Goal: Task Accomplishment & Management: Use online tool/utility

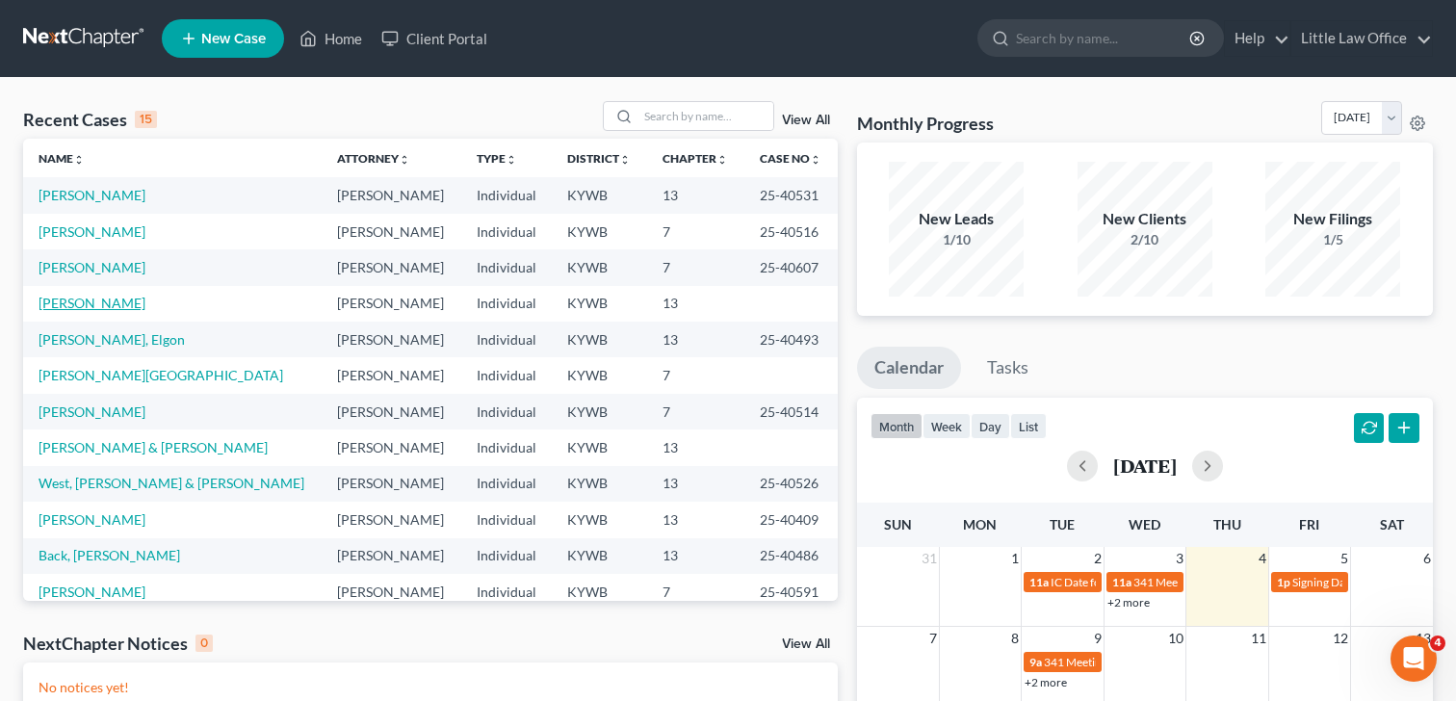
click at [137, 304] on link "[PERSON_NAME]" at bounding box center [92, 303] width 107 height 16
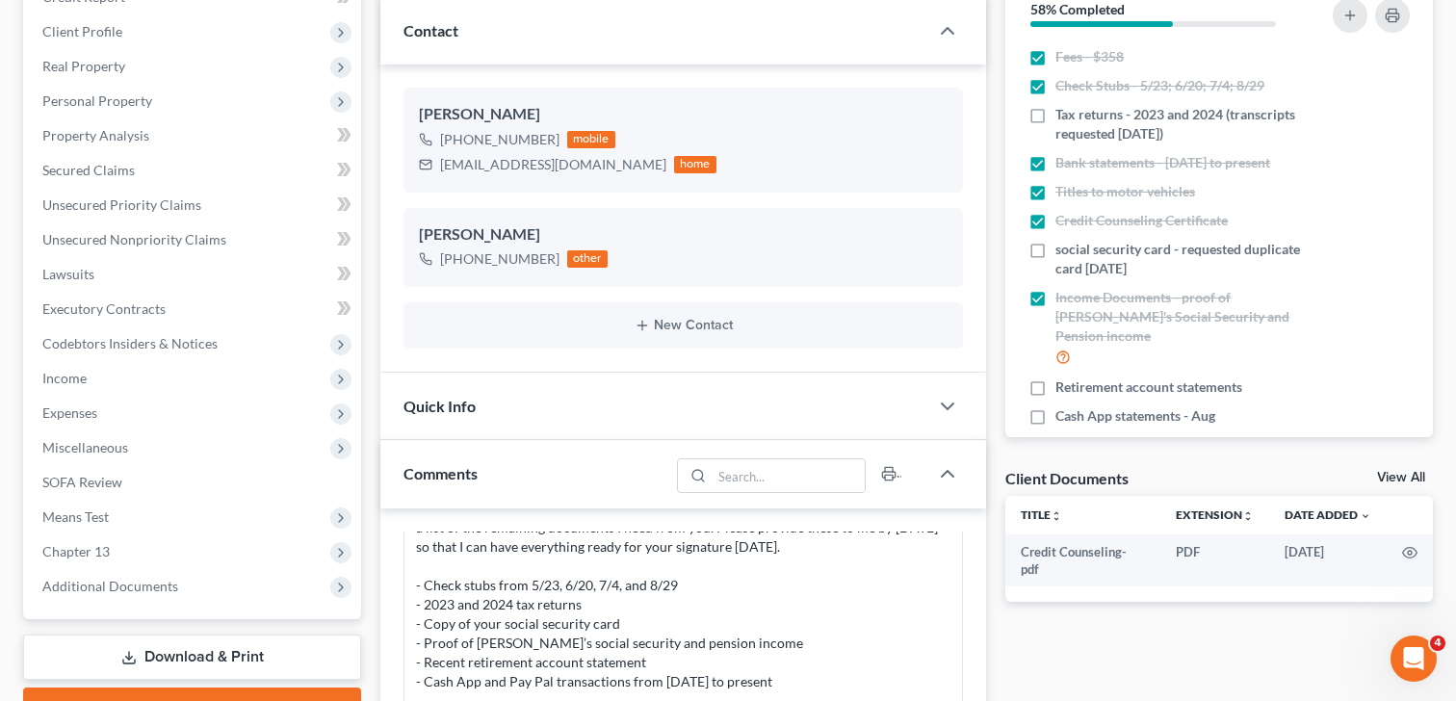
scroll to position [265, 0]
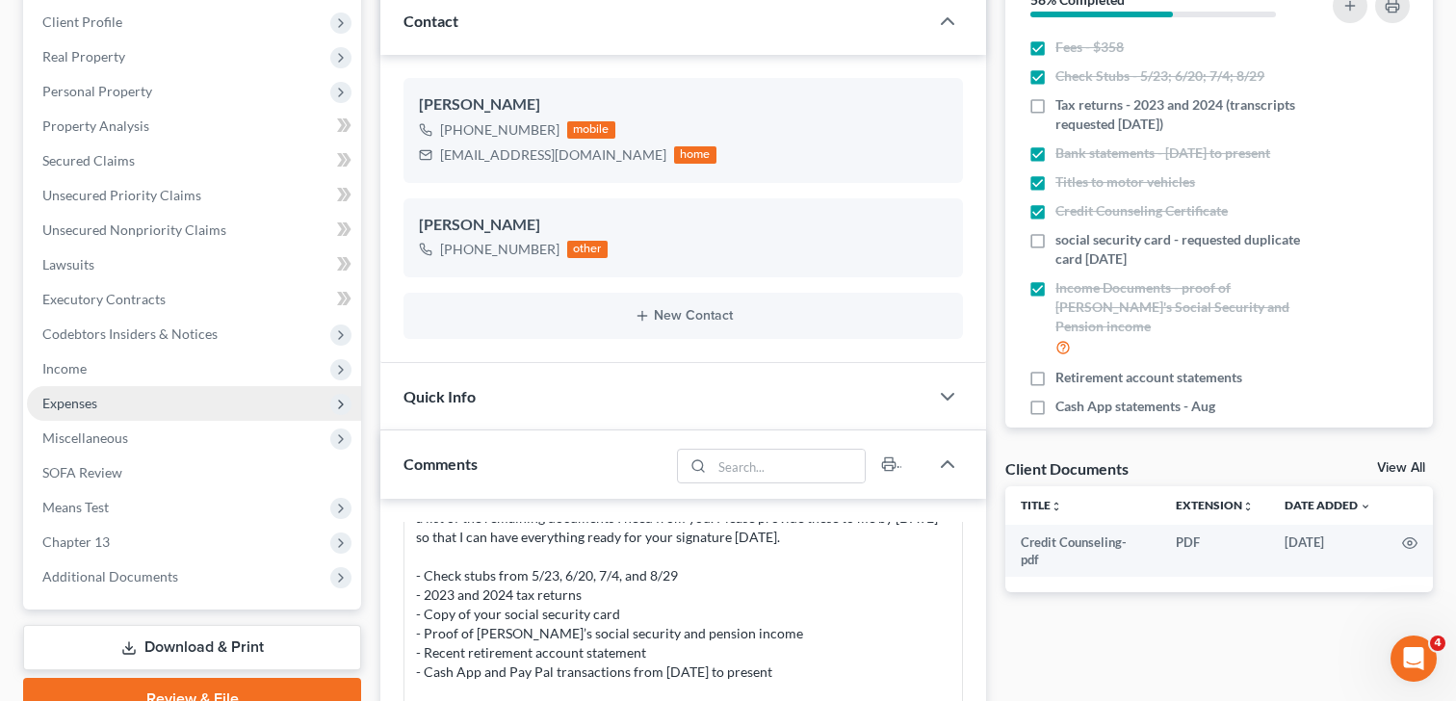
click at [90, 404] on span "Expenses" at bounding box center [69, 403] width 55 height 16
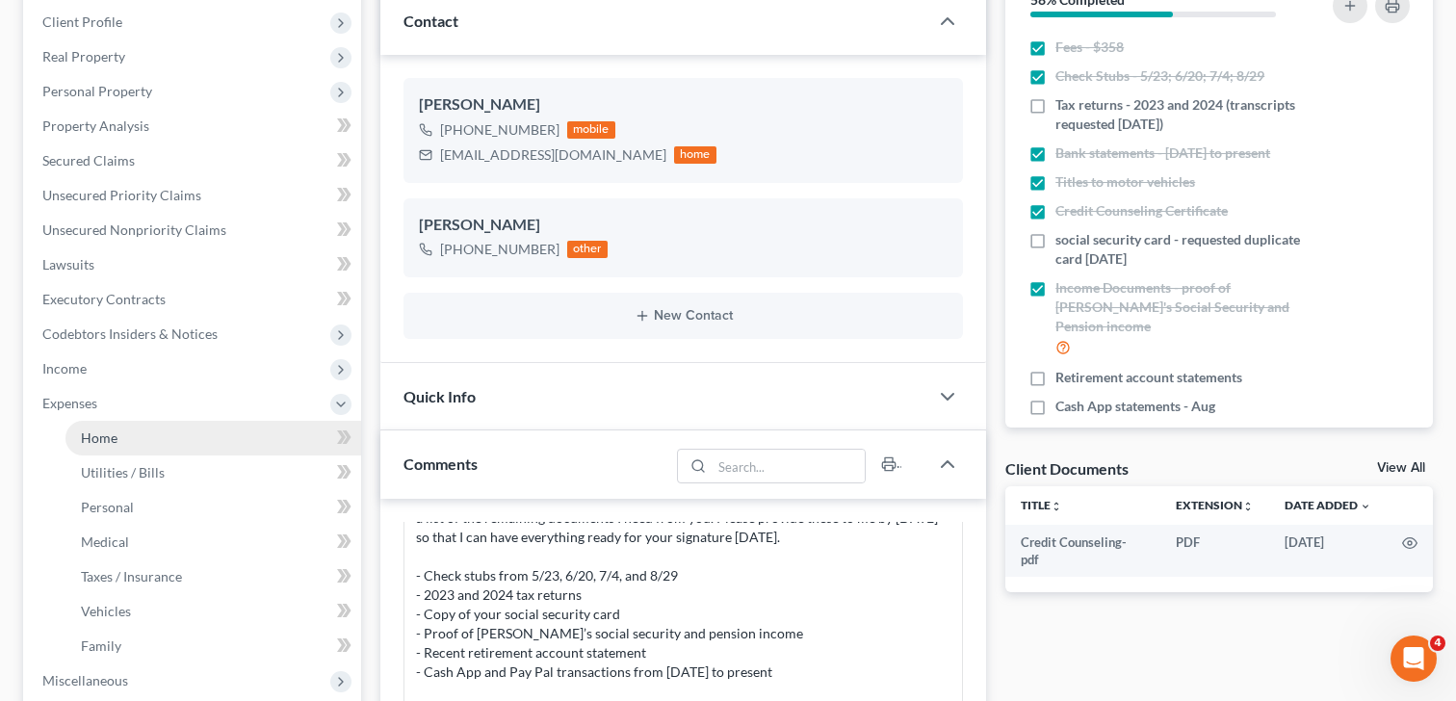
click at [109, 450] on link "Home" at bounding box center [214, 438] width 296 height 35
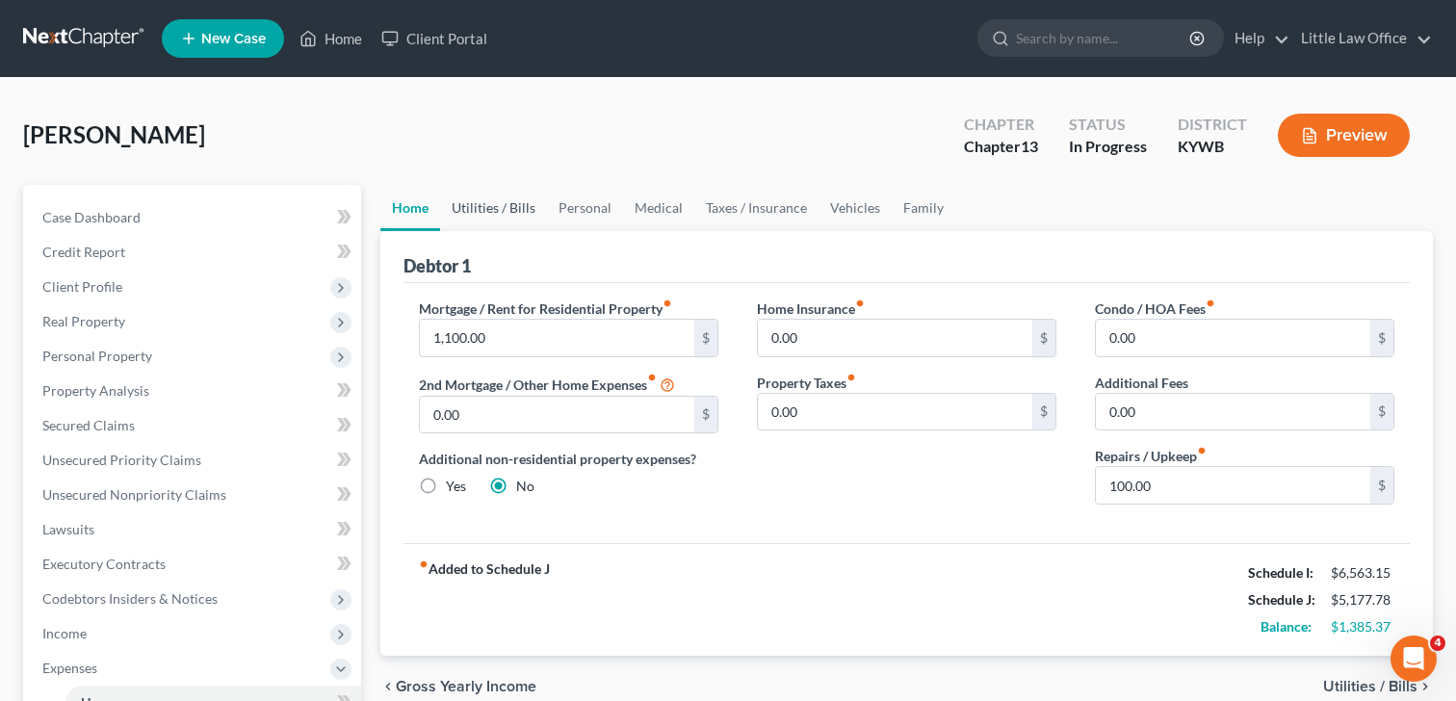
click at [511, 203] on link "Utilities / Bills" at bounding box center [493, 208] width 107 height 46
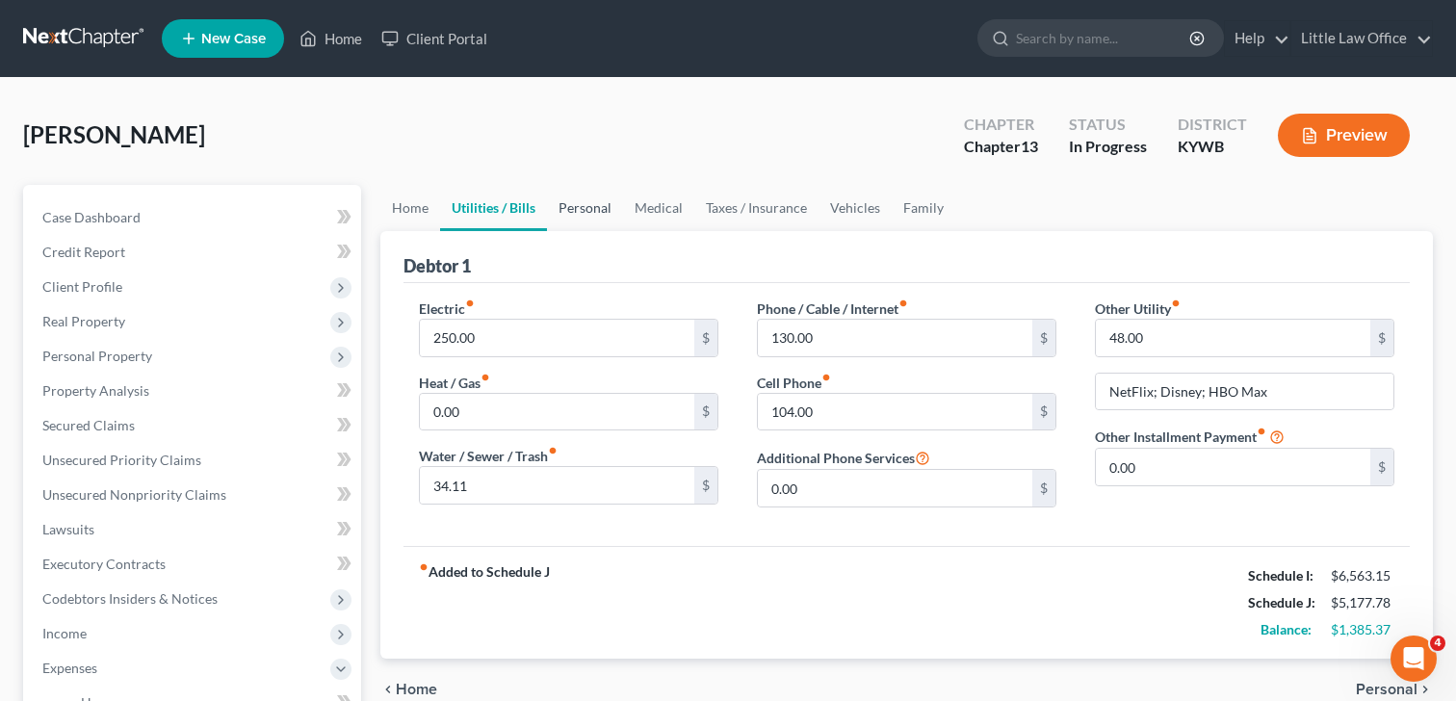
click at [591, 210] on link "Personal" at bounding box center [585, 208] width 76 height 46
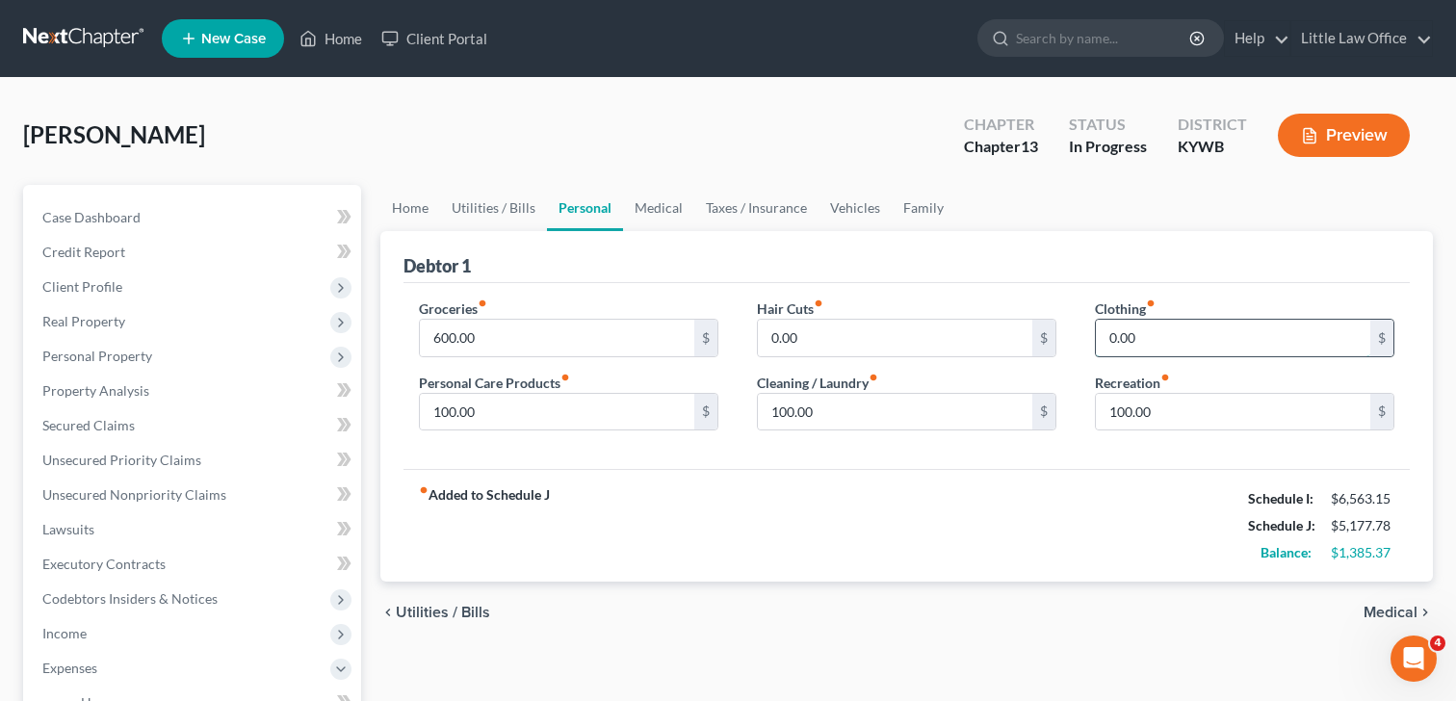
click at [1155, 338] on input "0.00" at bounding box center [1233, 338] width 275 height 37
type input "50"
click at [868, 481] on div "fiber_manual_record Added to Schedule J Schedule I: $6,563.15 Schedule J: $5,22…" at bounding box center [907, 525] width 1007 height 113
click at [648, 209] on link "Medical" at bounding box center [658, 208] width 71 height 46
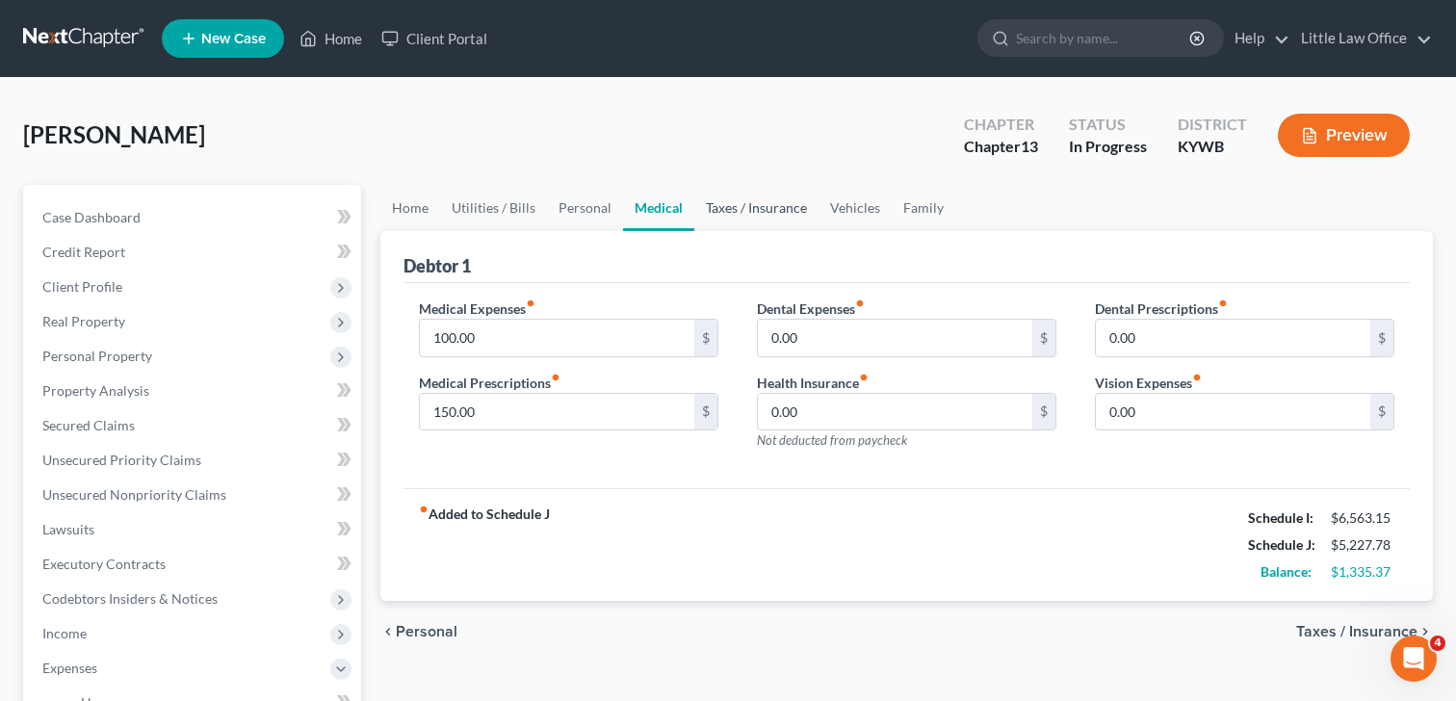
click at [738, 203] on link "Taxes / Insurance" at bounding box center [757, 208] width 124 height 46
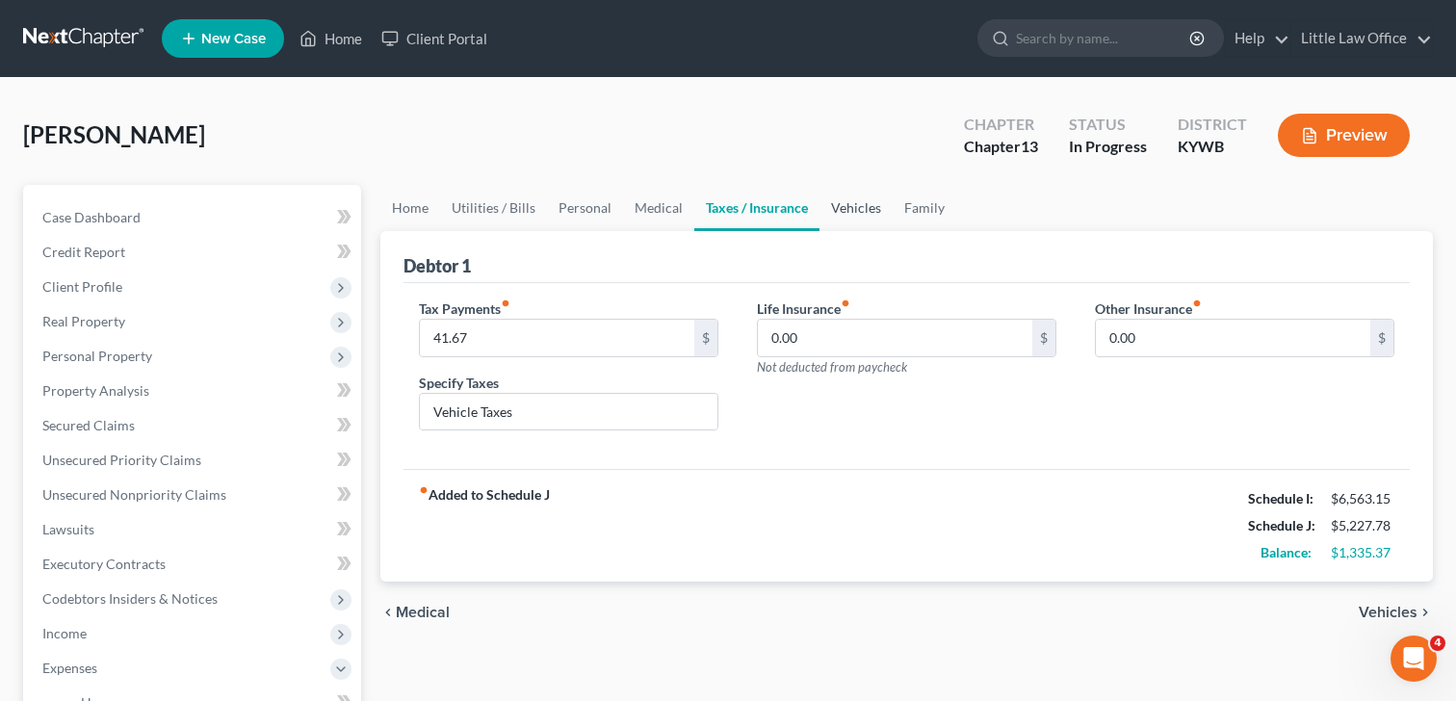
click at [842, 214] on link "Vehicles" at bounding box center [856, 208] width 73 height 46
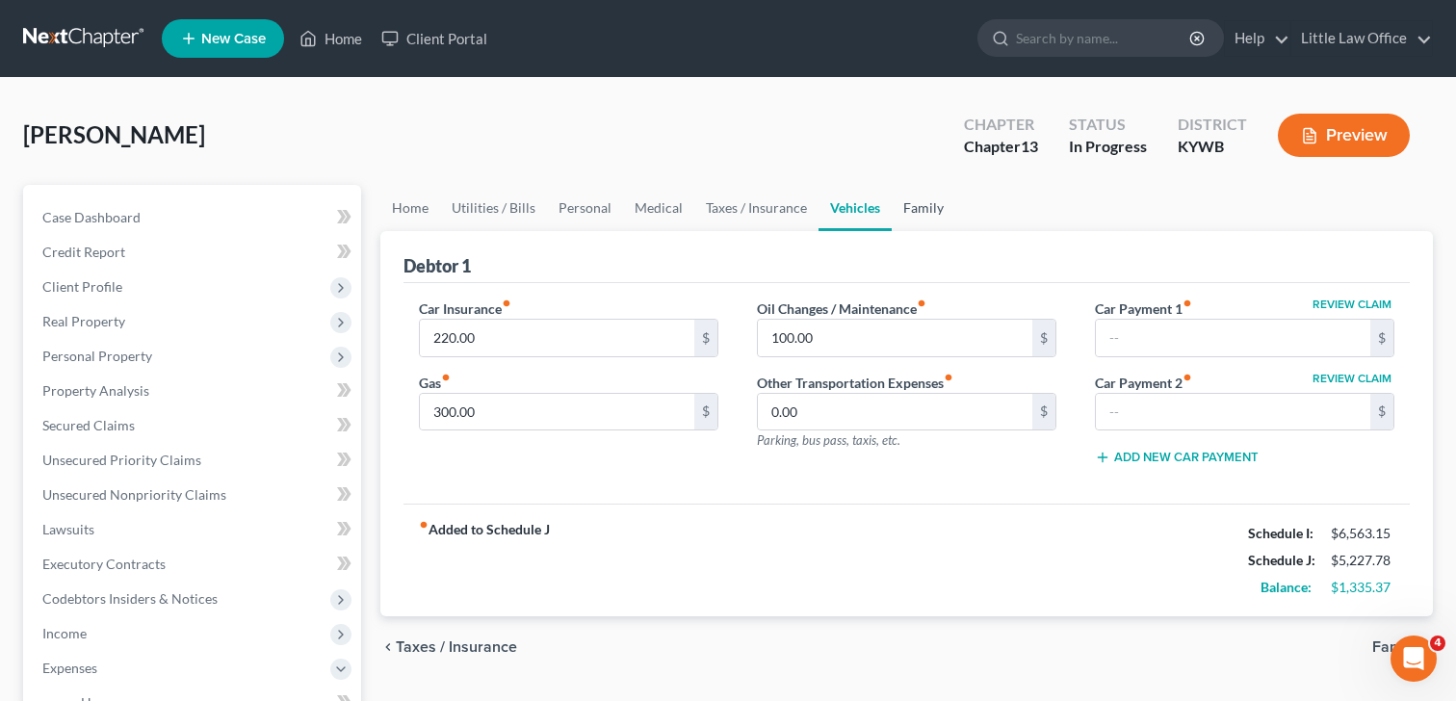
click at [926, 205] on link "Family" at bounding box center [924, 208] width 64 height 46
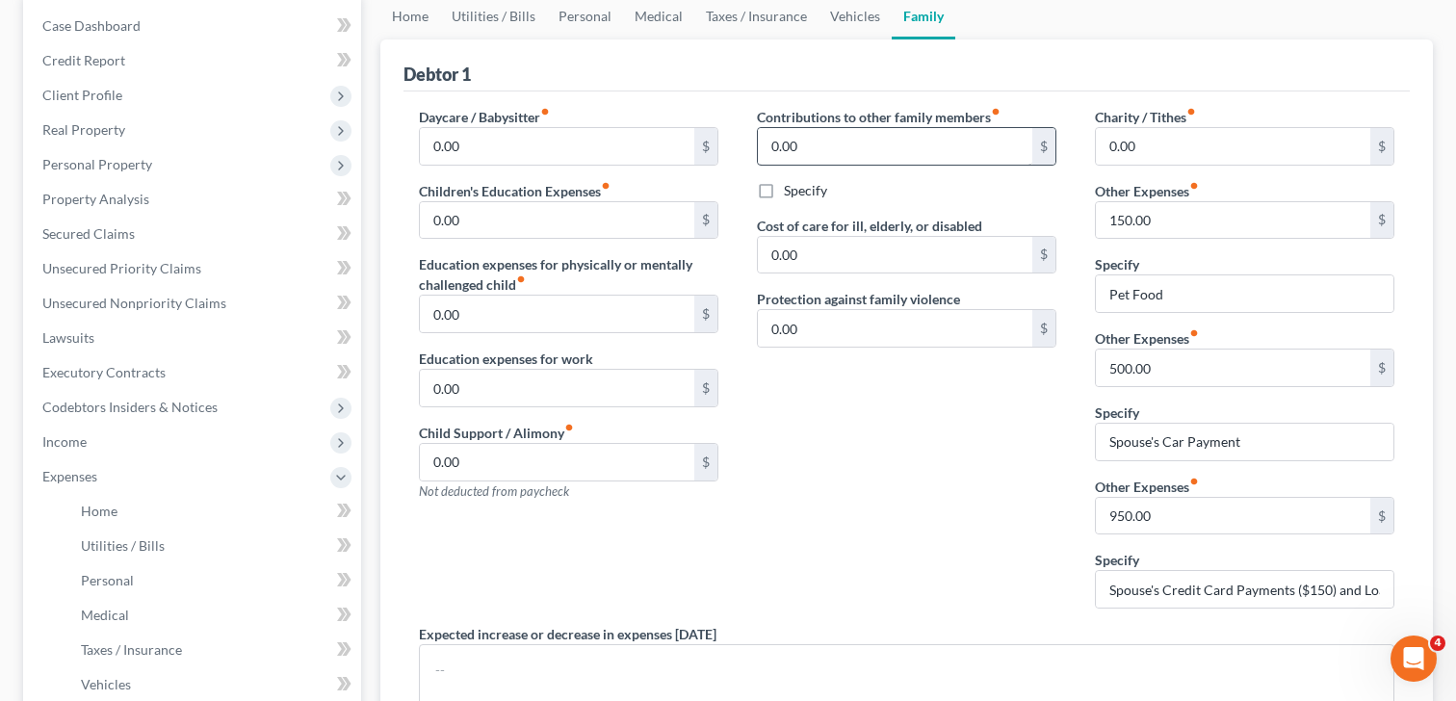
scroll to position [199, 0]
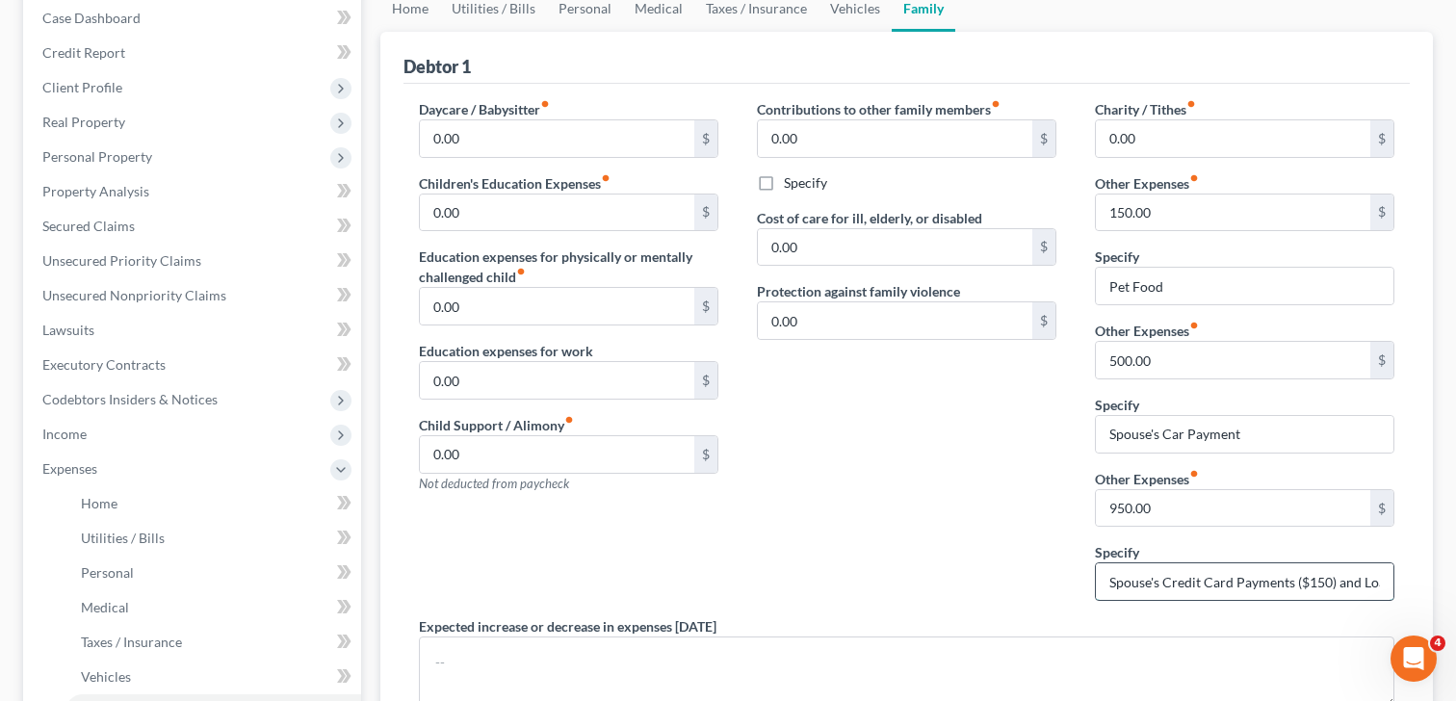
click at [1180, 584] on input "Spouse's Credit Card Payments ($150) and Loans ($800)" at bounding box center [1245, 582] width 298 height 37
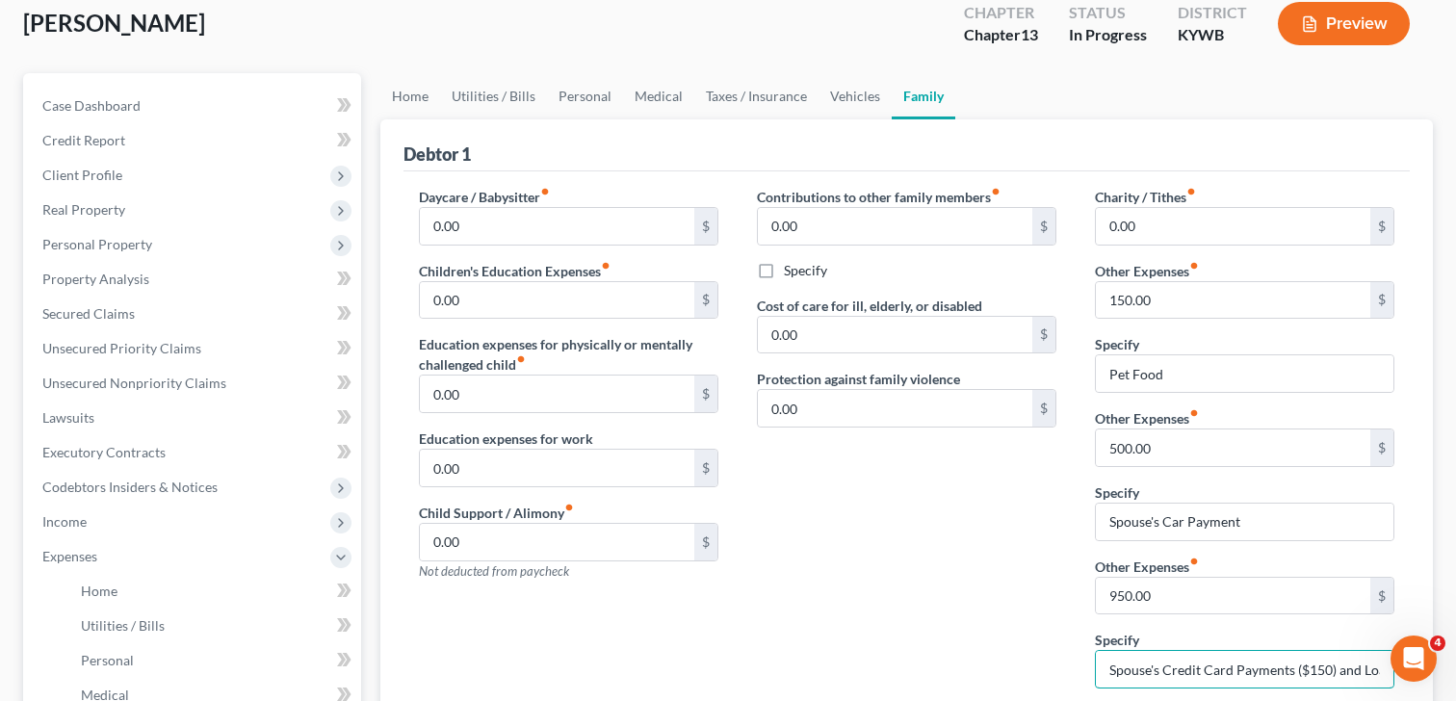
scroll to position [95, 0]
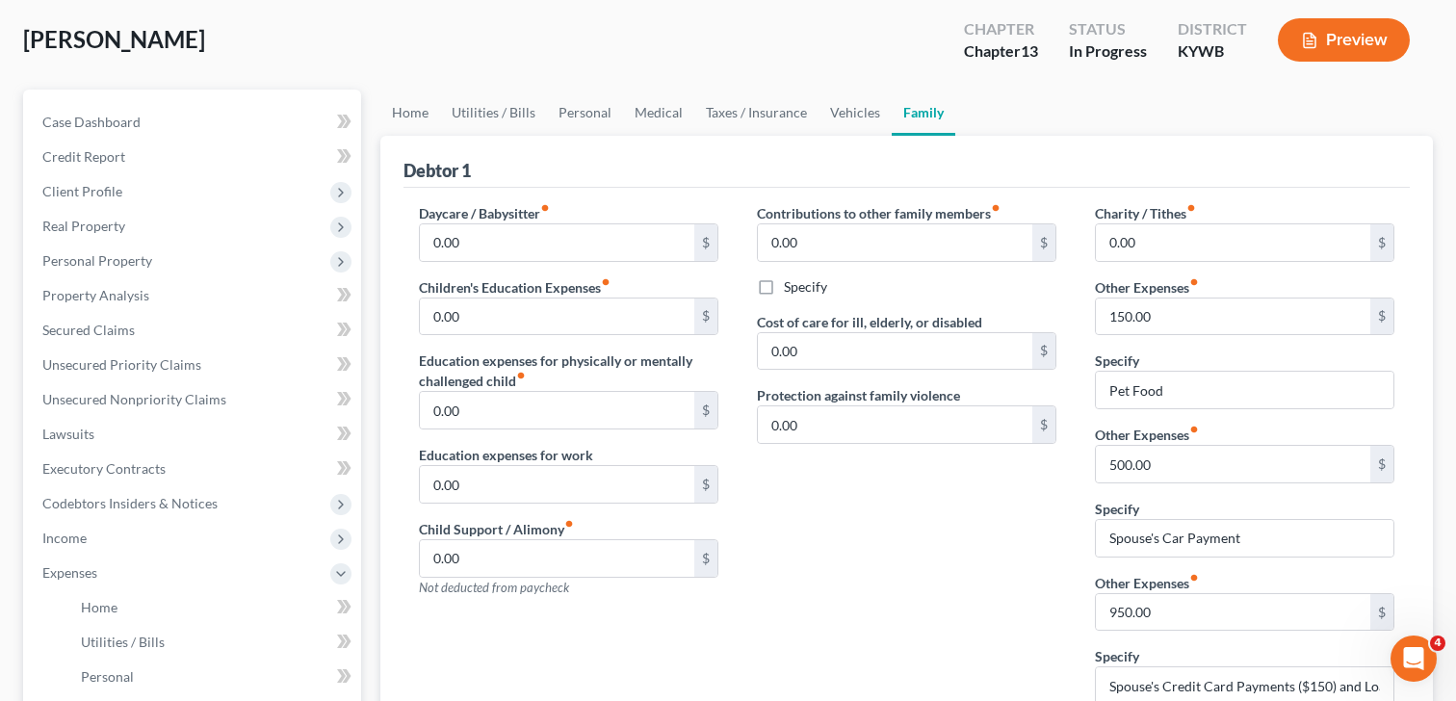
click at [1050, 391] on div "Protection against family violence 0.00 $" at bounding box center [907, 414] width 300 height 59
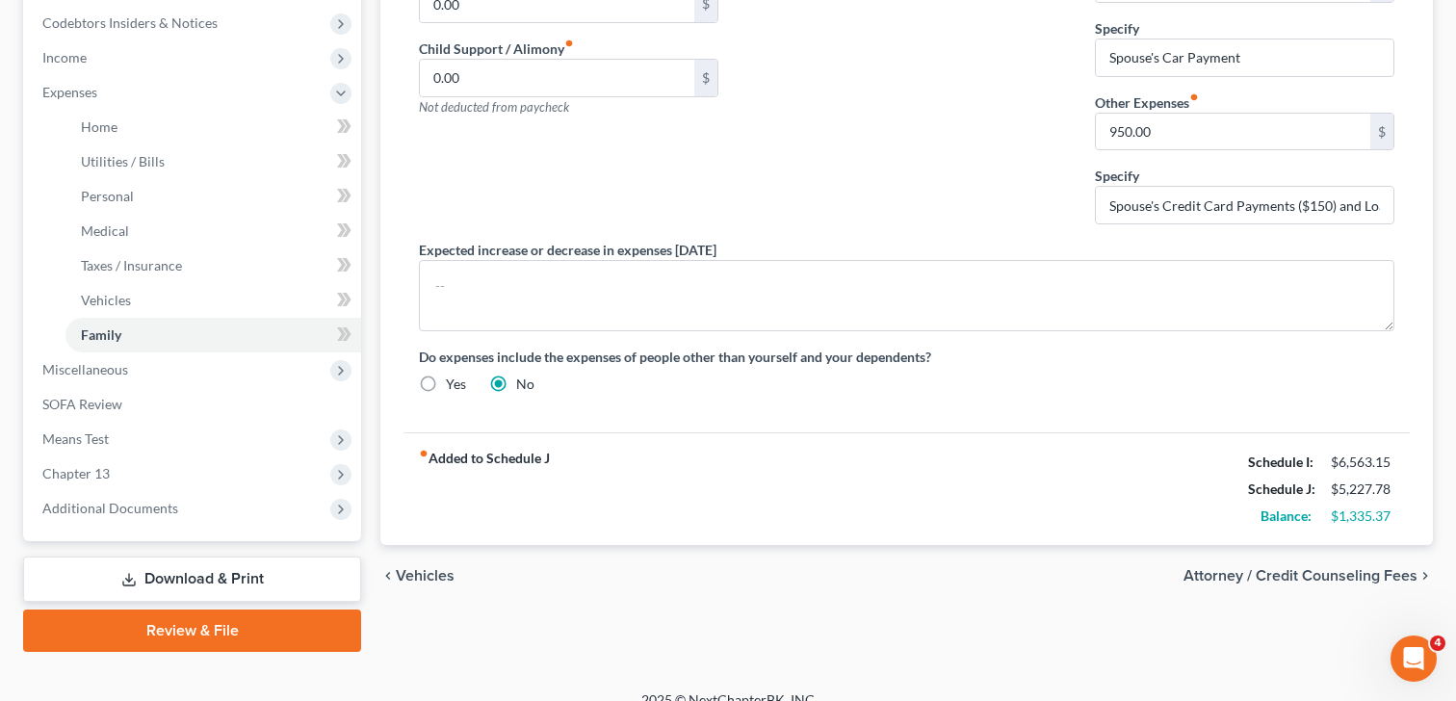
scroll to position [598, 0]
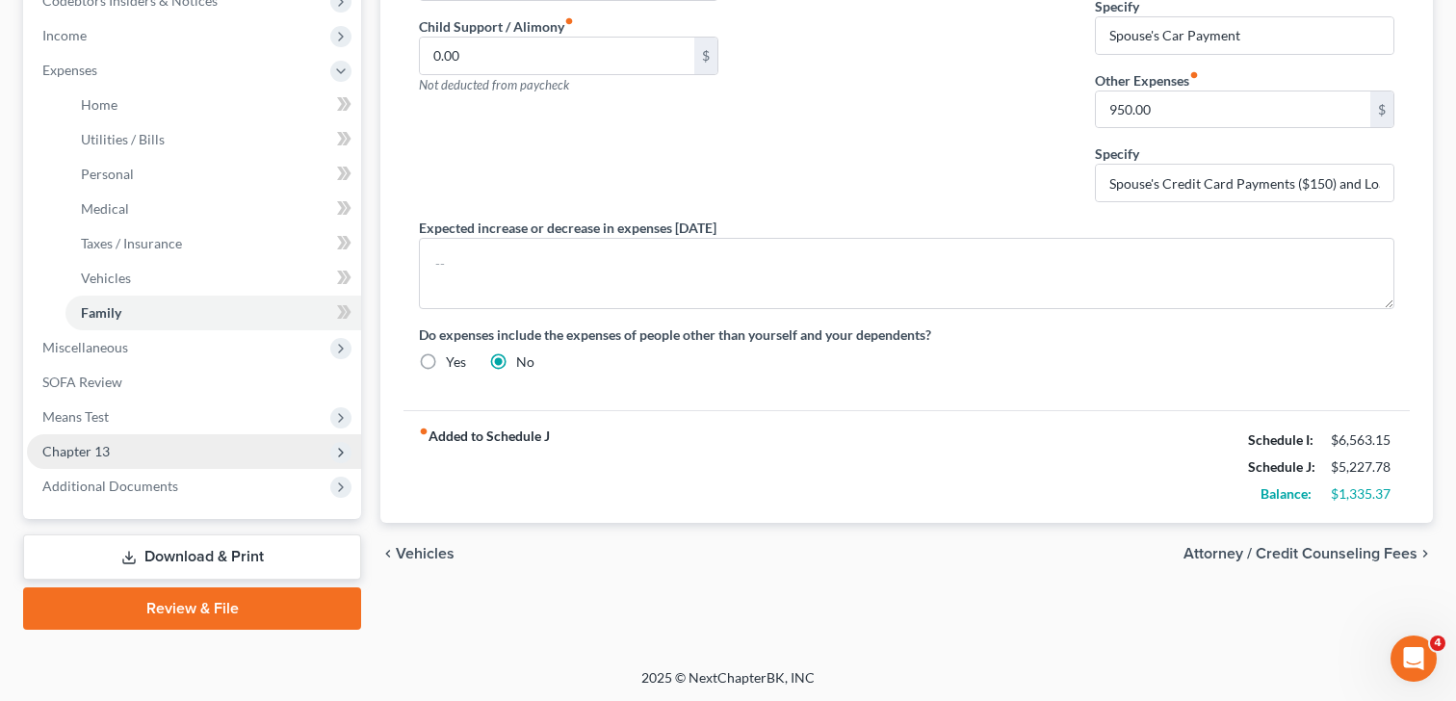
click at [112, 437] on span "Chapter 13" at bounding box center [194, 451] width 334 height 35
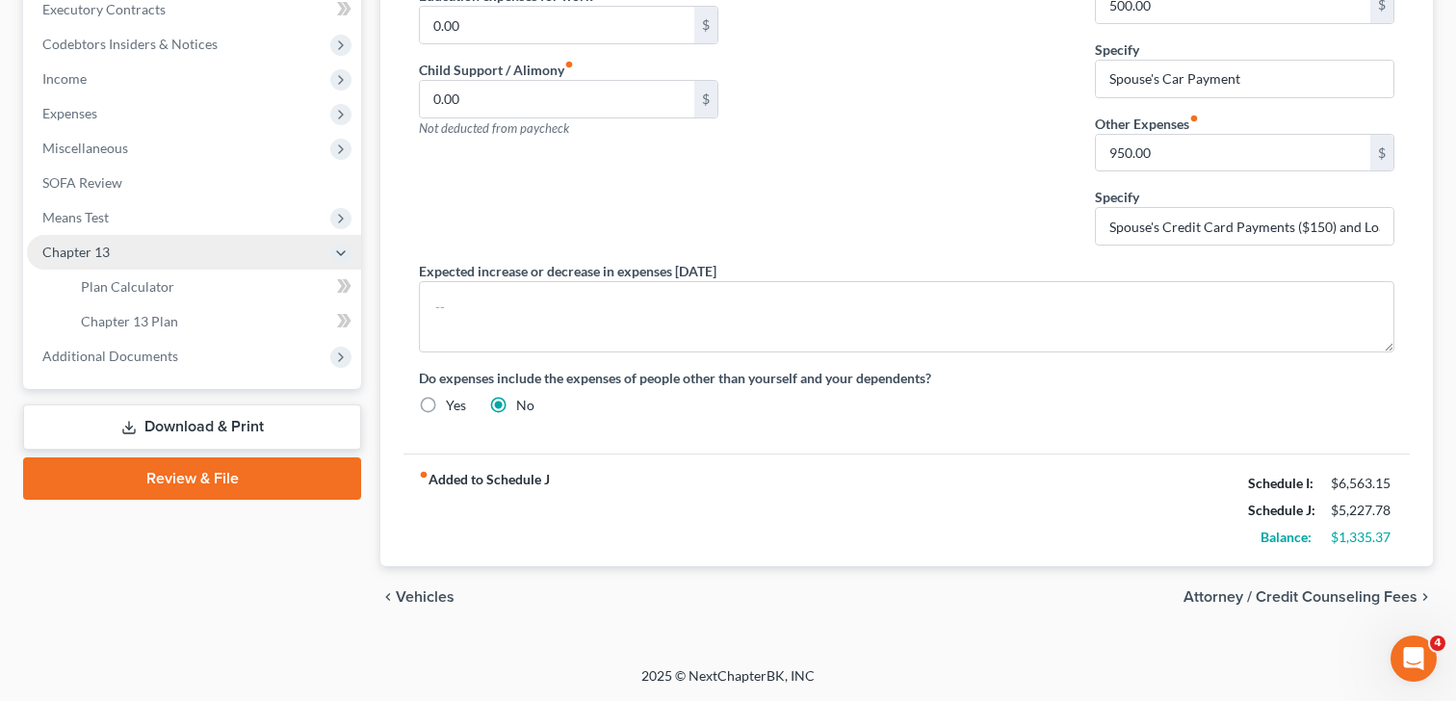
scroll to position [554, 0]
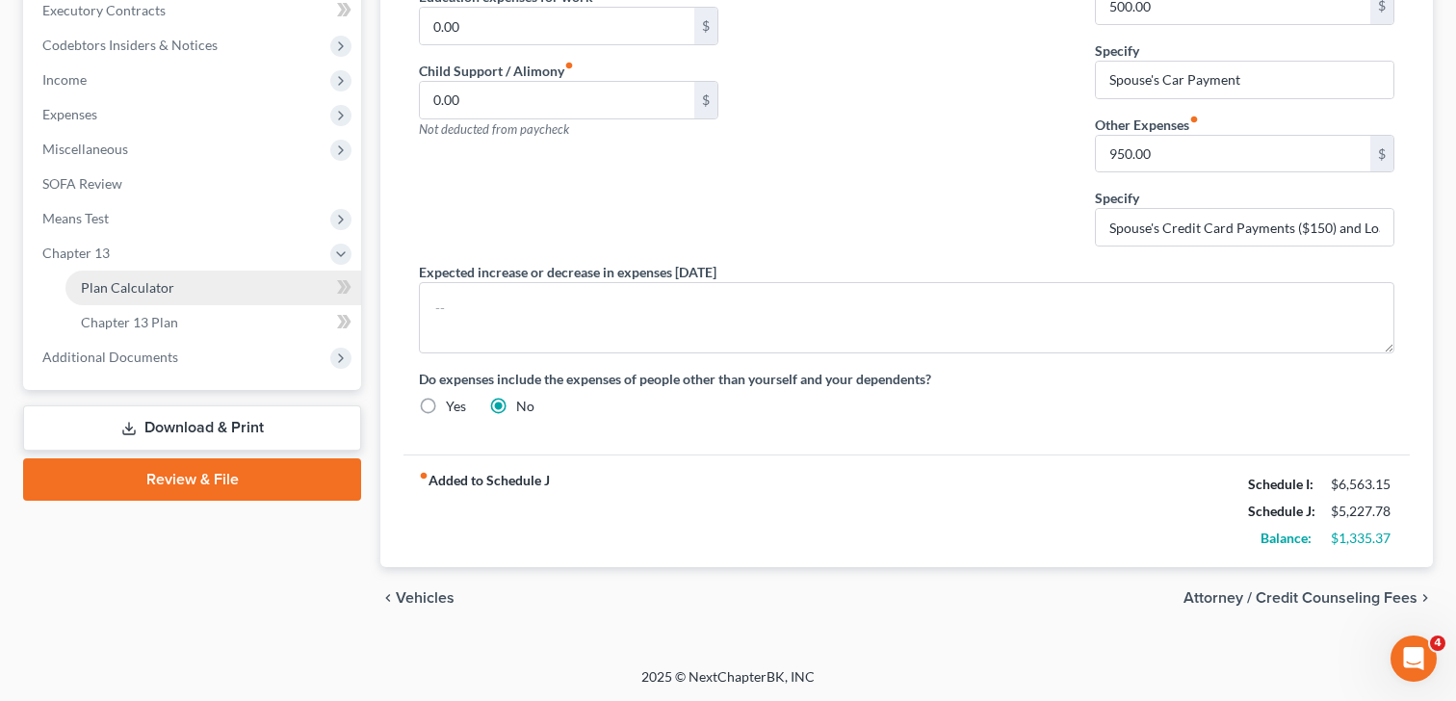
click at [135, 289] on span "Plan Calculator" at bounding box center [127, 287] width 93 height 16
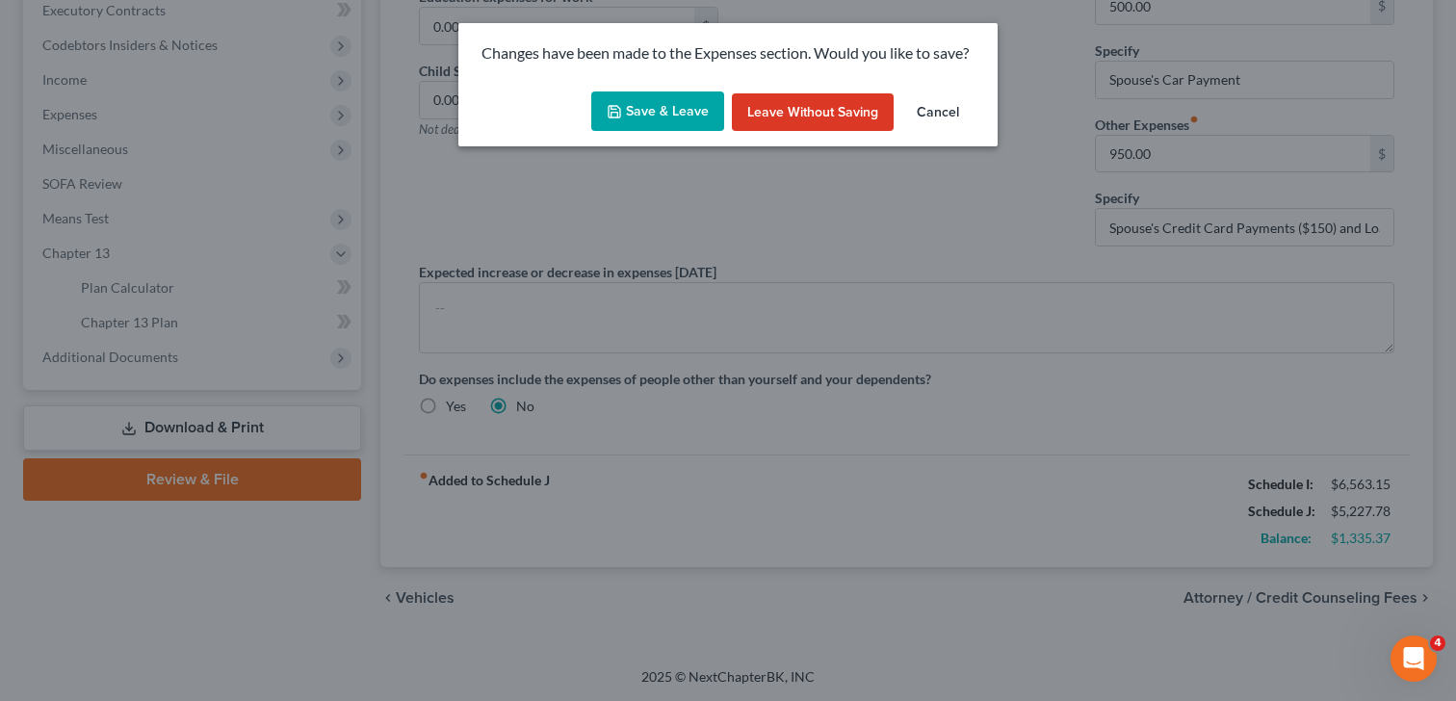
click at [681, 106] on button "Save & Leave" at bounding box center [657, 112] width 133 height 40
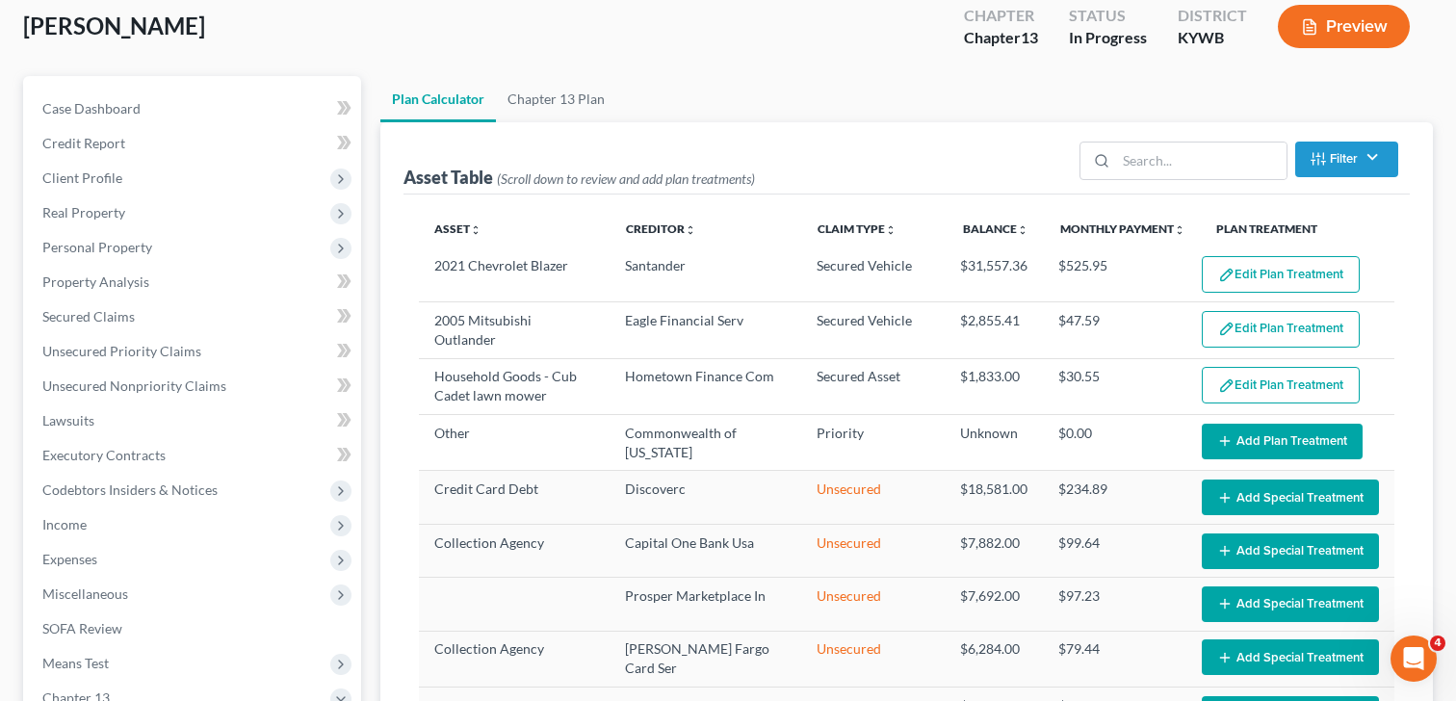
scroll to position [118, 0]
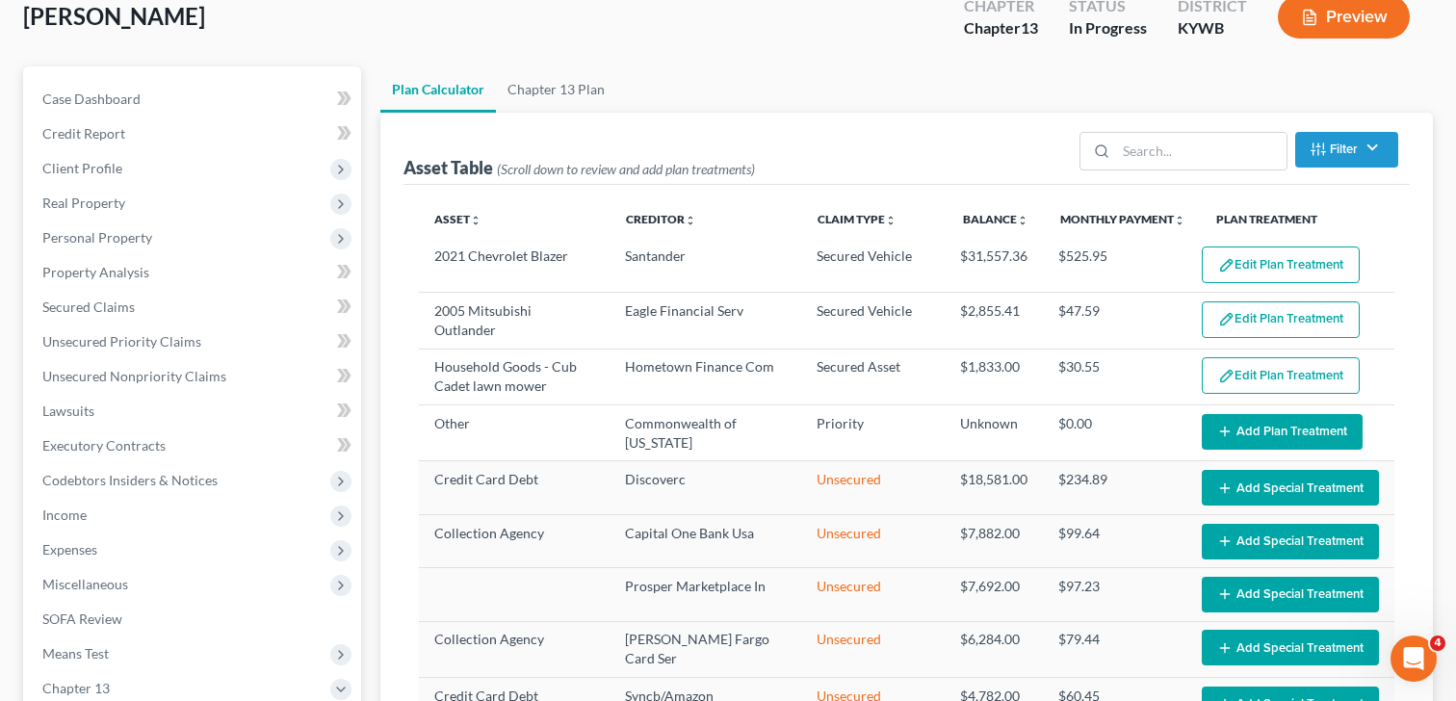
select select "59"
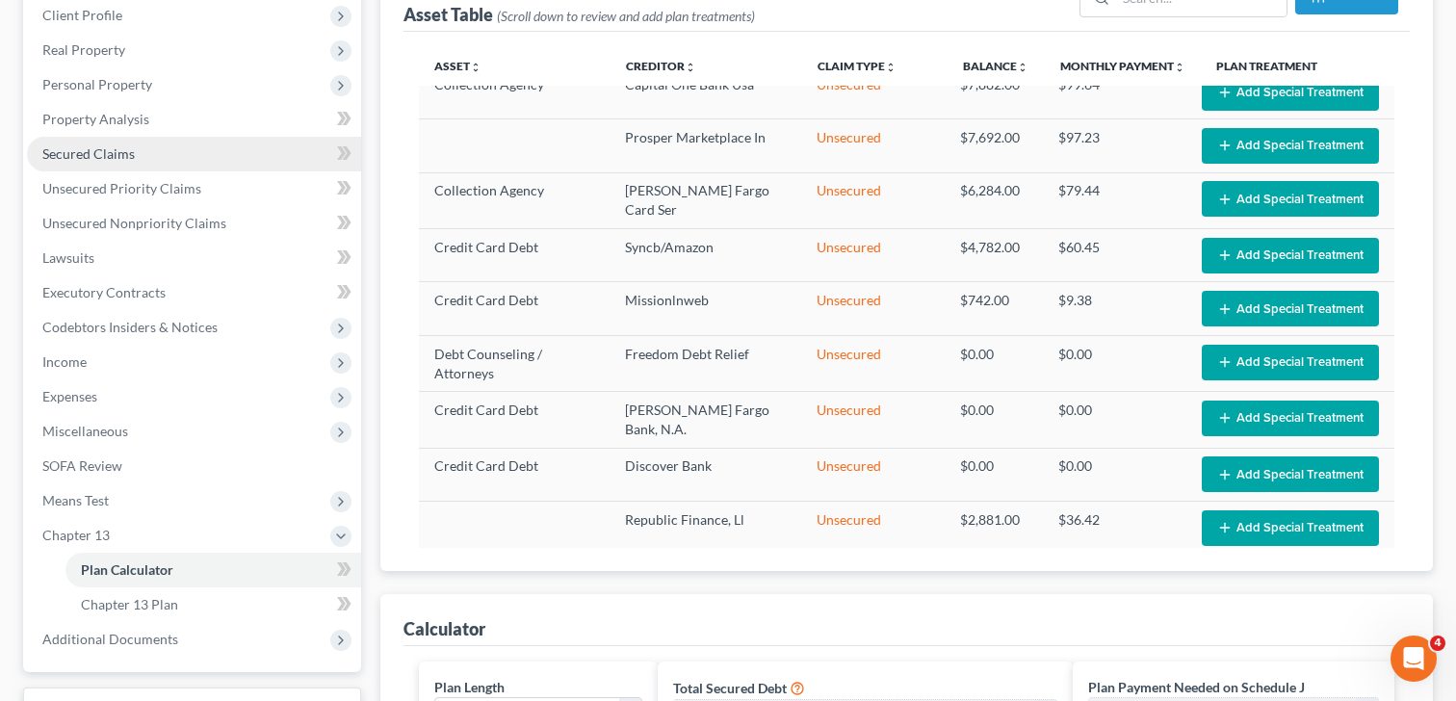
scroll to position [257, 0]
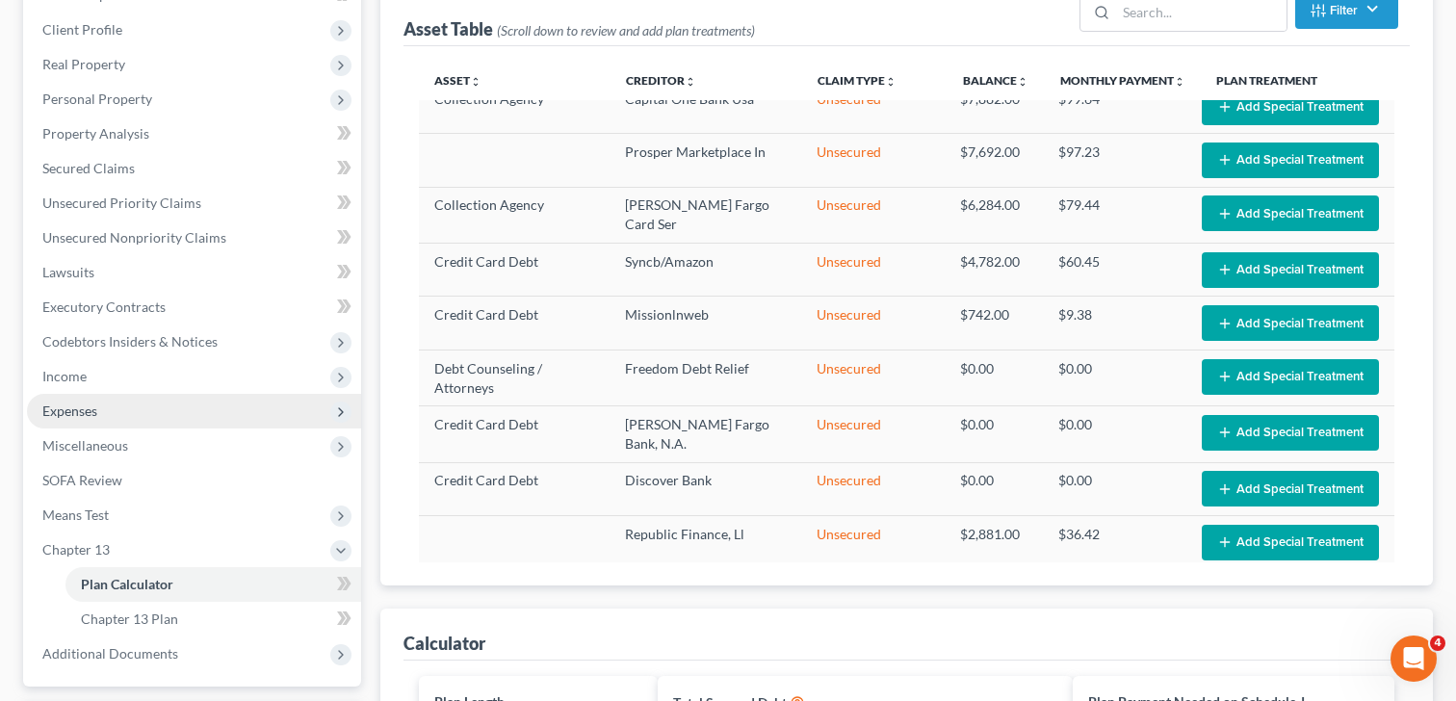
click at [93, 413] on span "Expenses" at bounding box center [69, 411] width 55 height 16
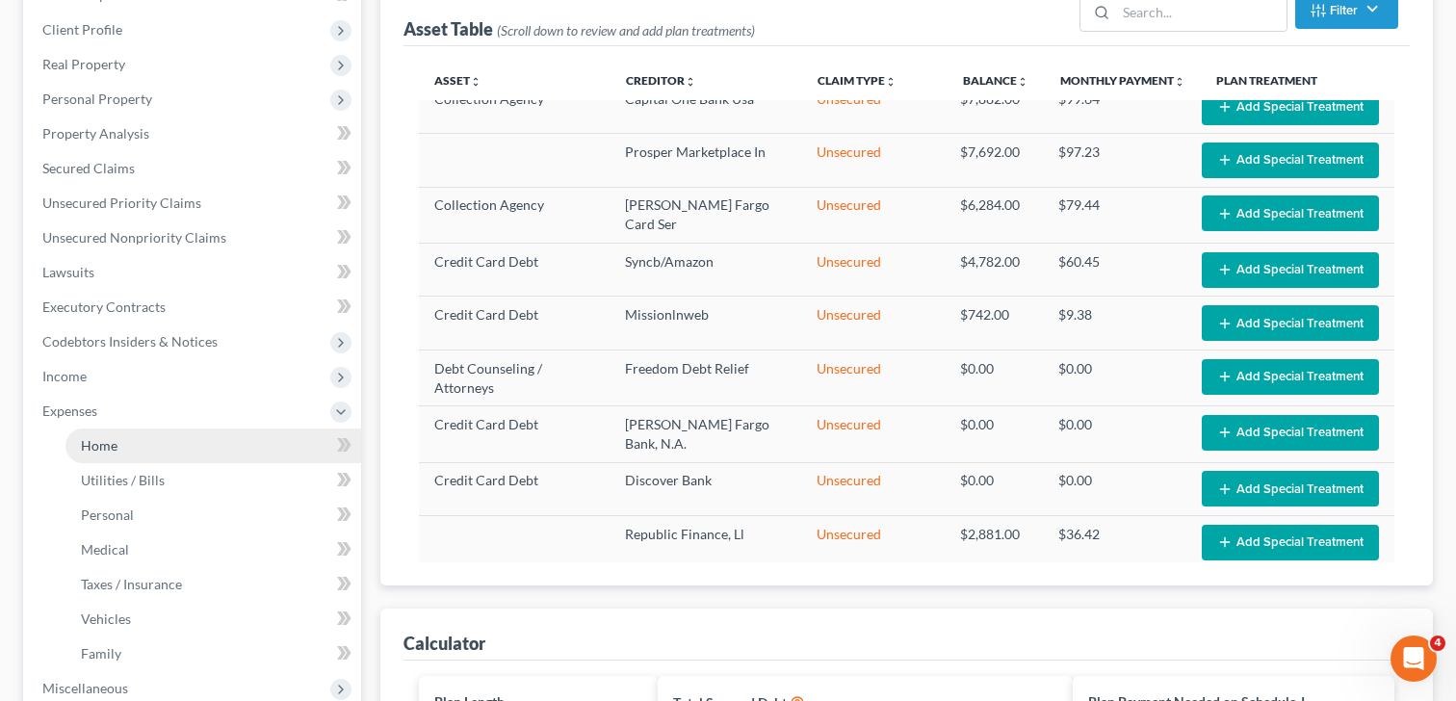
click at [102, 445] on span "Home" at bounding box center [99, 445] width 37 height 16
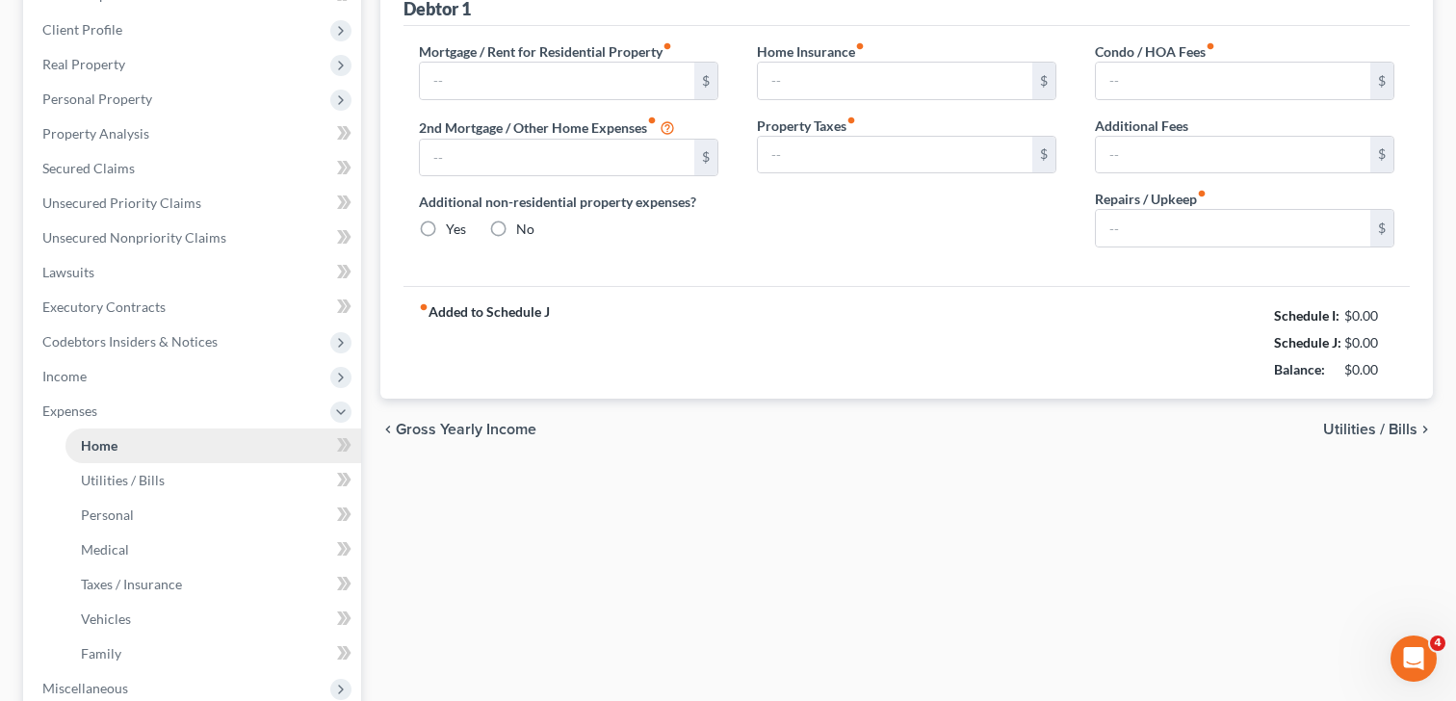
type input "1,100.00"
type input "0.00"
radio input "true"
type input "0.00"
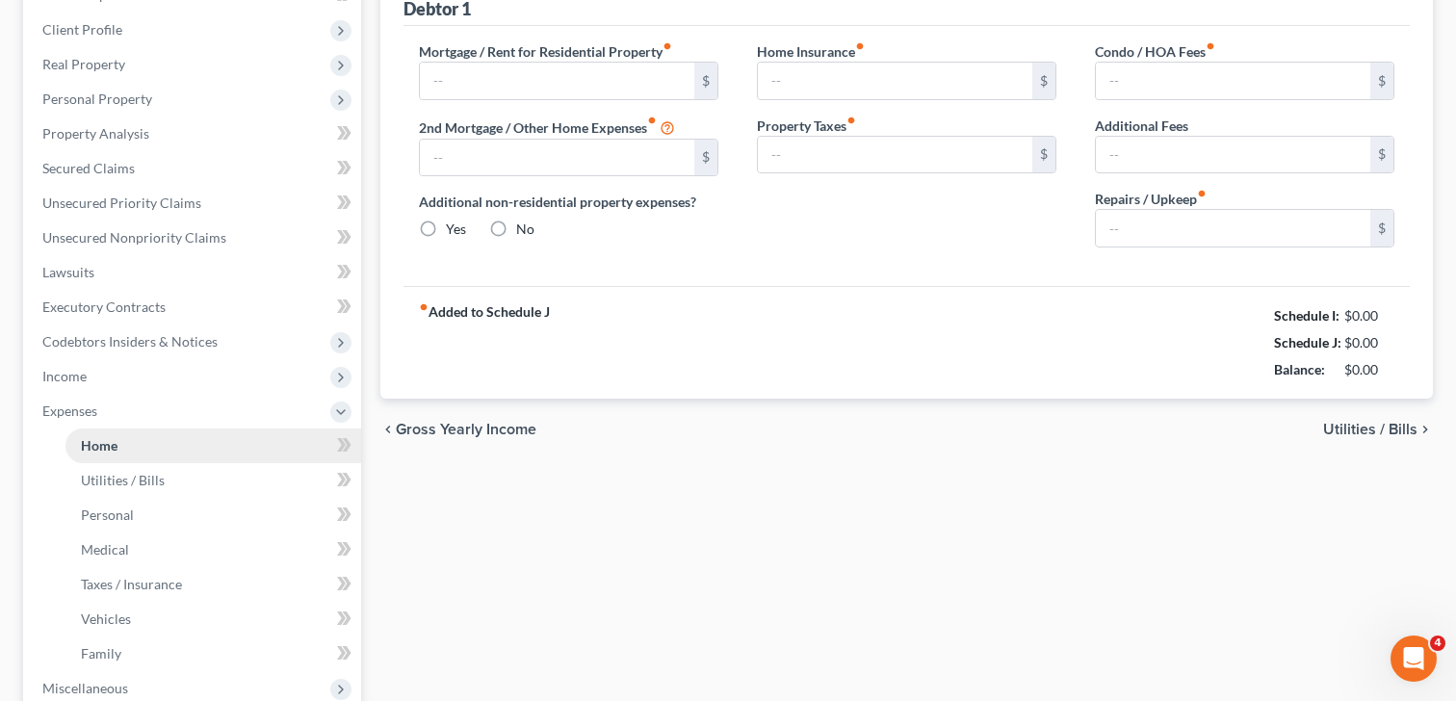
type input "0.00"
type input "100.00"
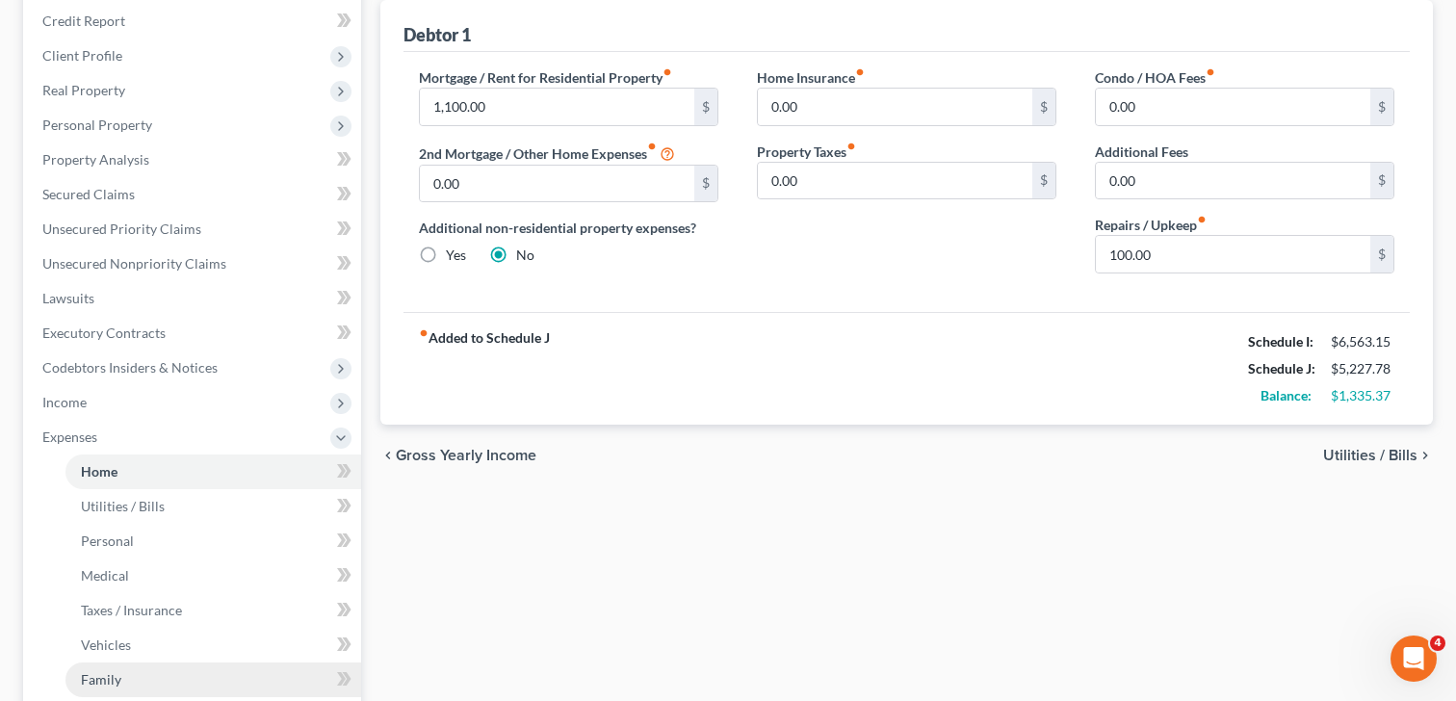
scroll to position [218, 0]
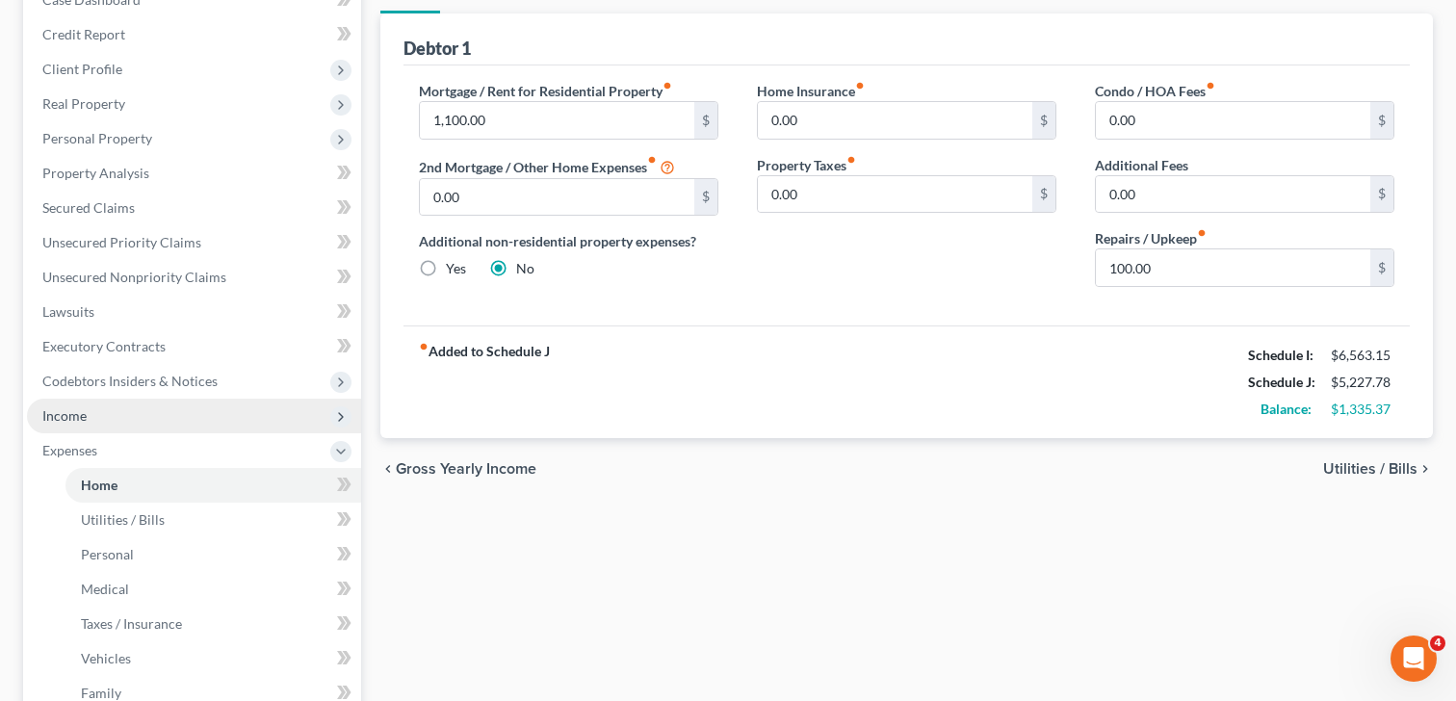
click at [91, 406] on span "Income" at bounding box center [194, 416] width 334 height 35
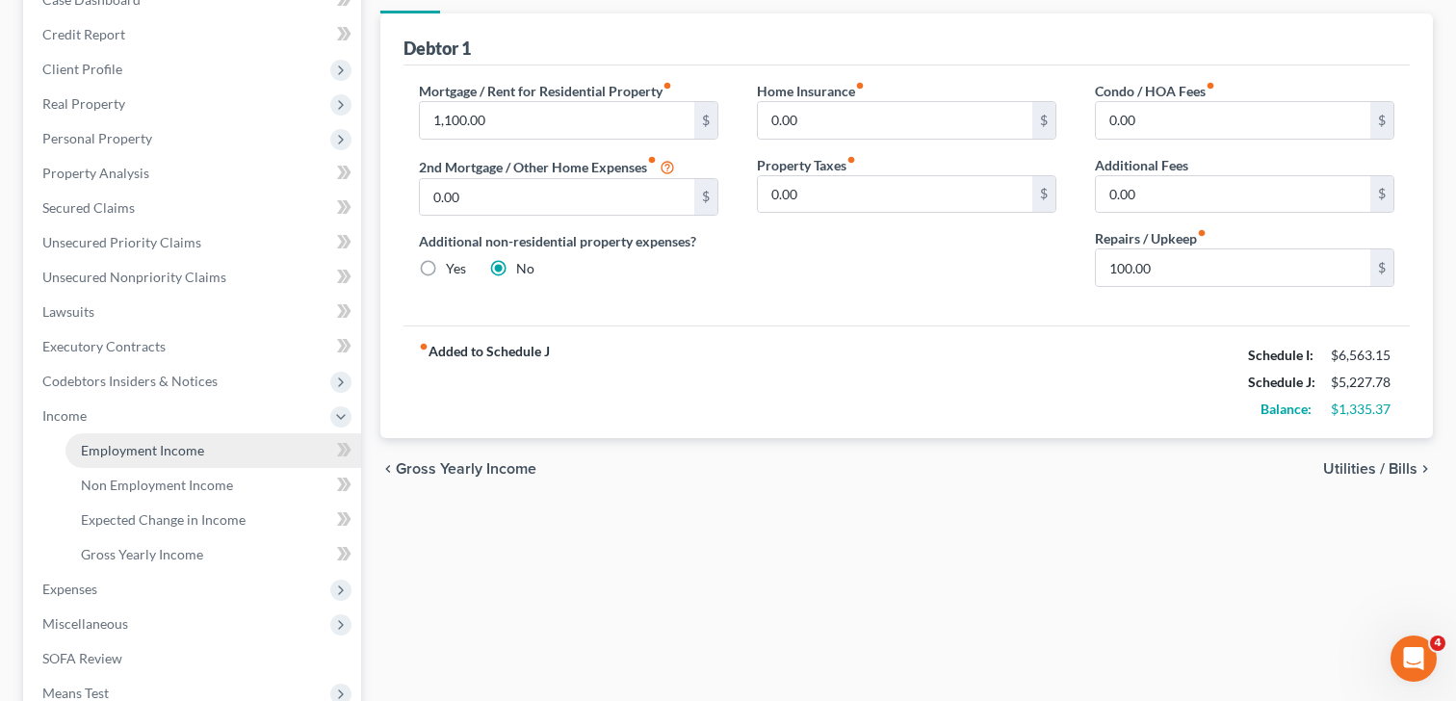
click at [141, 452] on span "Employment Income" at bounding box center [142, 450] width 123 height 16
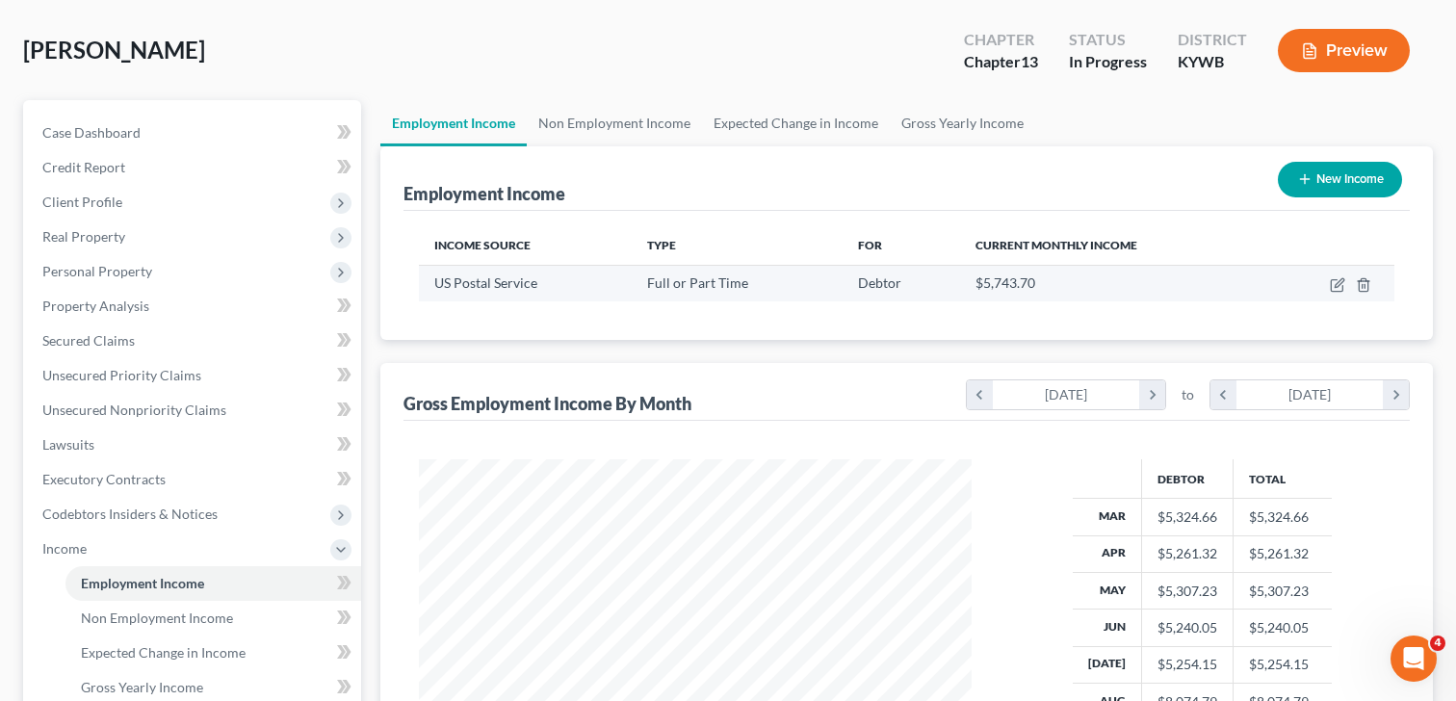
scroll to position [86, 0]
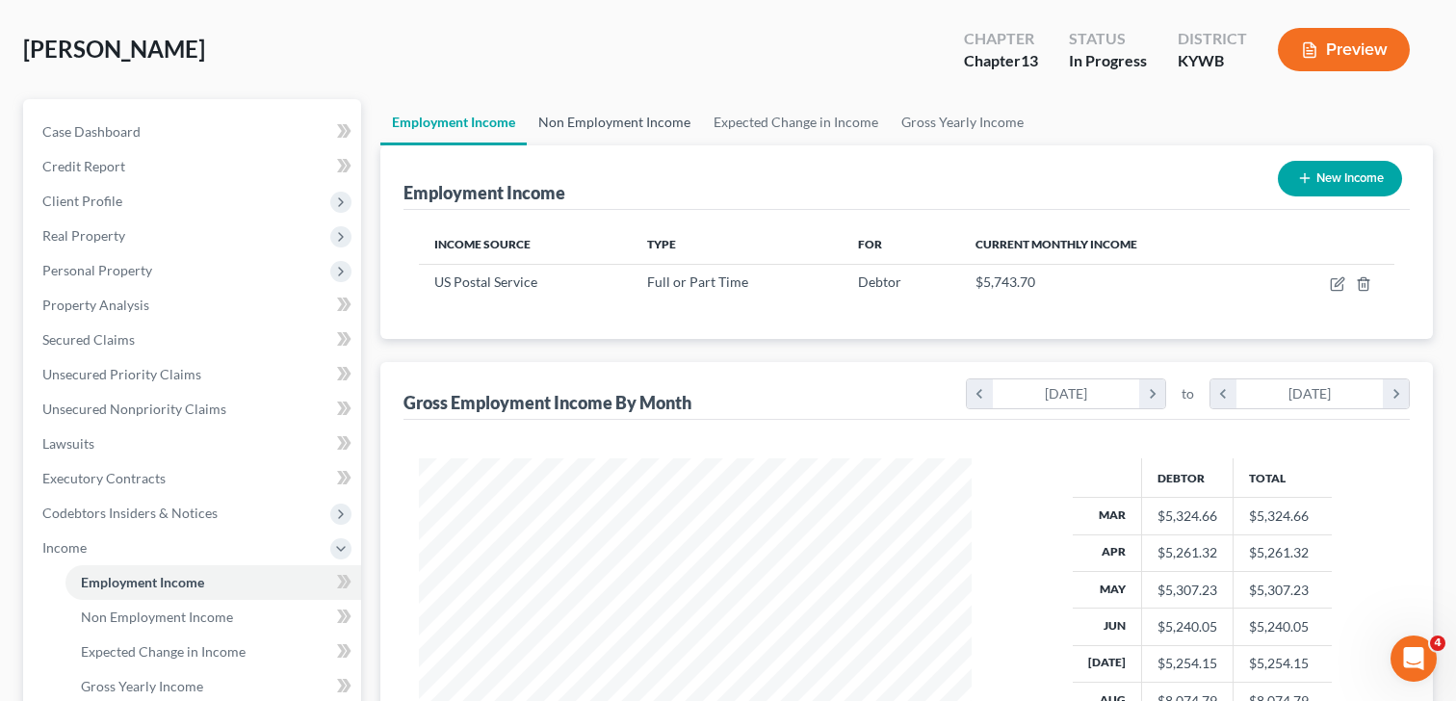
click at [613, 119] on link "Non Employment Income" at bounding box center [614, 122] width 175 height 46
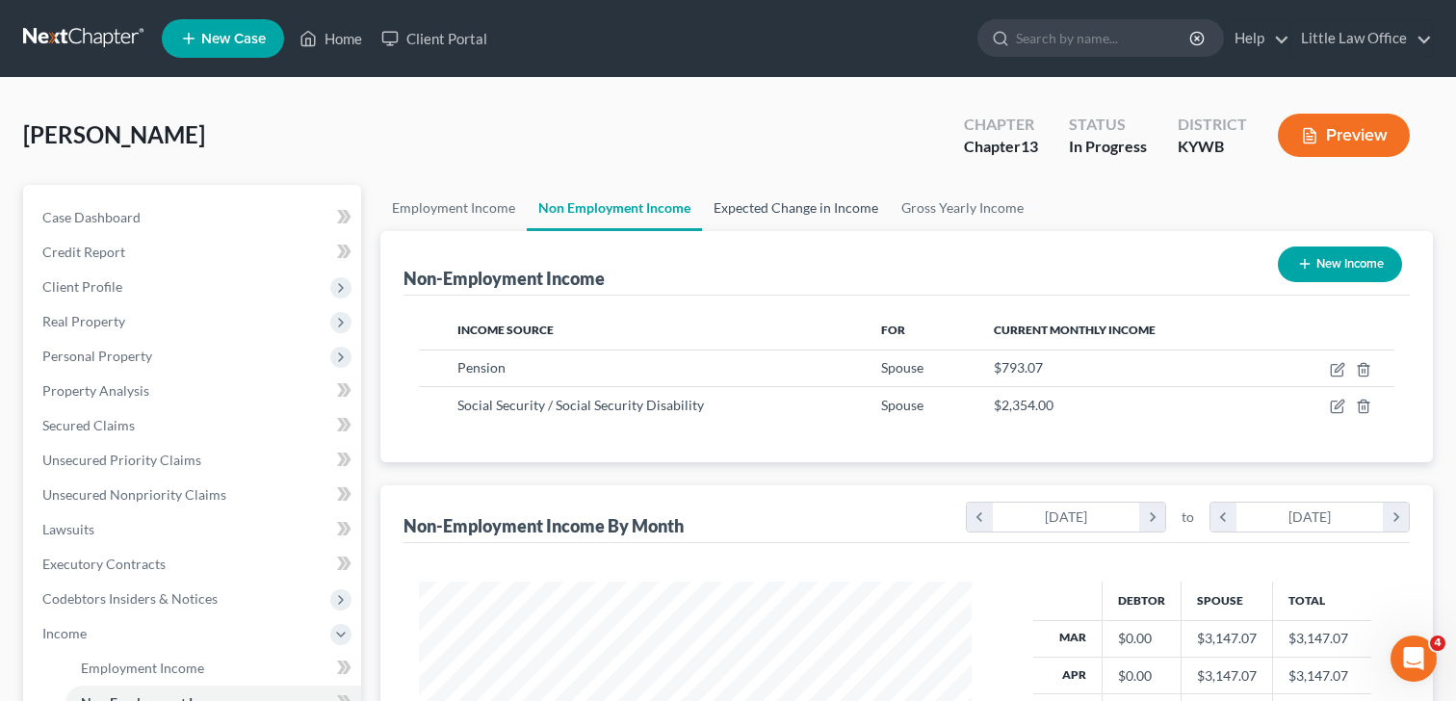
scroll to position [345, 591]
click at [774, 212] on link "Expected Change in Income" at bounding box center [796, 208] width 188 height 46
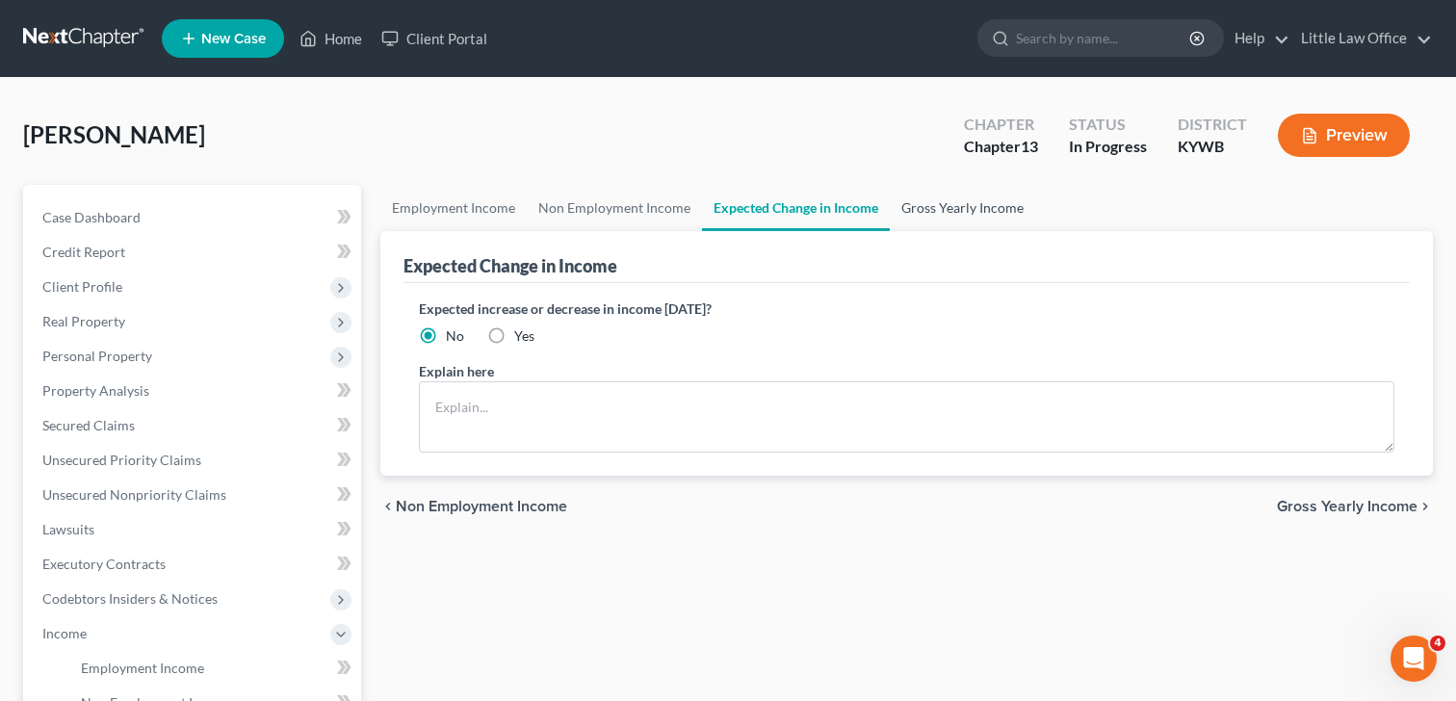
click at [943, 201] on link "Gross Yearly Income" at bounding box center [962, 208] width 145 height 46
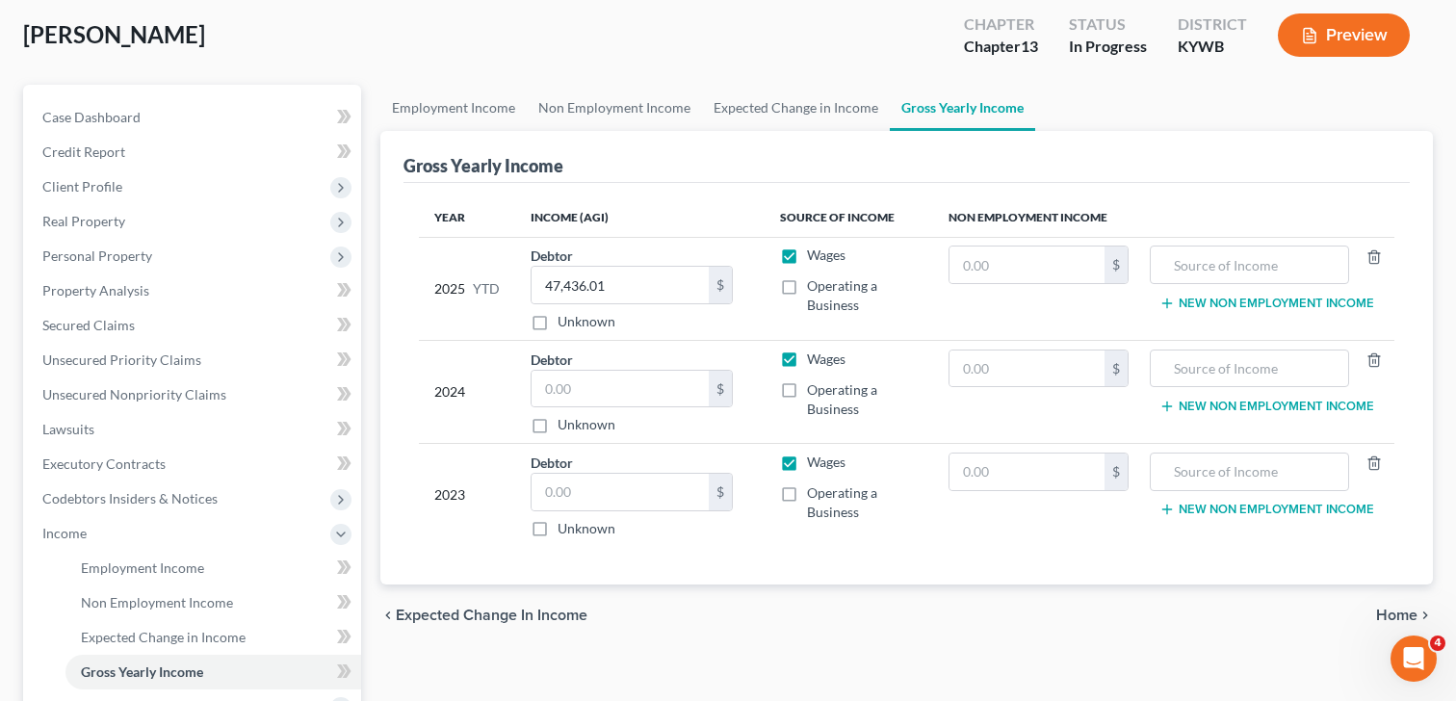
scroll to position [339, 0]
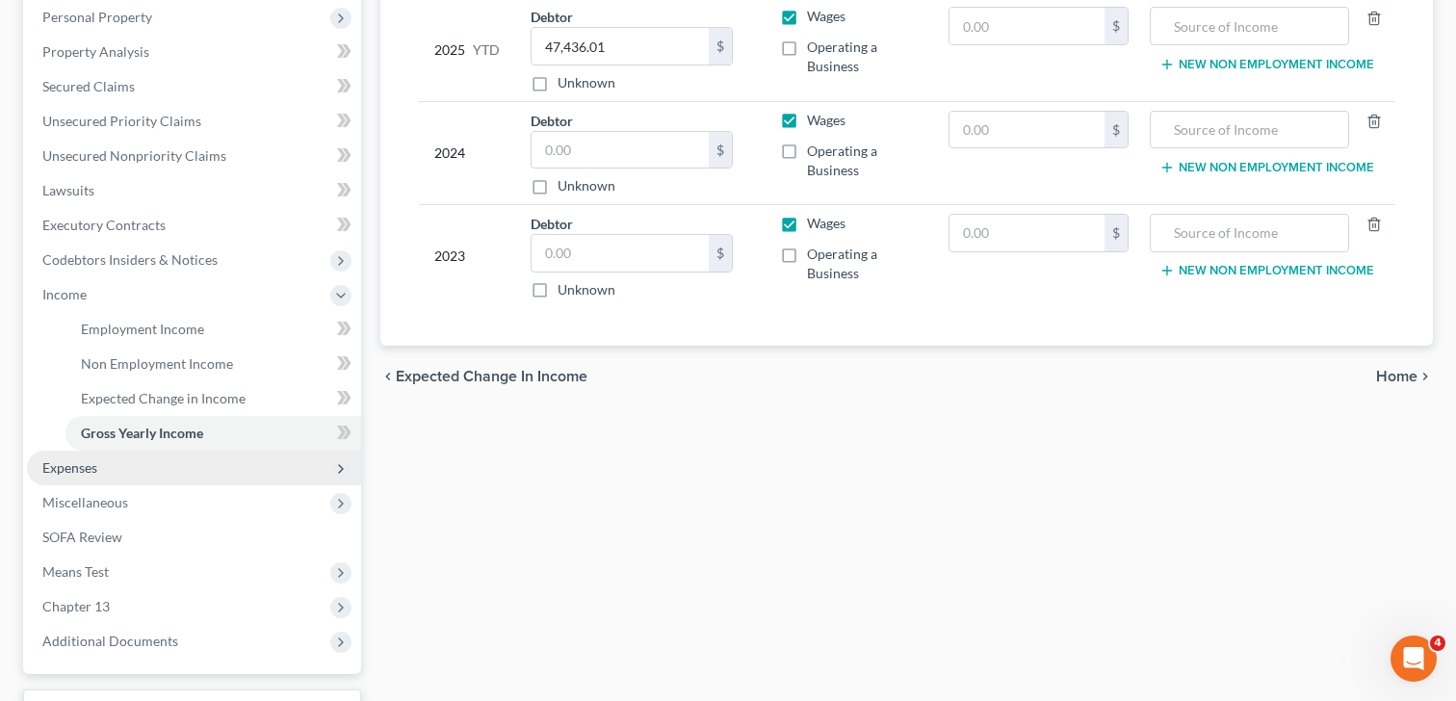
click at [127, 461] on span "Expenses" at bounding box center [194, 468] width 334 height 35
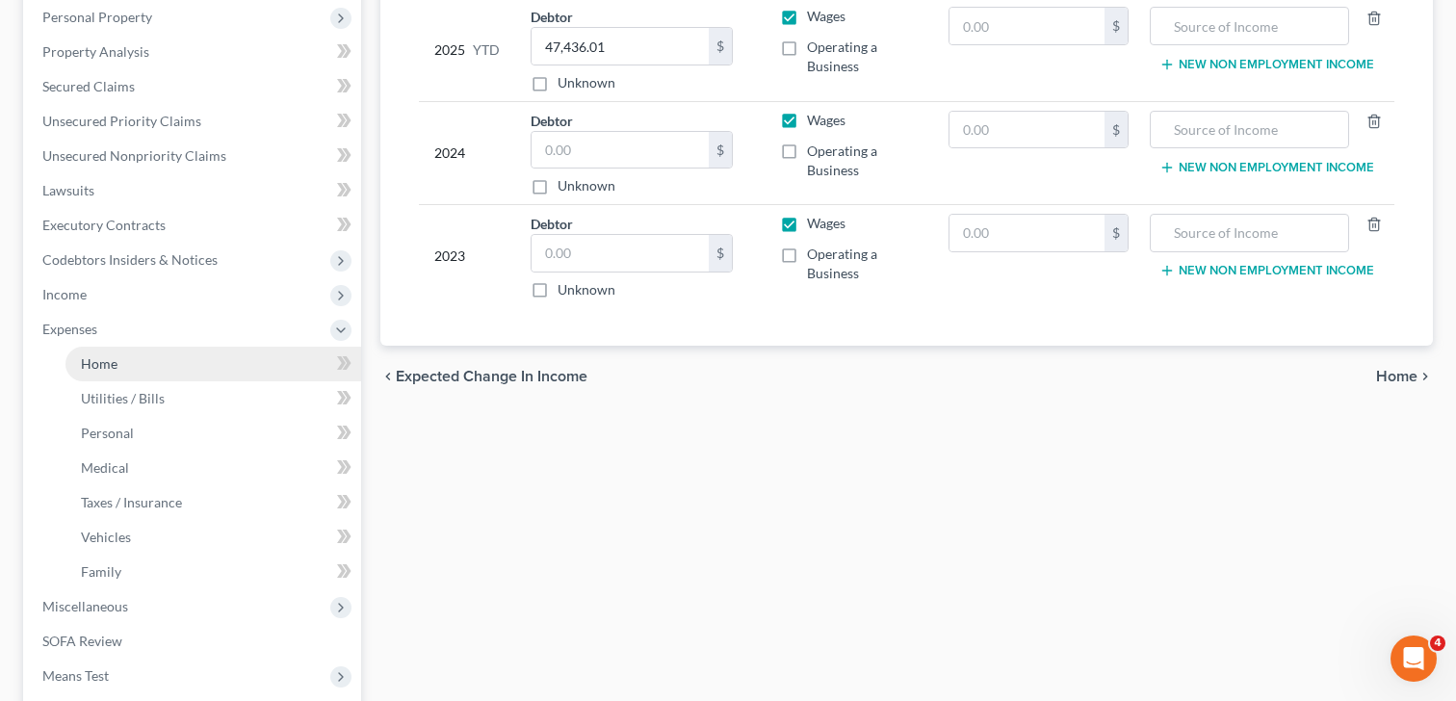
click at [118, 370] on link "Home" at bounding box center [214, 364] width 296 height 35
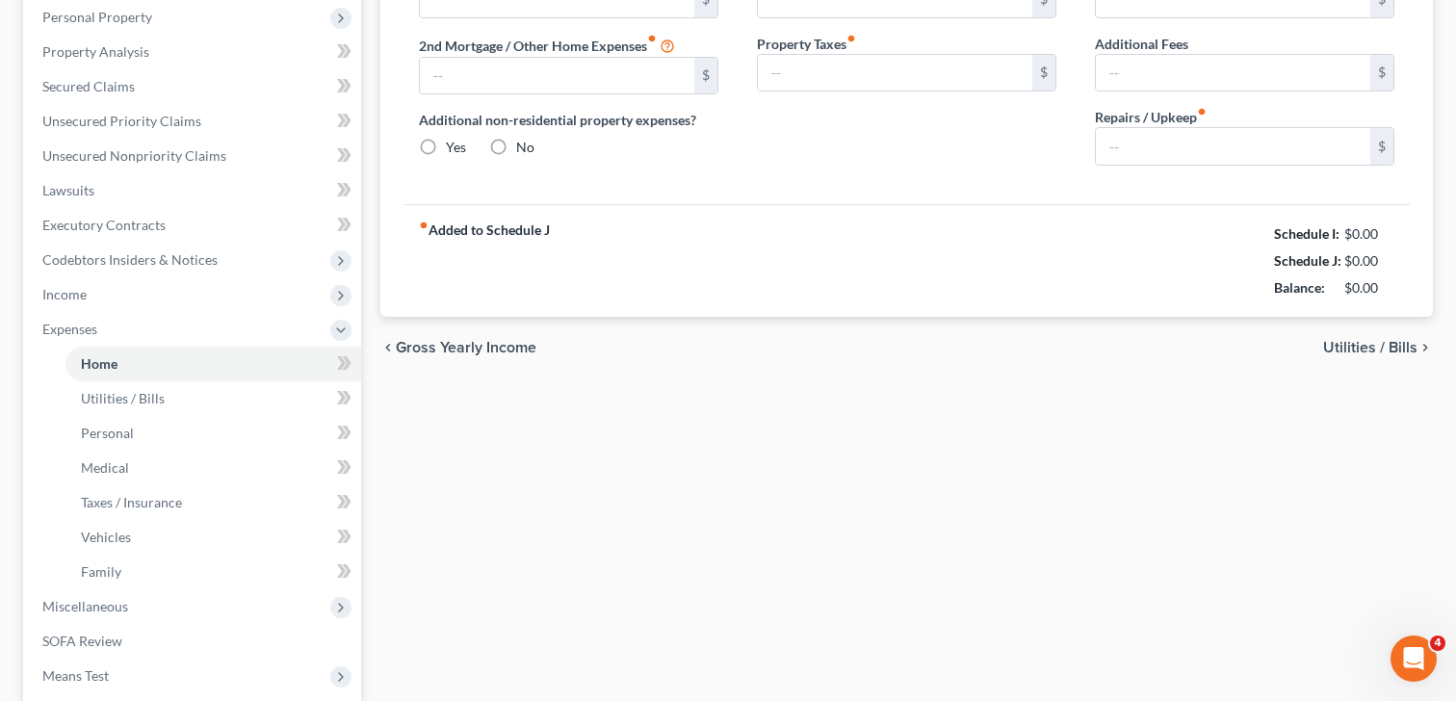
type input "1,100.00"
type input "0.00"
radio input "true"
type input "0.00"
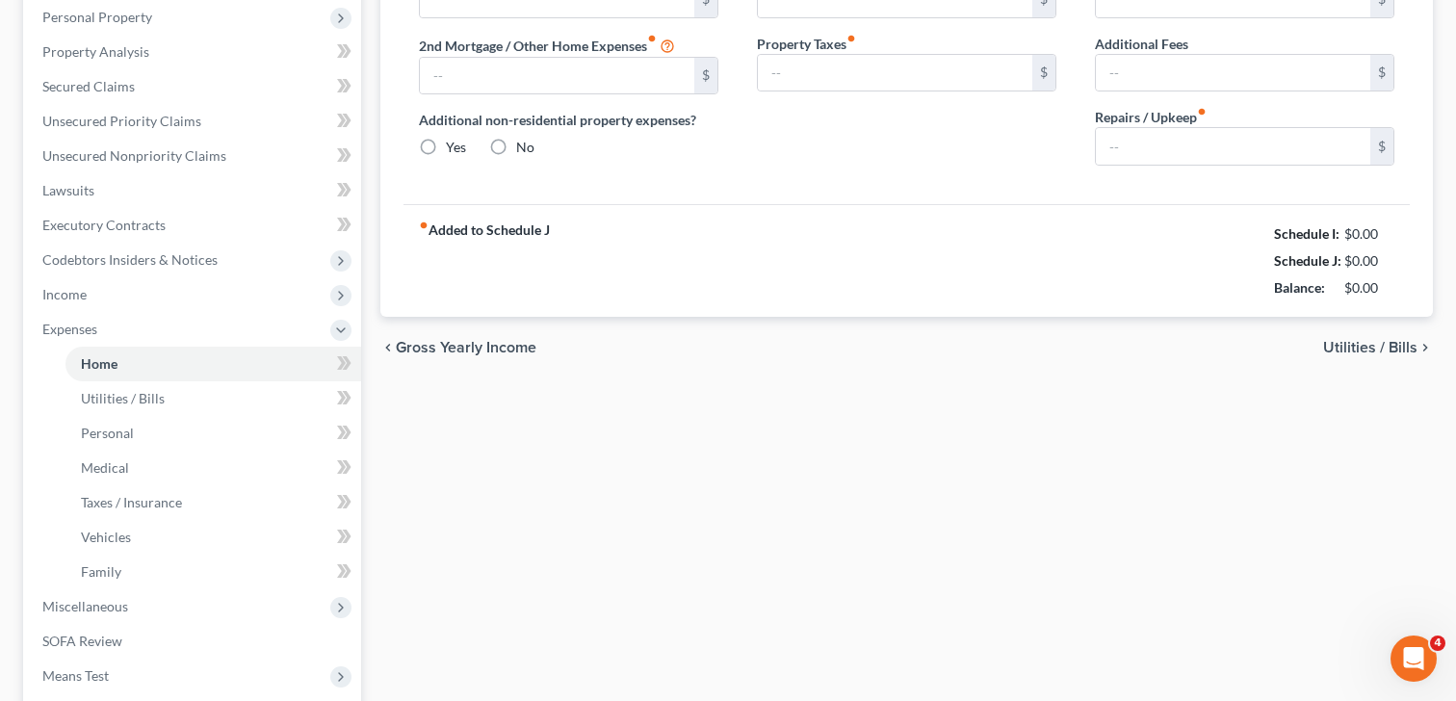
type input "0.00"
type input "100.00"
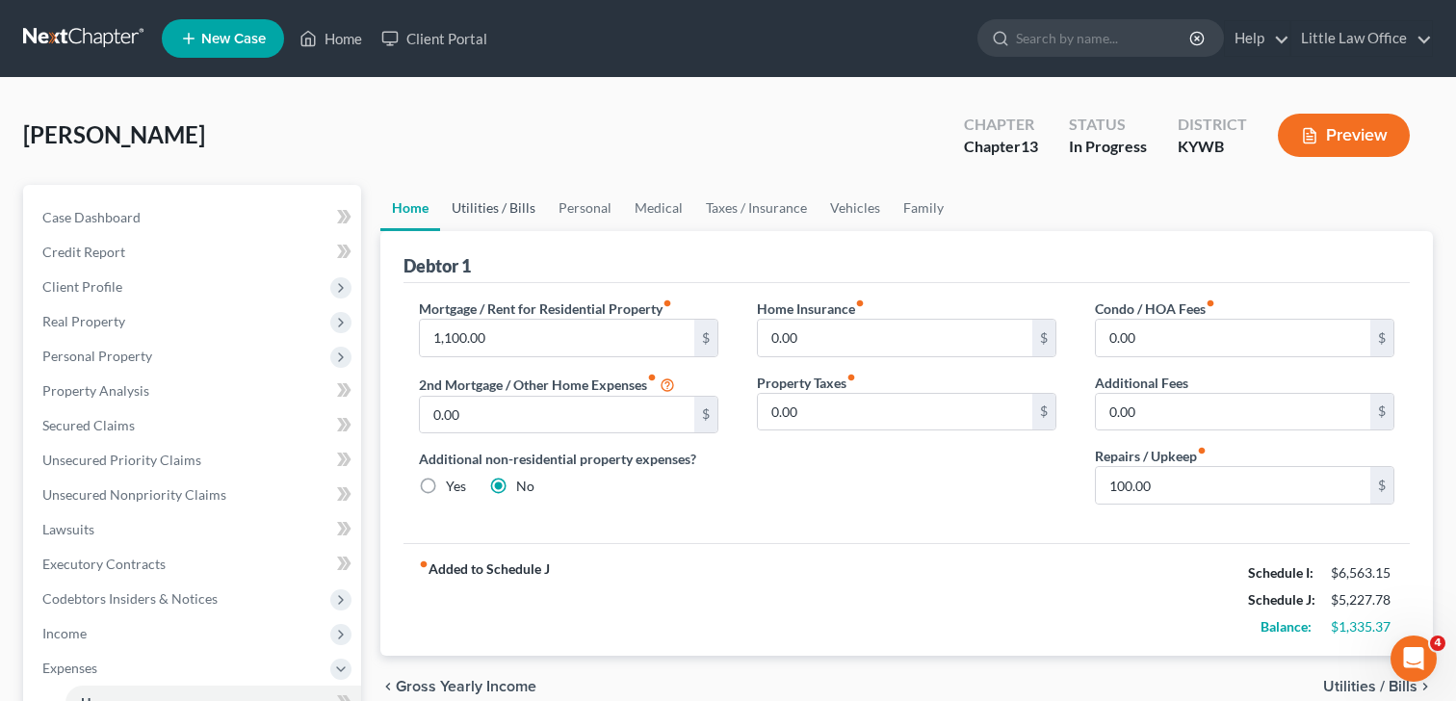
click at [485, 216] on link "Utilities / Bills" at bounding box center [493, 208] width 107 height 46
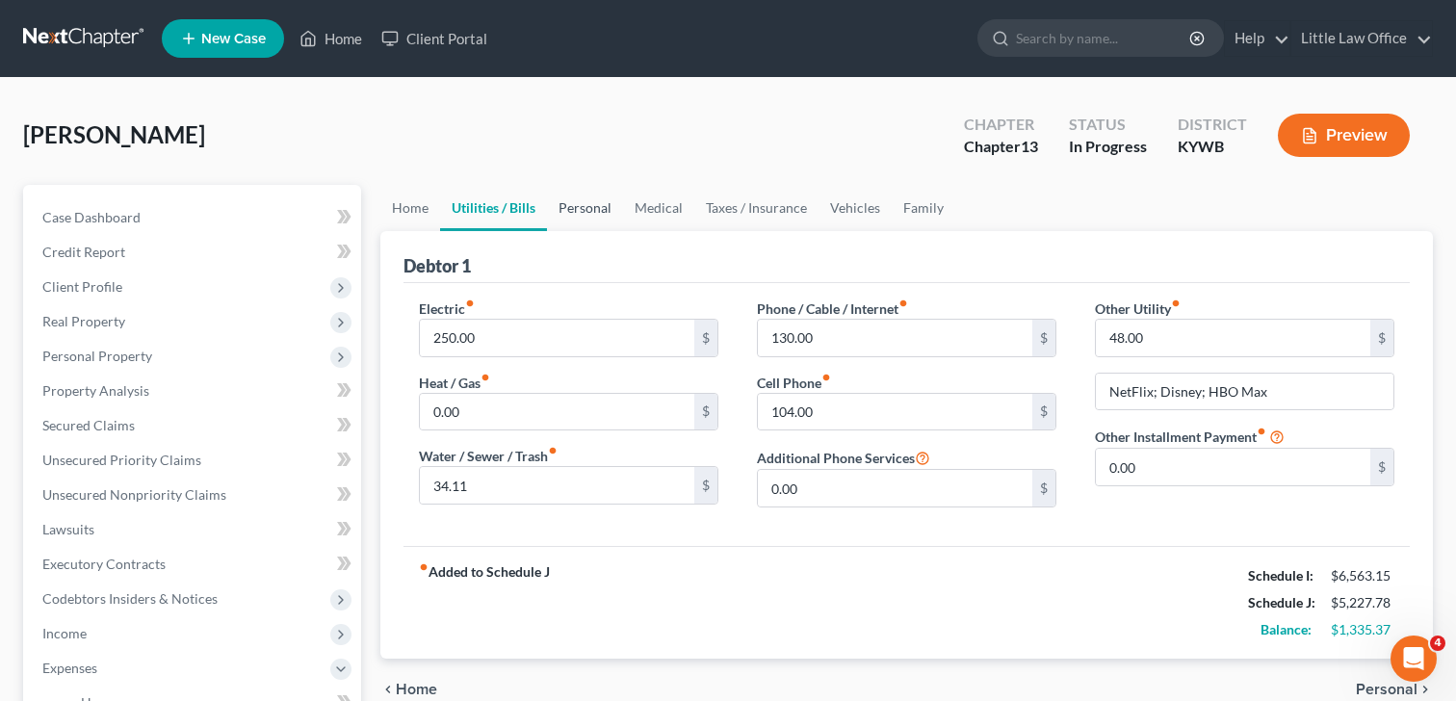
click at [596, 210] on link "Personal" at bounding box center [585, 208] width 76 height 46
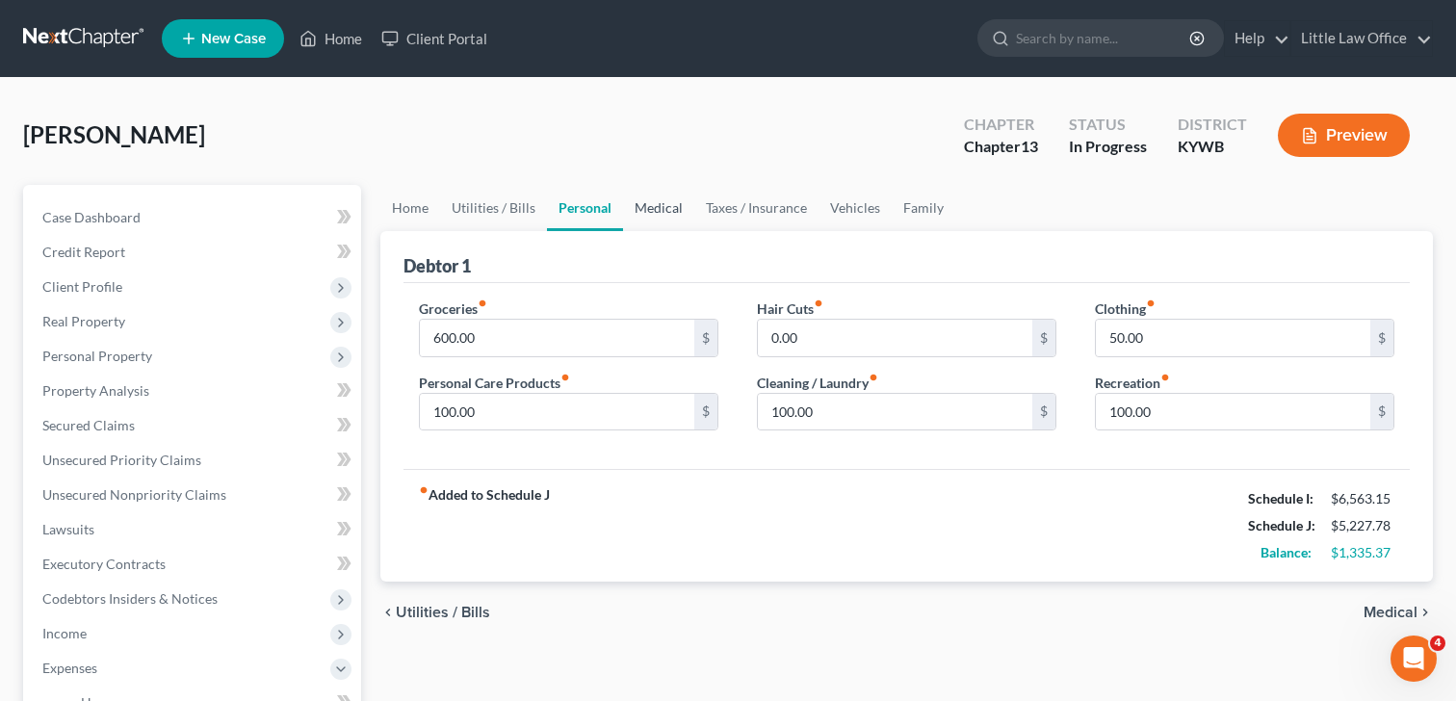
click at [662, 207] on link "Medical" at bounding box center [658, 208] width 71 height 46
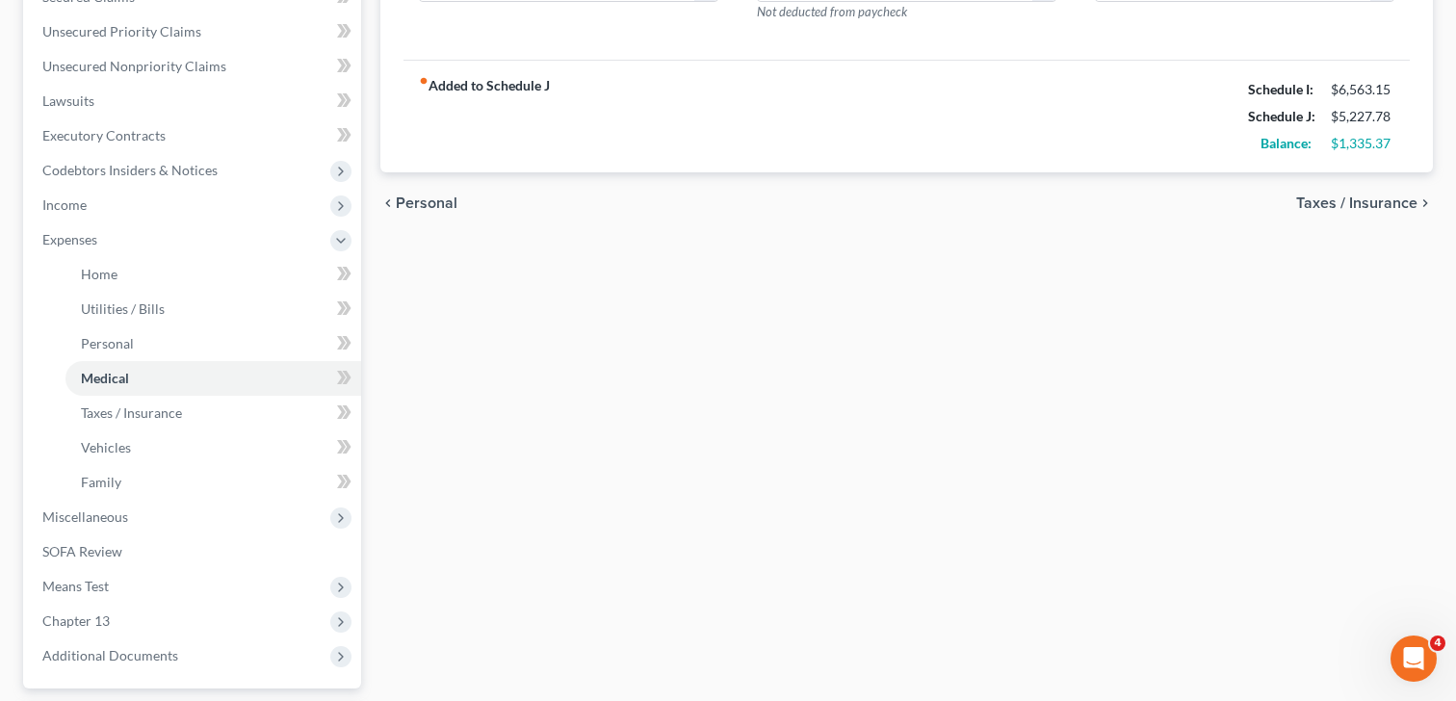
scroll to position [431, 0]
click at [83, 618] on span "Chapter 13" at bounding box center [75, 619] width 67 height 16
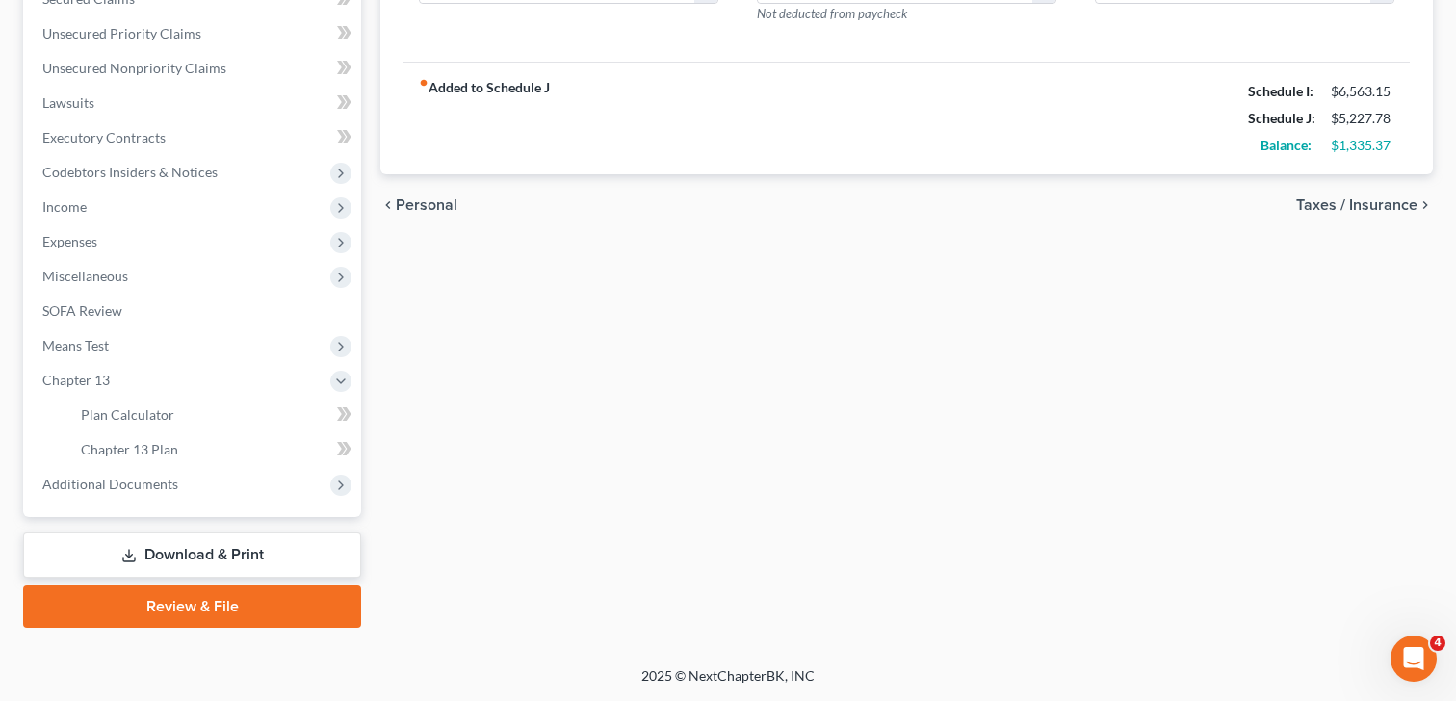
scroll to position [425, 0]
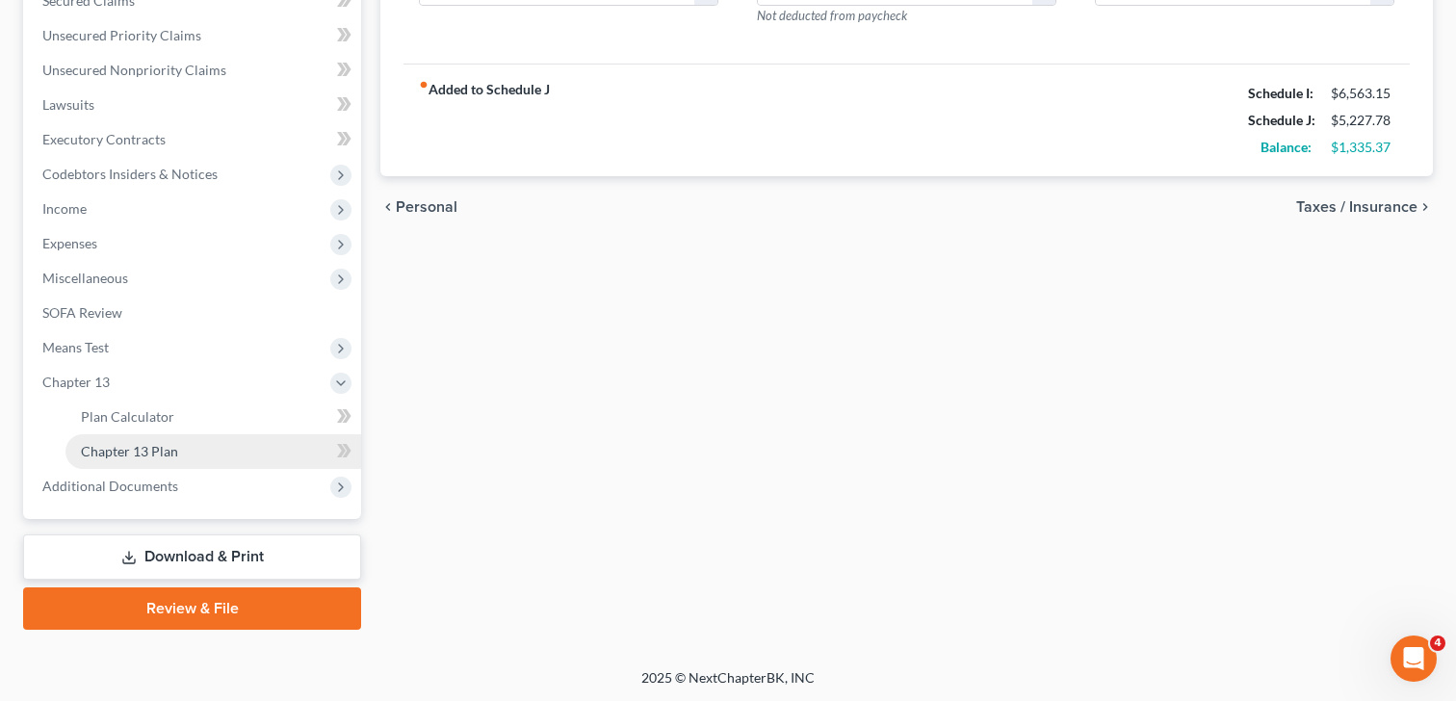
click at [166, 446] on span "Chapter 13 Plan" at bounding box center [129, 451] width 97 height 16
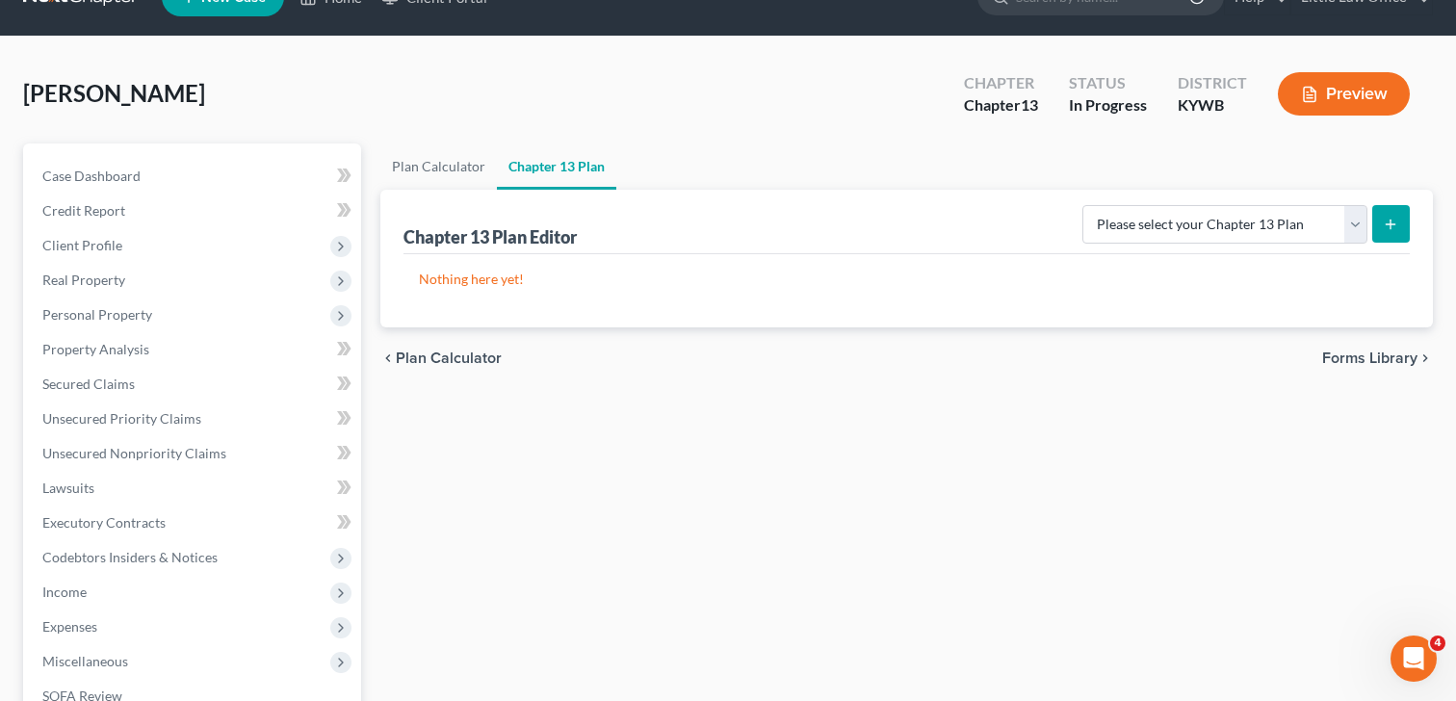
scroll to position [44, 0]
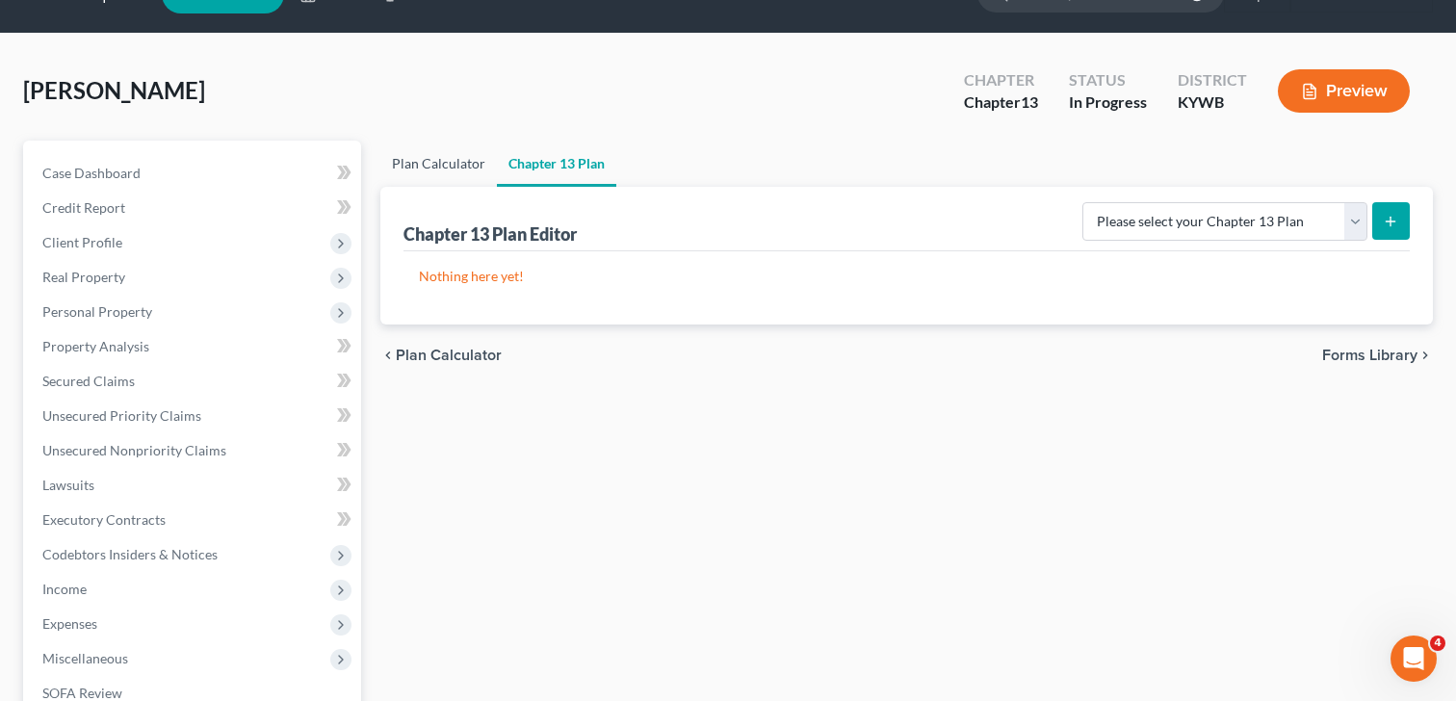
click at [424, 161] on link "Plan Calculator" at bounding box center [438, 164] width 117 height 46
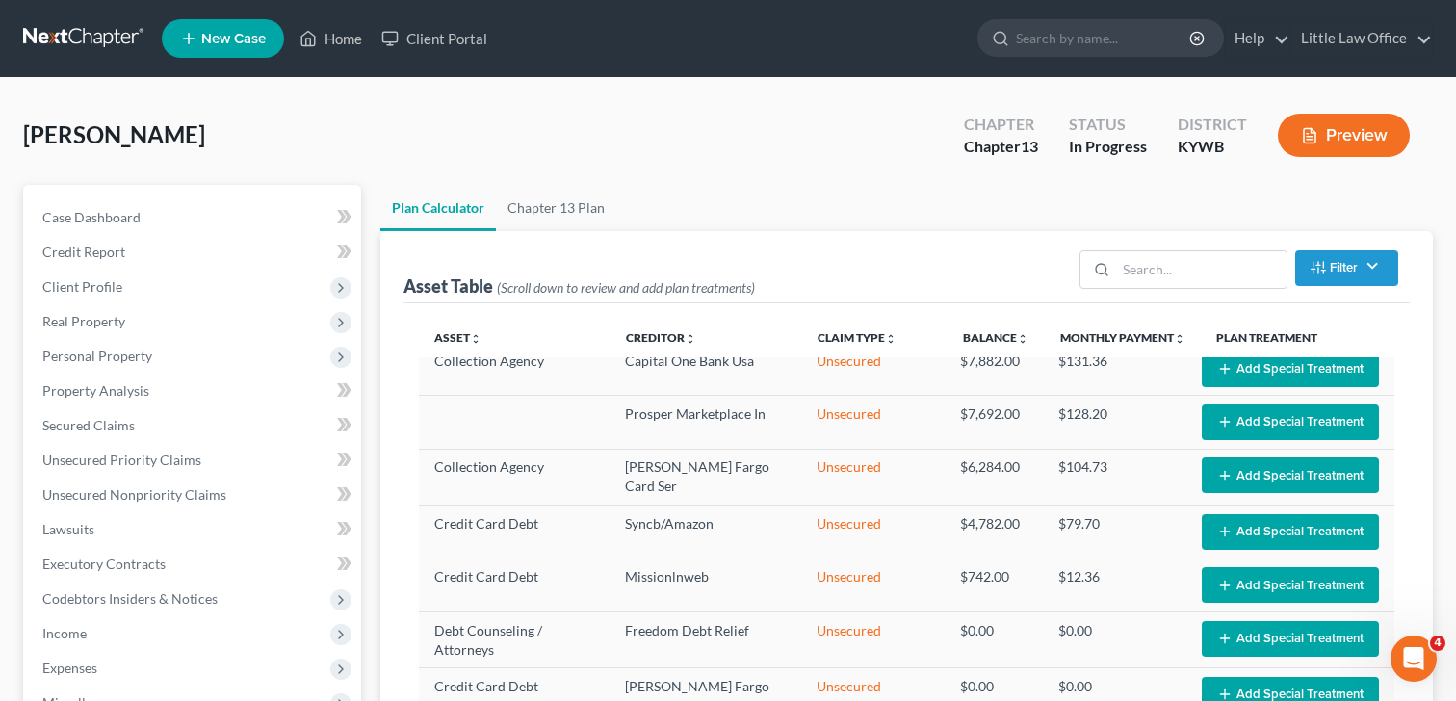
select select "59"
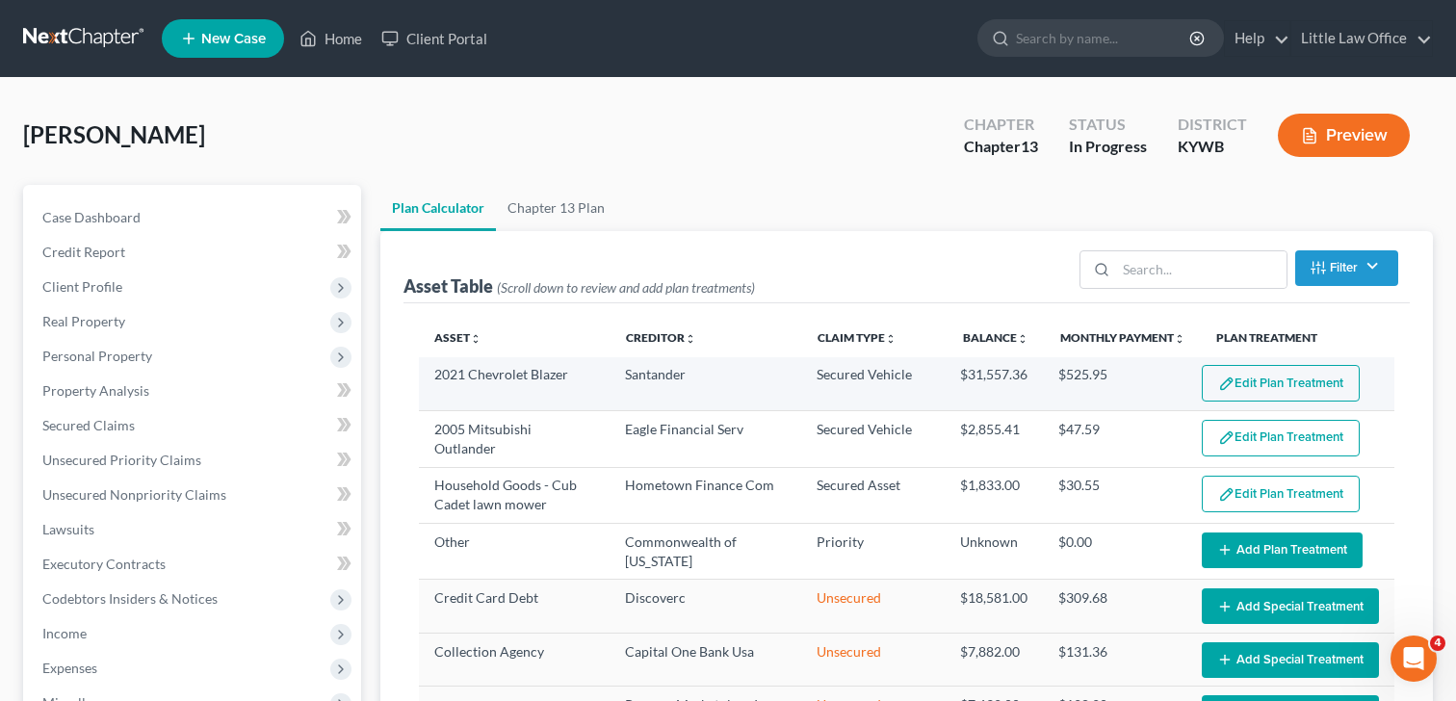
click at [1329, 380] on button "Edit Plan Treatment" at bounding box center [1281, 383] width 158 height 37
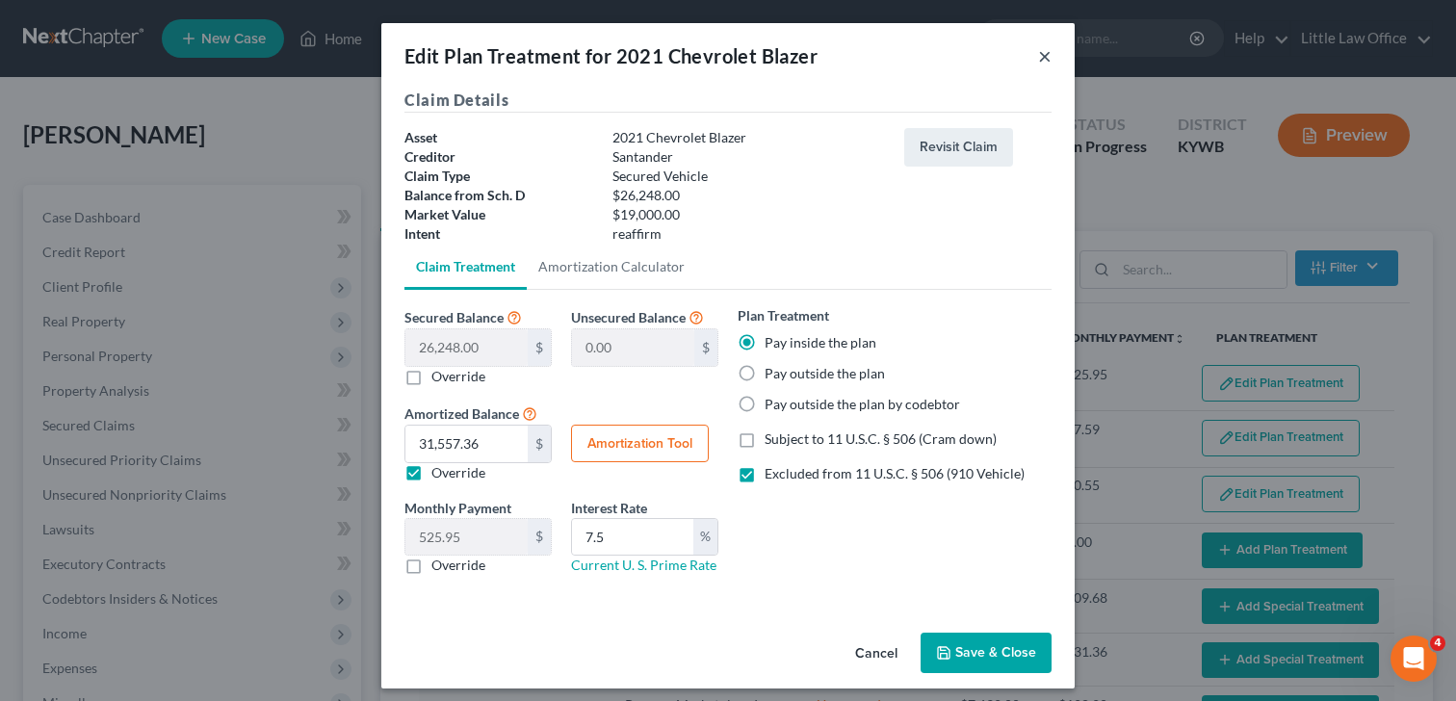
click at [1042, 61] on button "×" at bounding box center [1044, 55] width 13 height 23
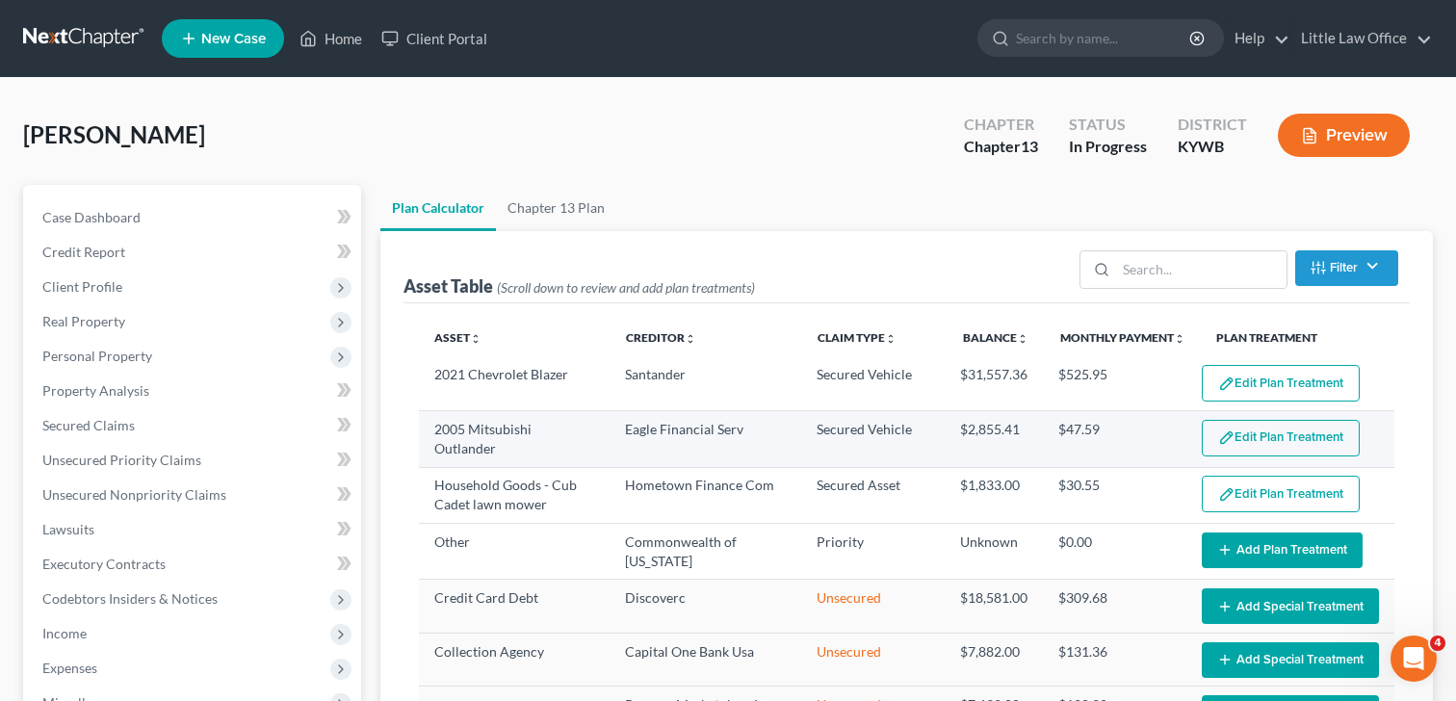
click at [1255, 438] on button "Edit Plan Treatment" at bounding box center [1281, 438] width 158 height 37
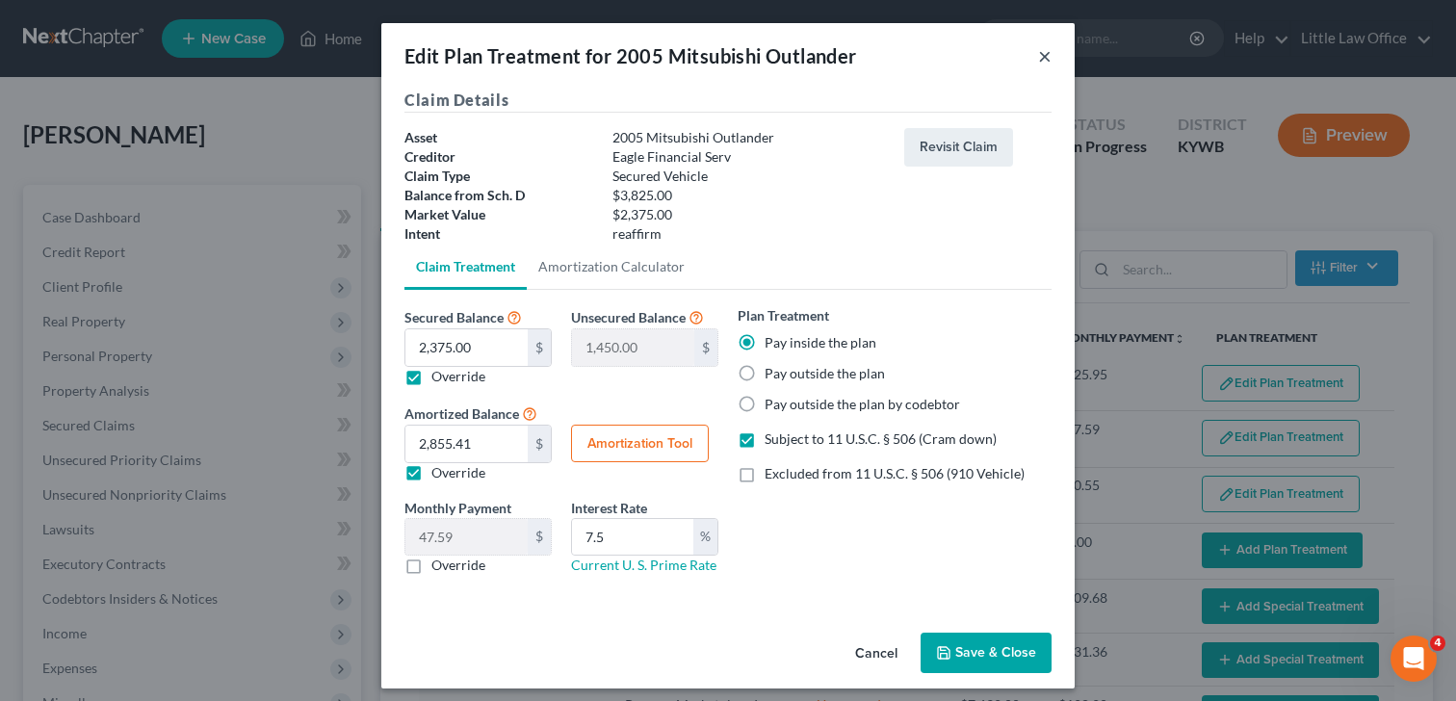
click at [1043, 53] on button "×" at bounding box center [1044, 55] width 13 height 23
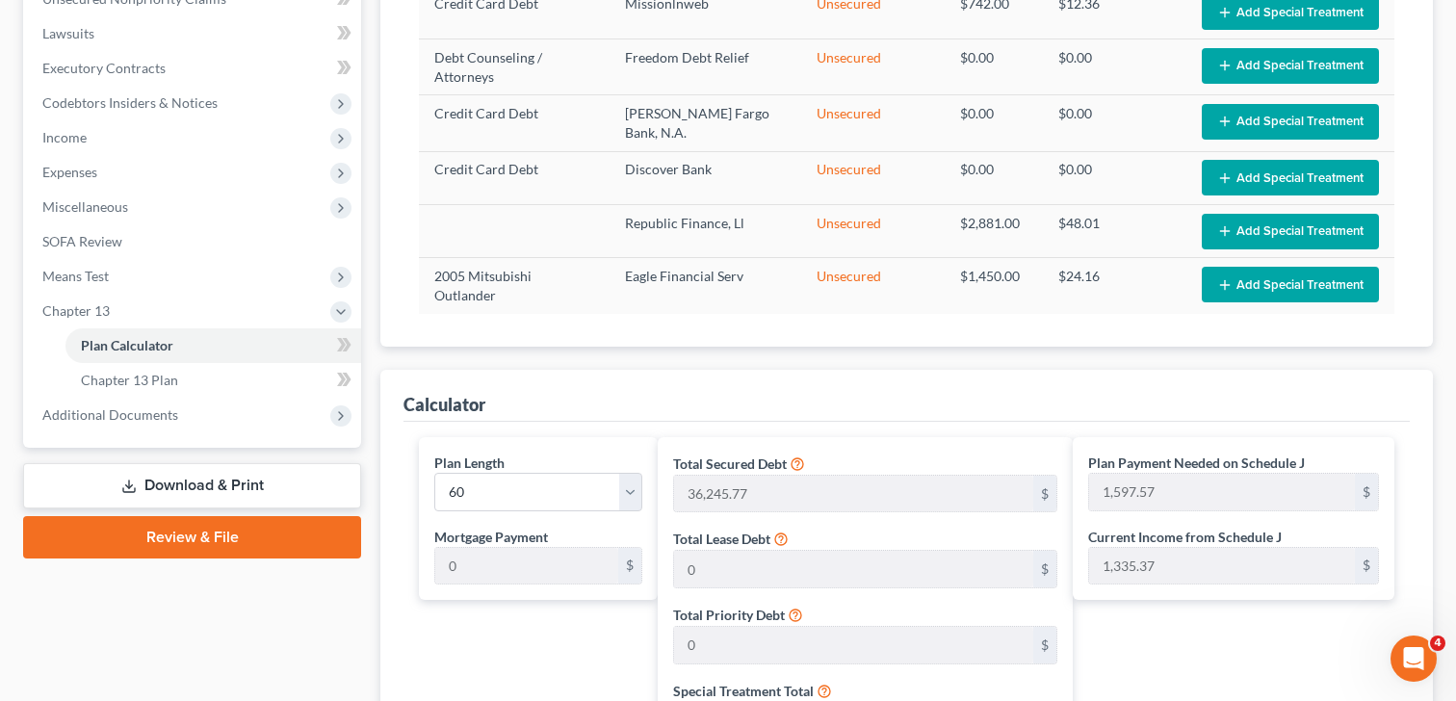
scroll to position [453, 0]
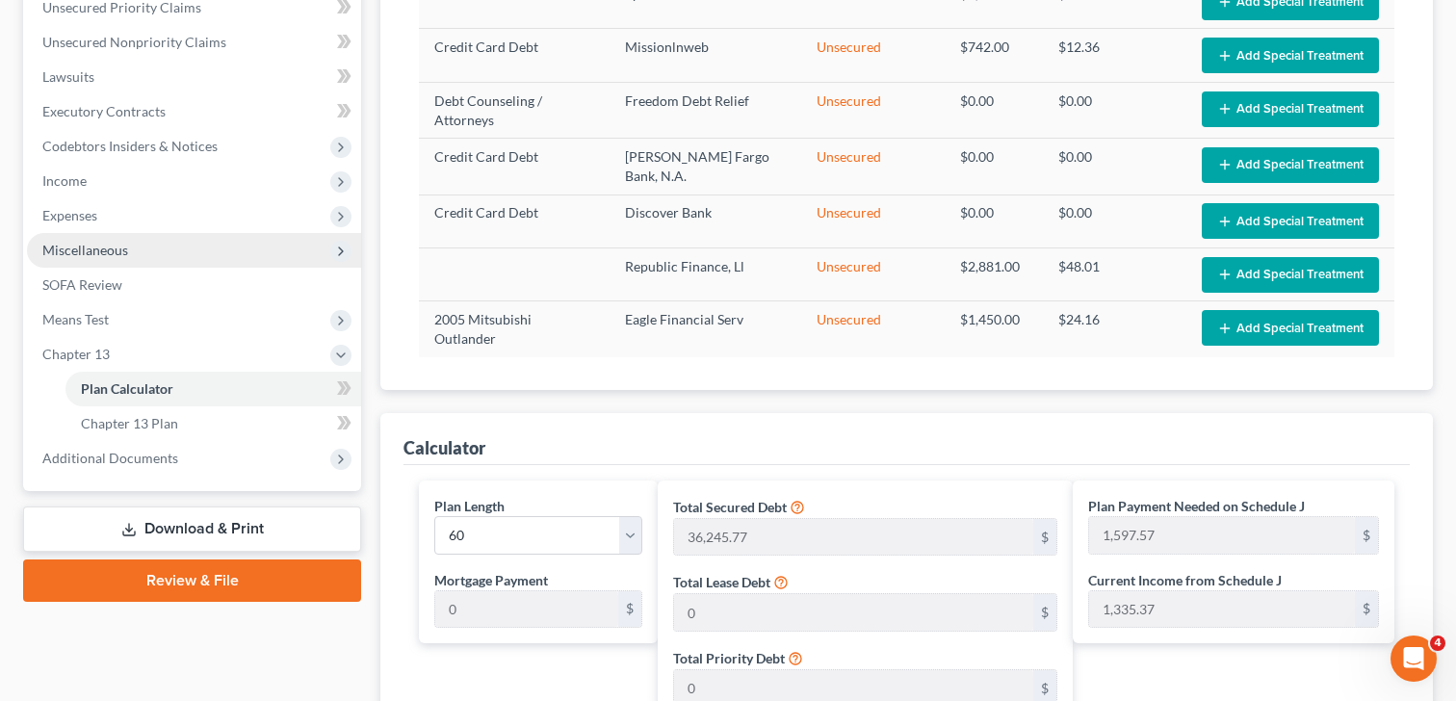
click at [143, 234] on span "Miscellaneous" at bounding box center [194, 250] width 334 height 35
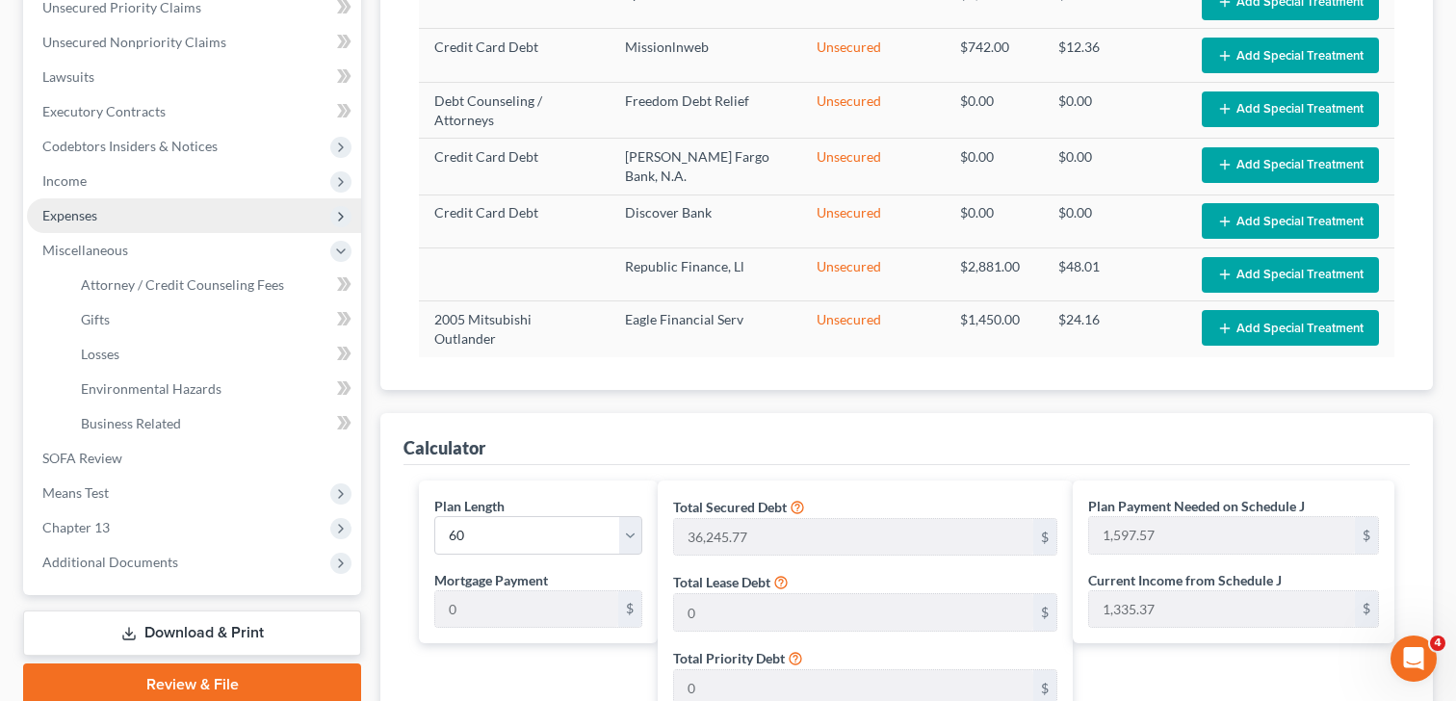
click at [145, 223] on span "Expenses" at bounding box center [194, 215] width 334 height 35
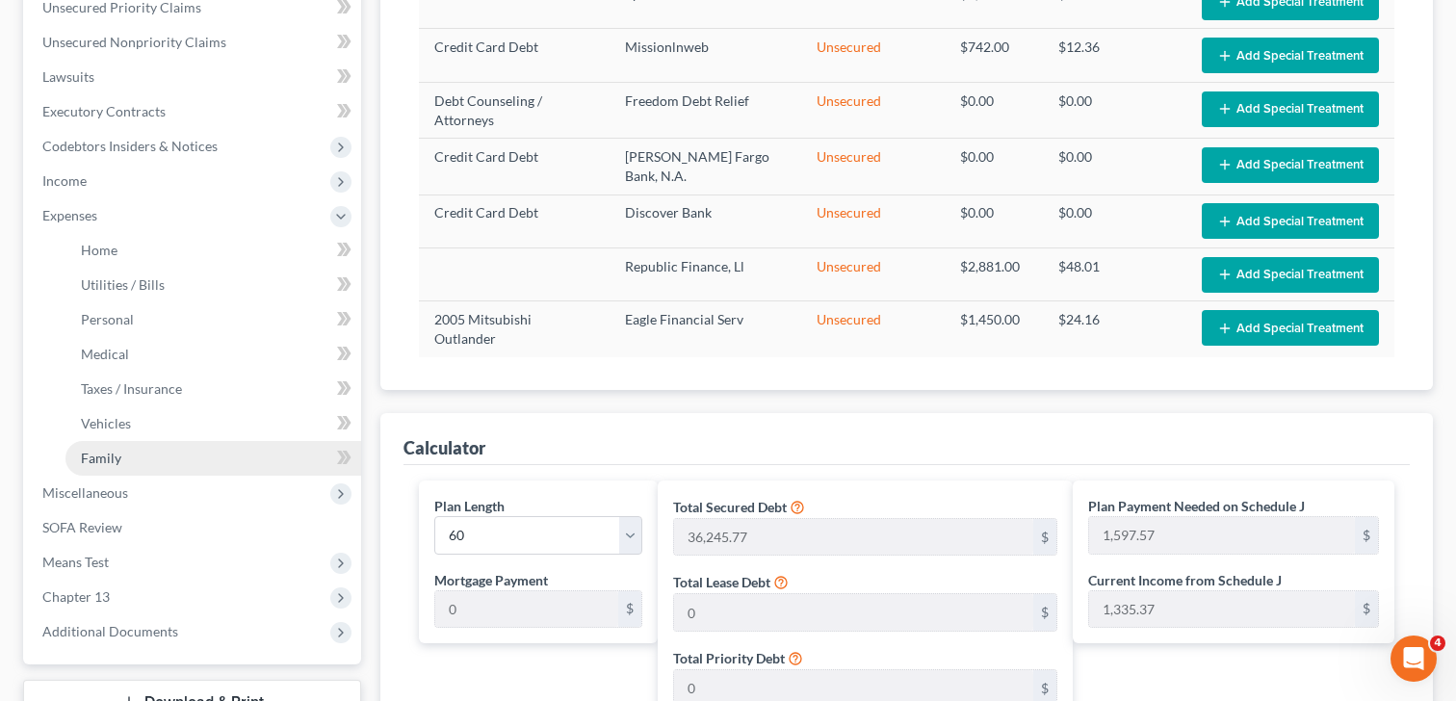
click at [119, 454] on span "Family" at bounding box center [101, 458] width 40 height 16
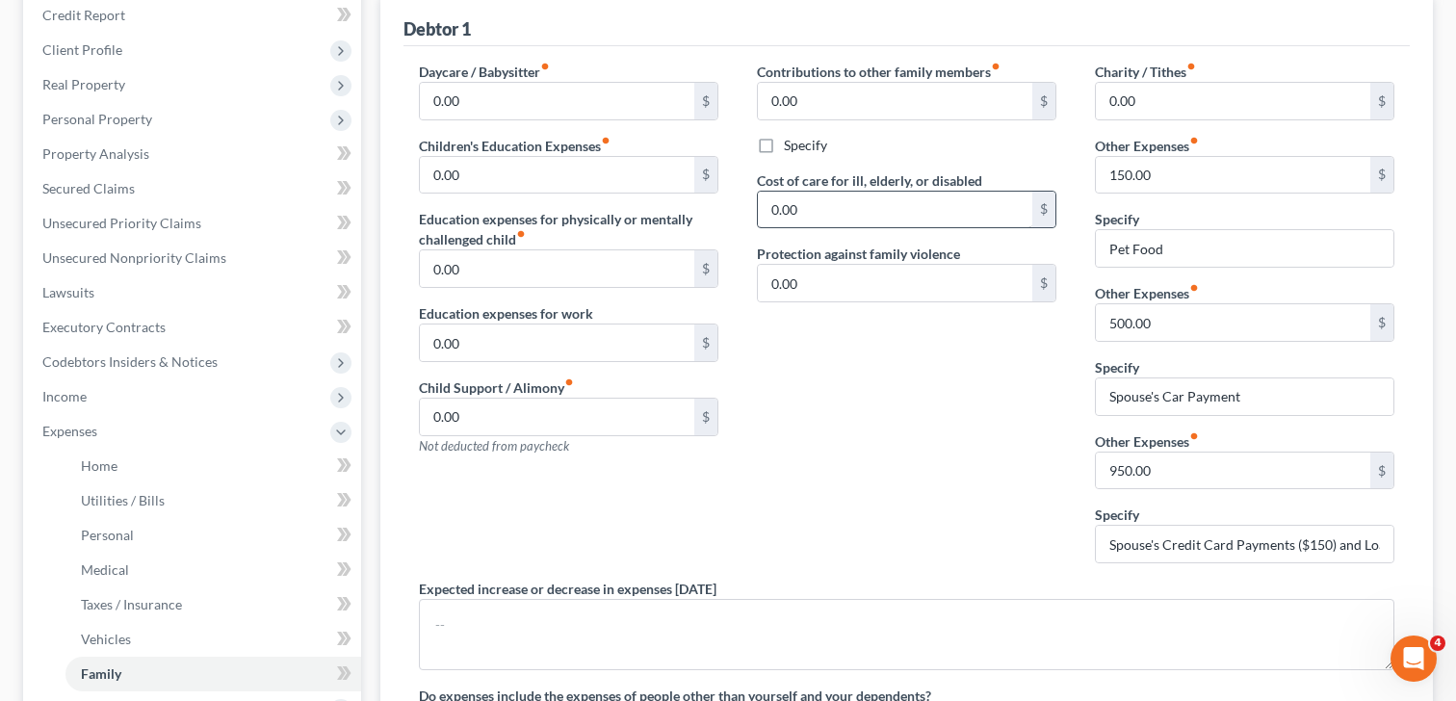
scroll to position [243, 0]
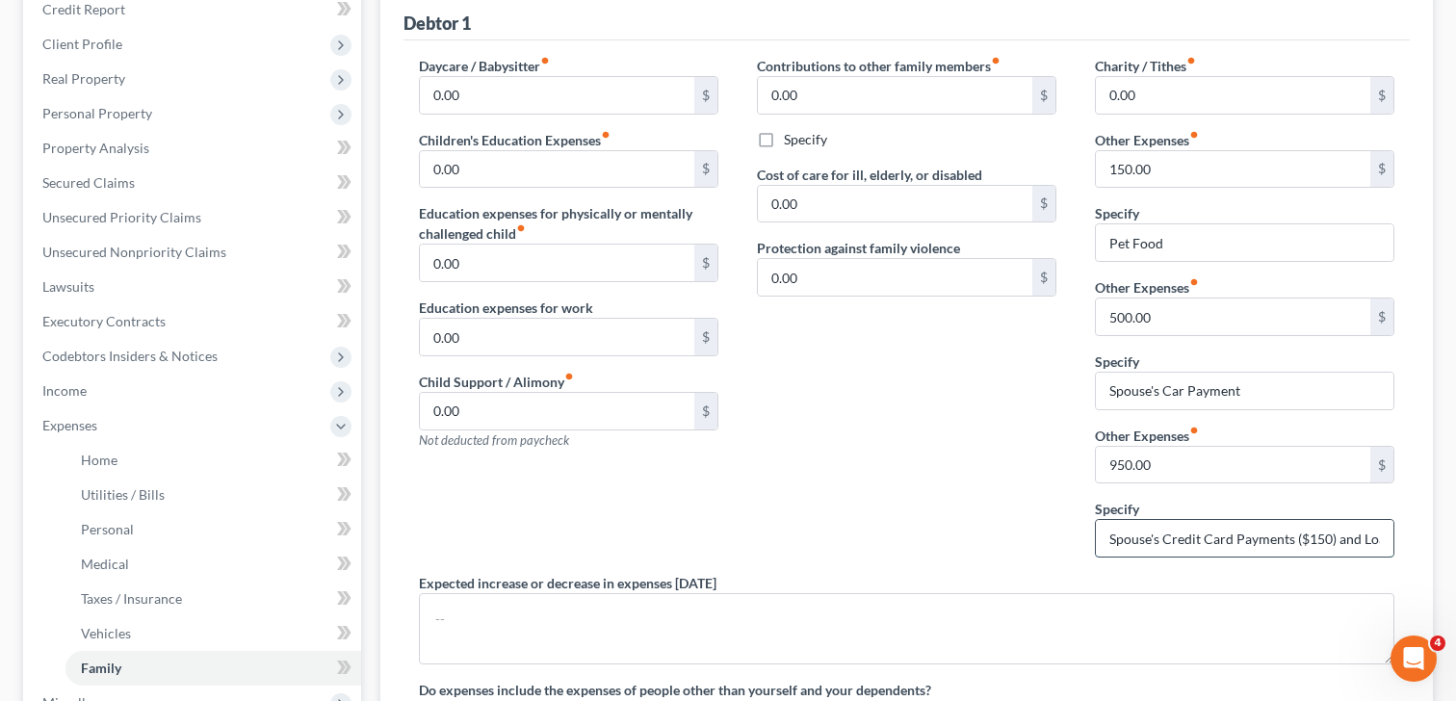
click at [1125, 529] on input "Spouse's Credit Card Payments ($150) and Loans ($800)" at bounding box center [1245, 538] width 298 height 37
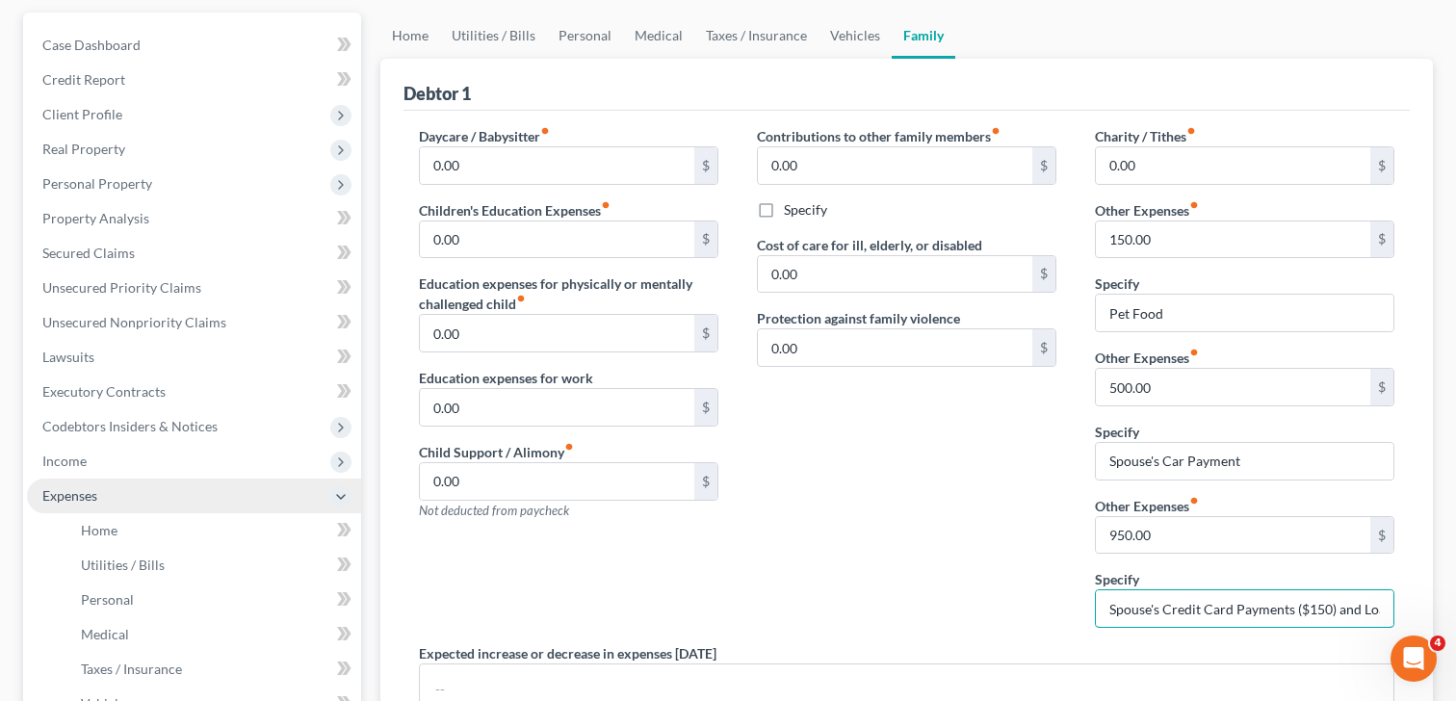
scroll to position [173, 0]
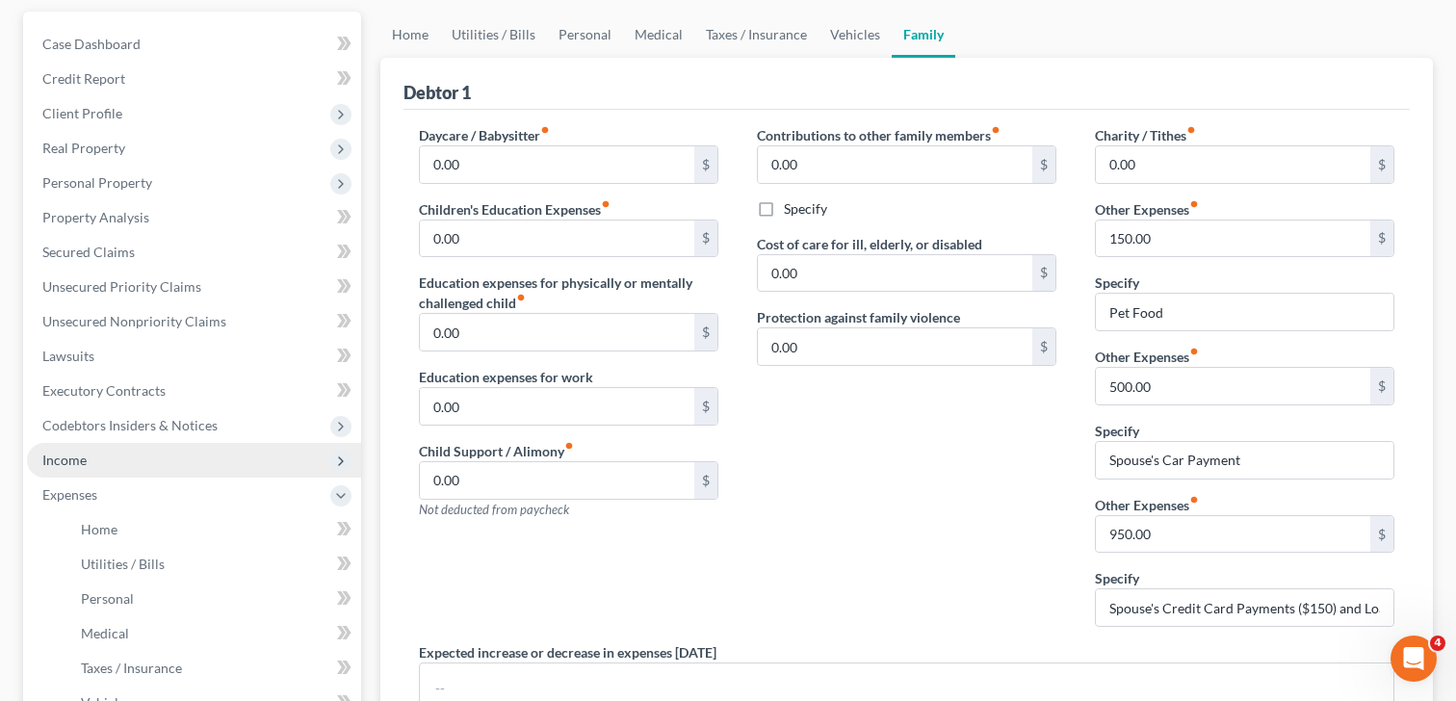
click at [77, 464] on span "Income" at bounding box center [64, 460] width 44 height 16
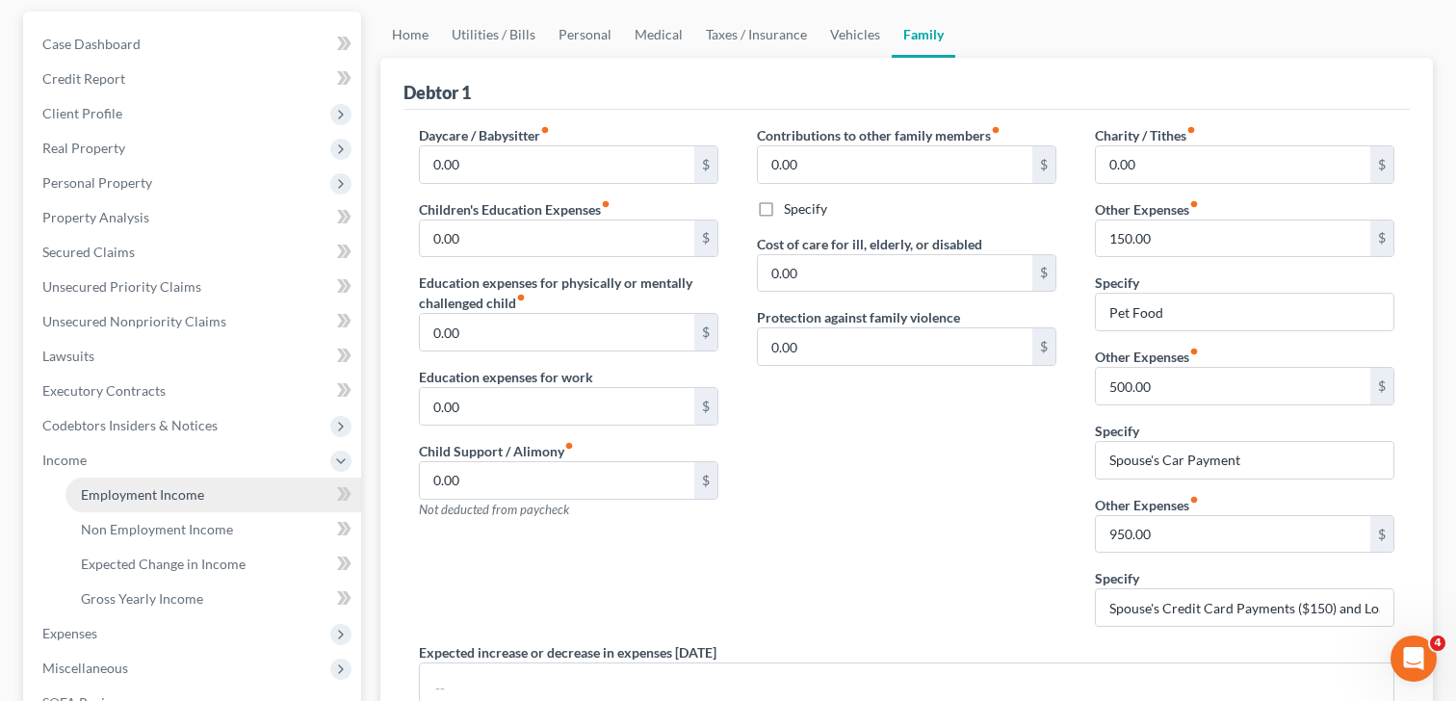
click at [92, 491] on span "Employment Income" at bounding box center [142, 494] width 123 height 16
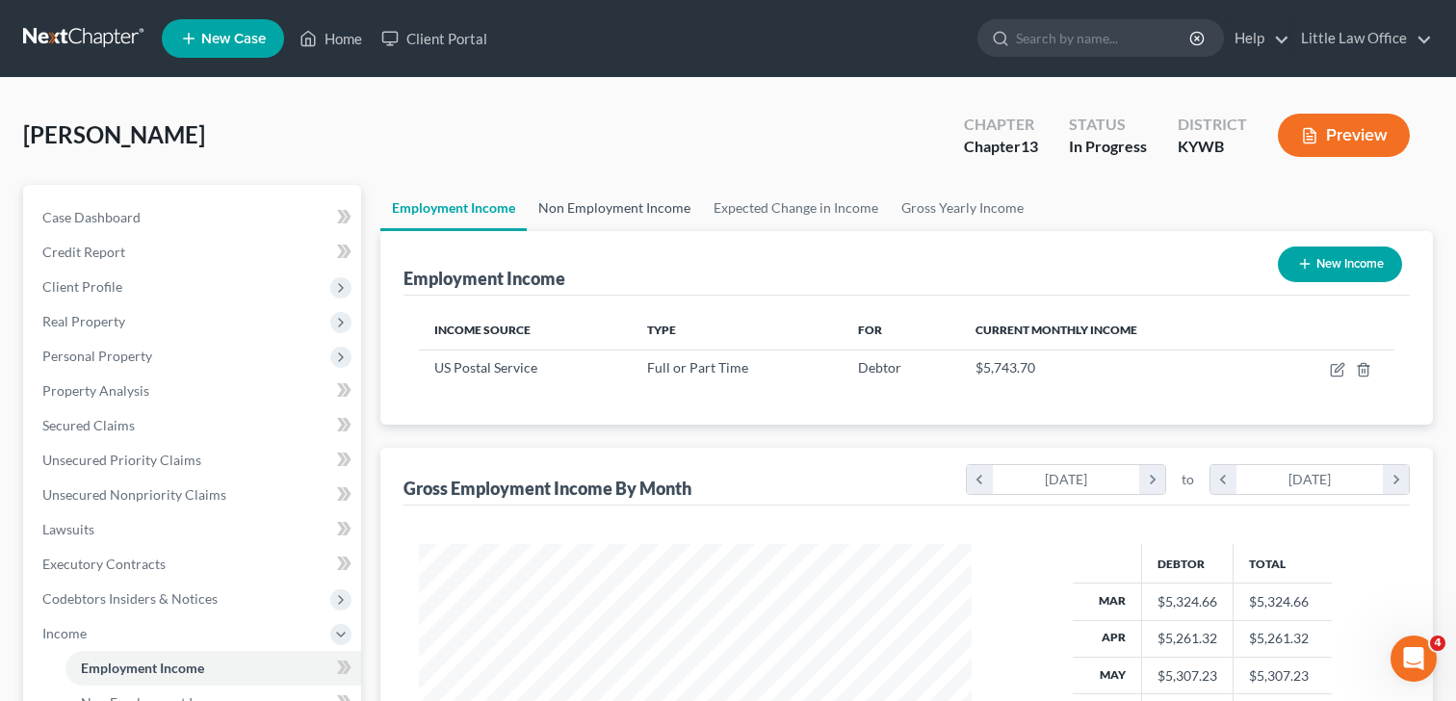
click at [626, 209] on link "Non Employment Income" at bounding box center [614, 208] width 175 height 46
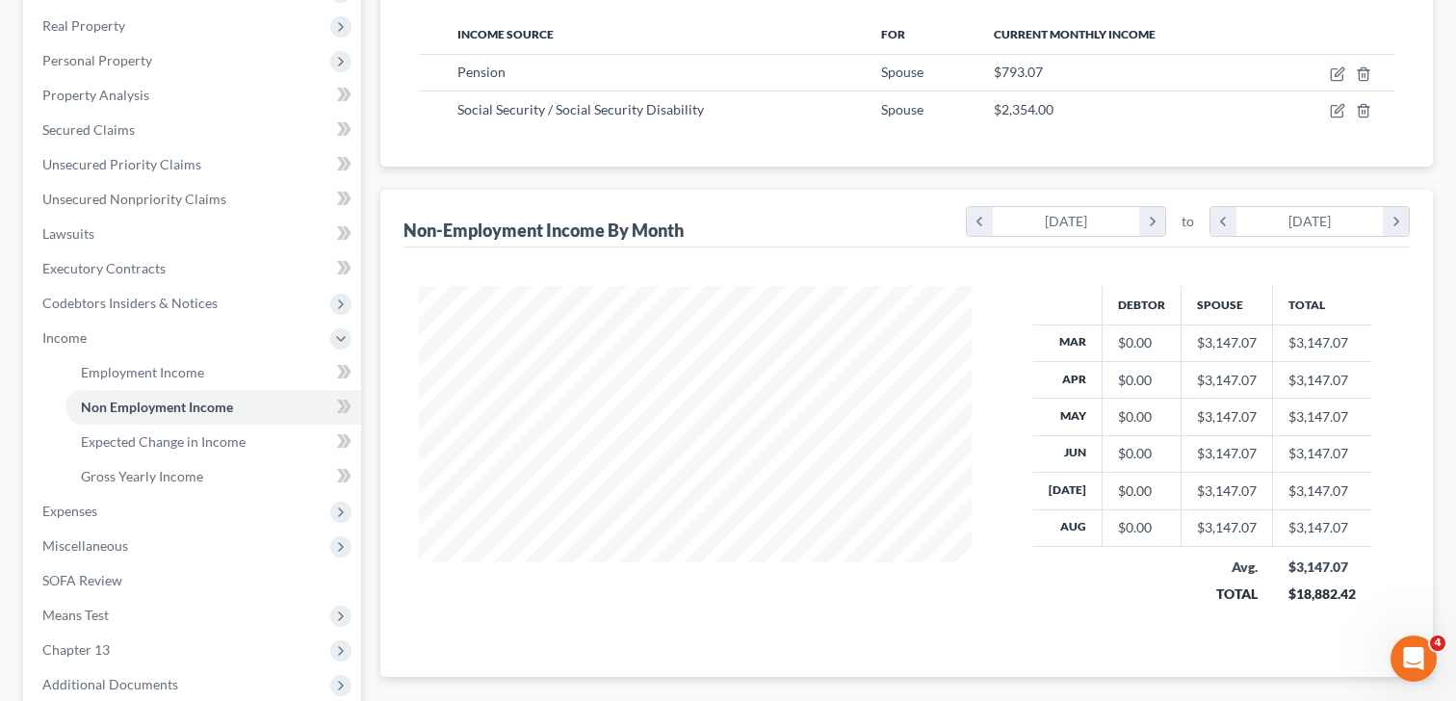
scroll to position [494, 0]
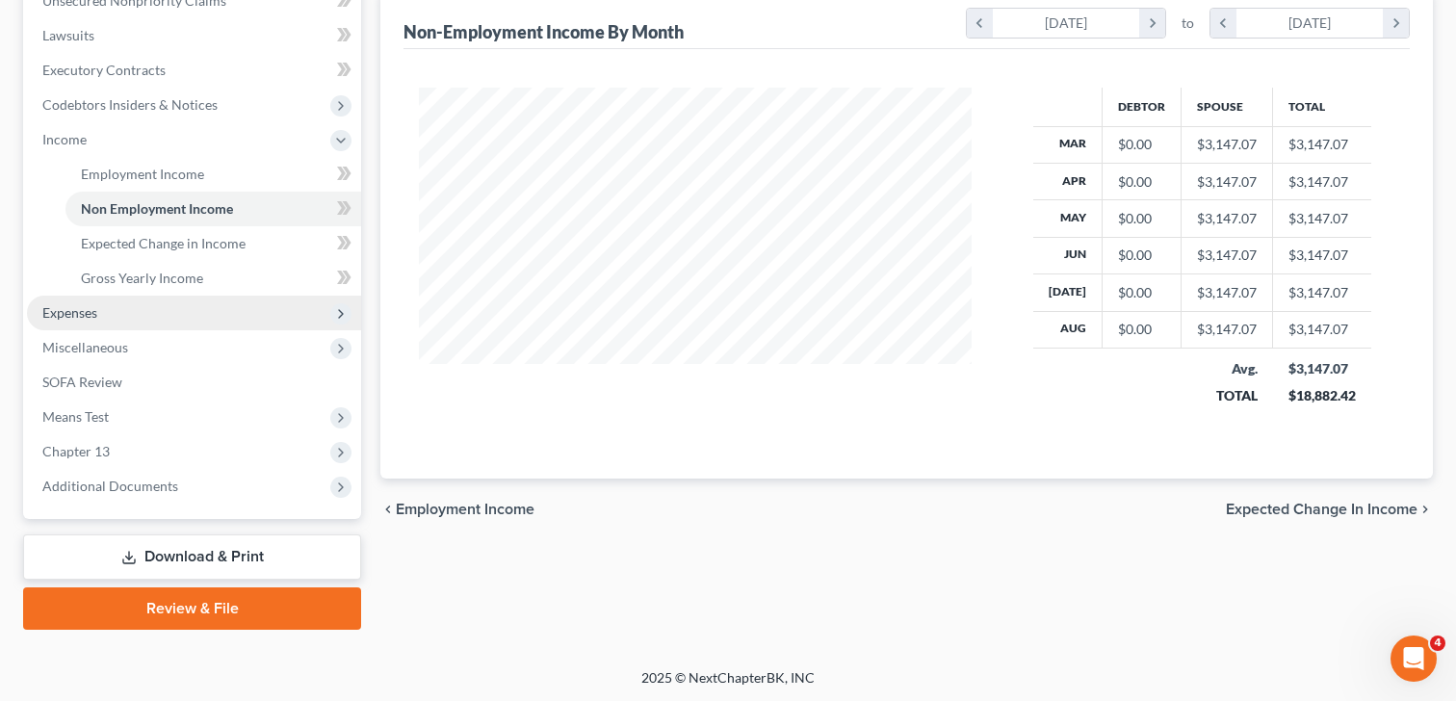
click at [88, 318] on span "Expenses" at bounding box center [69, 312] width 55 height 16
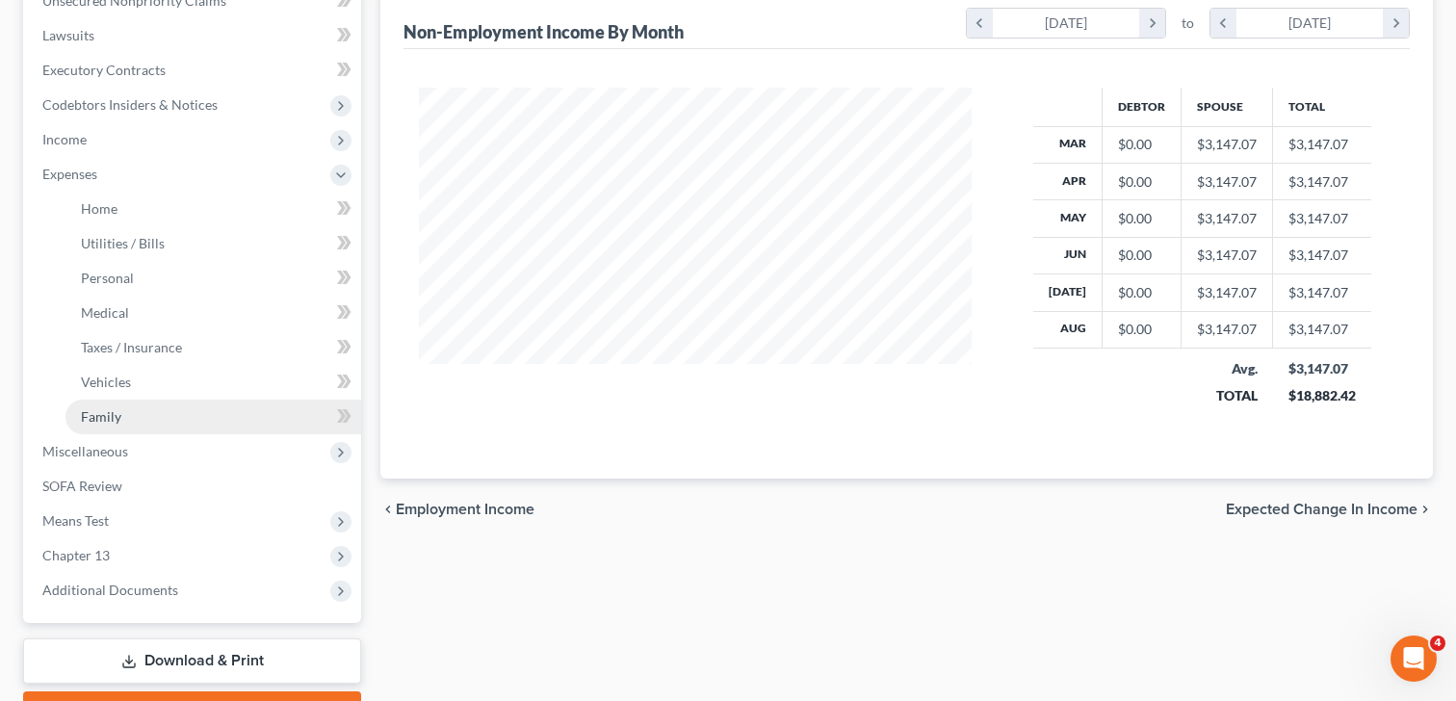
click at [131, 419] on link "Family" at bounding box center [214, 417] width 296 height 35
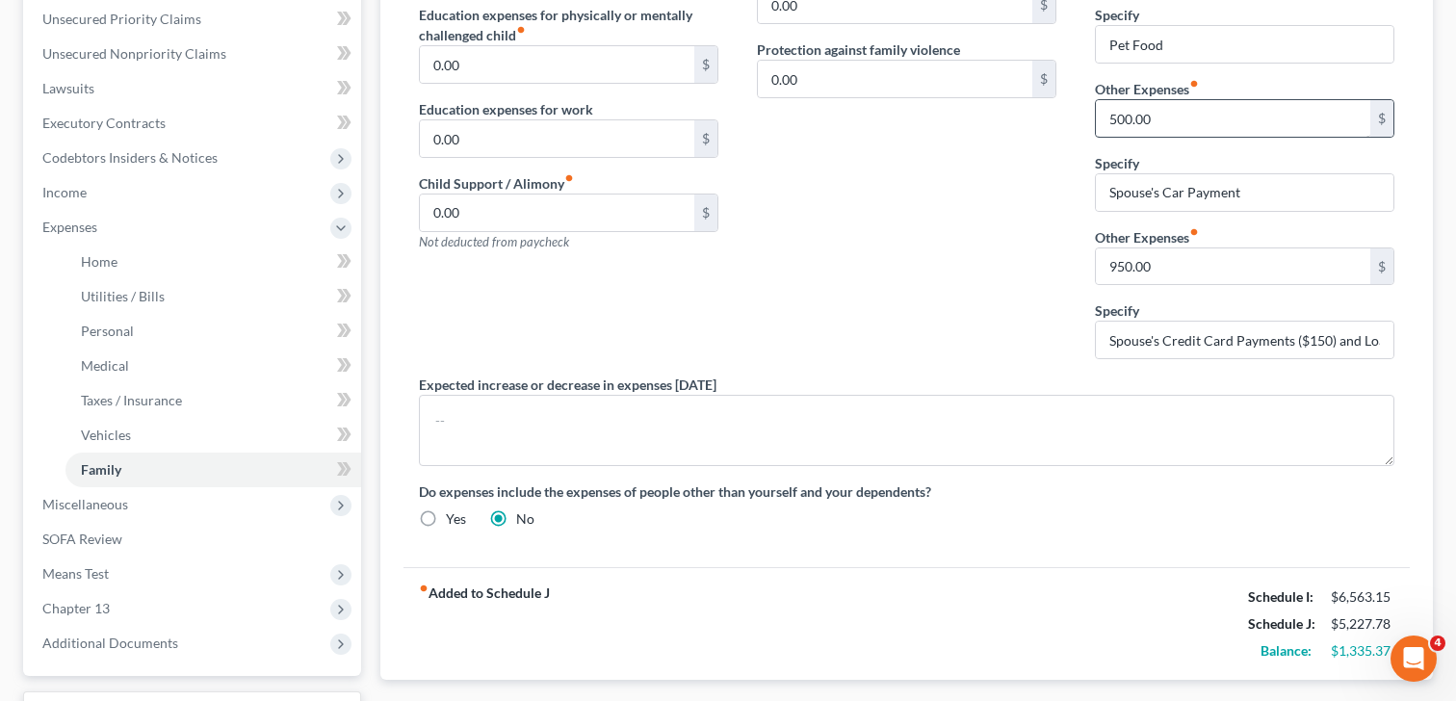
scroll to position [475, 0]
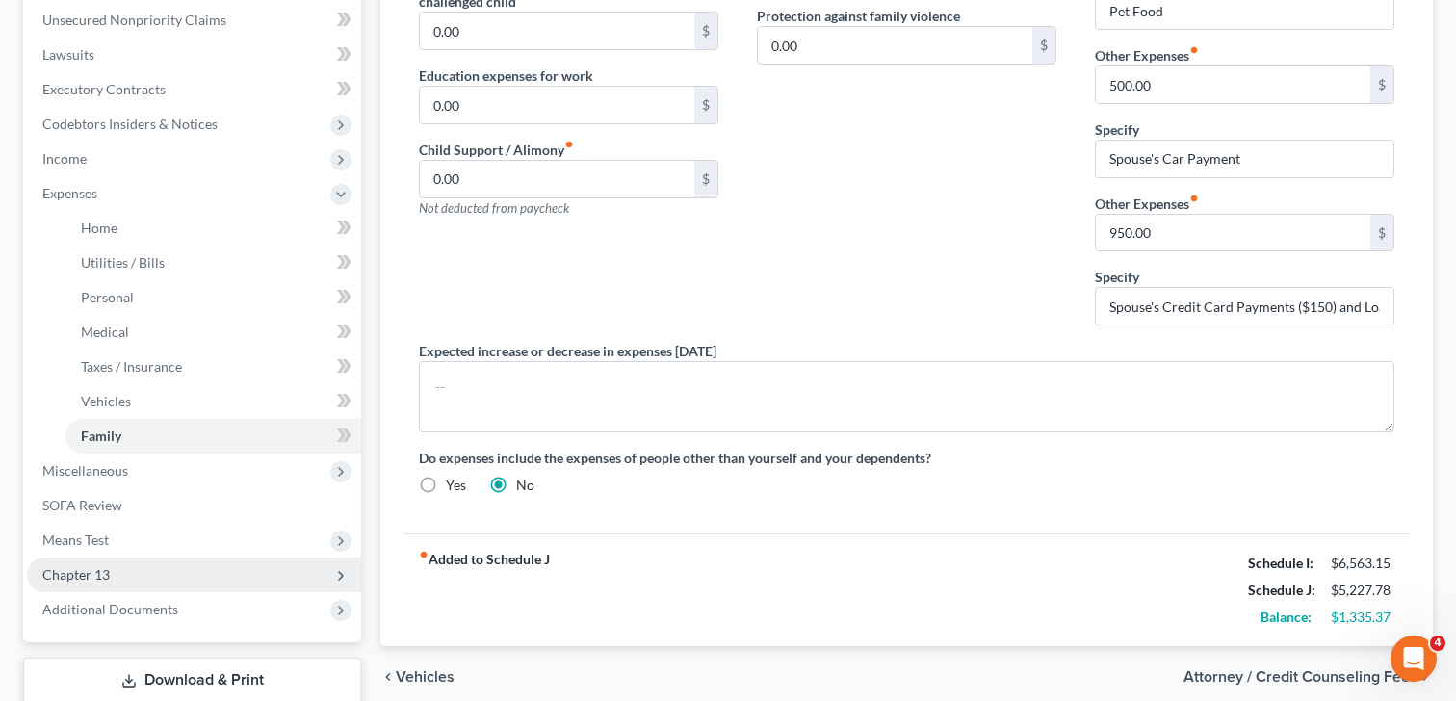
click at [98, 578] on span "Chapter 13" at bounding box center [75, 574] width 67 height 16
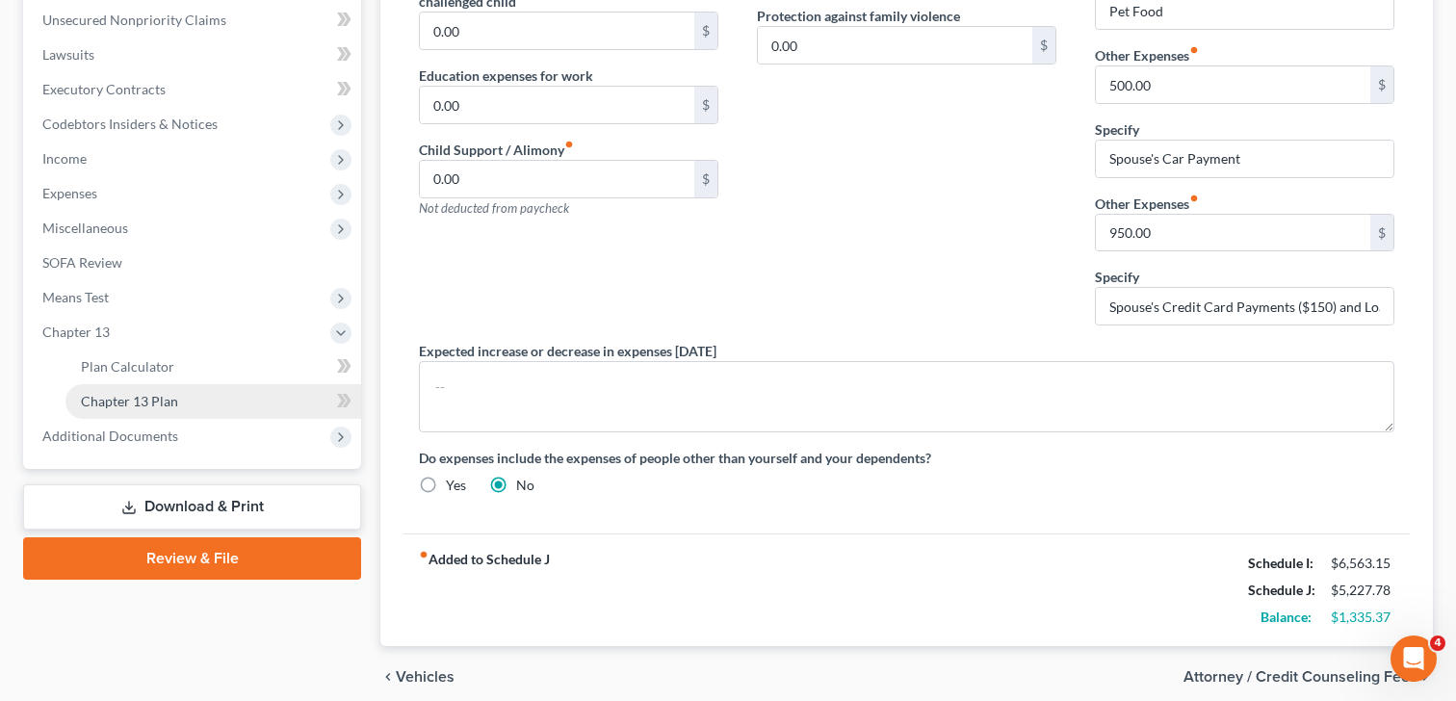
click at [130, 400] on span "Chapter 13 Plan" at bounding box center [129, 401] width 97 height 16
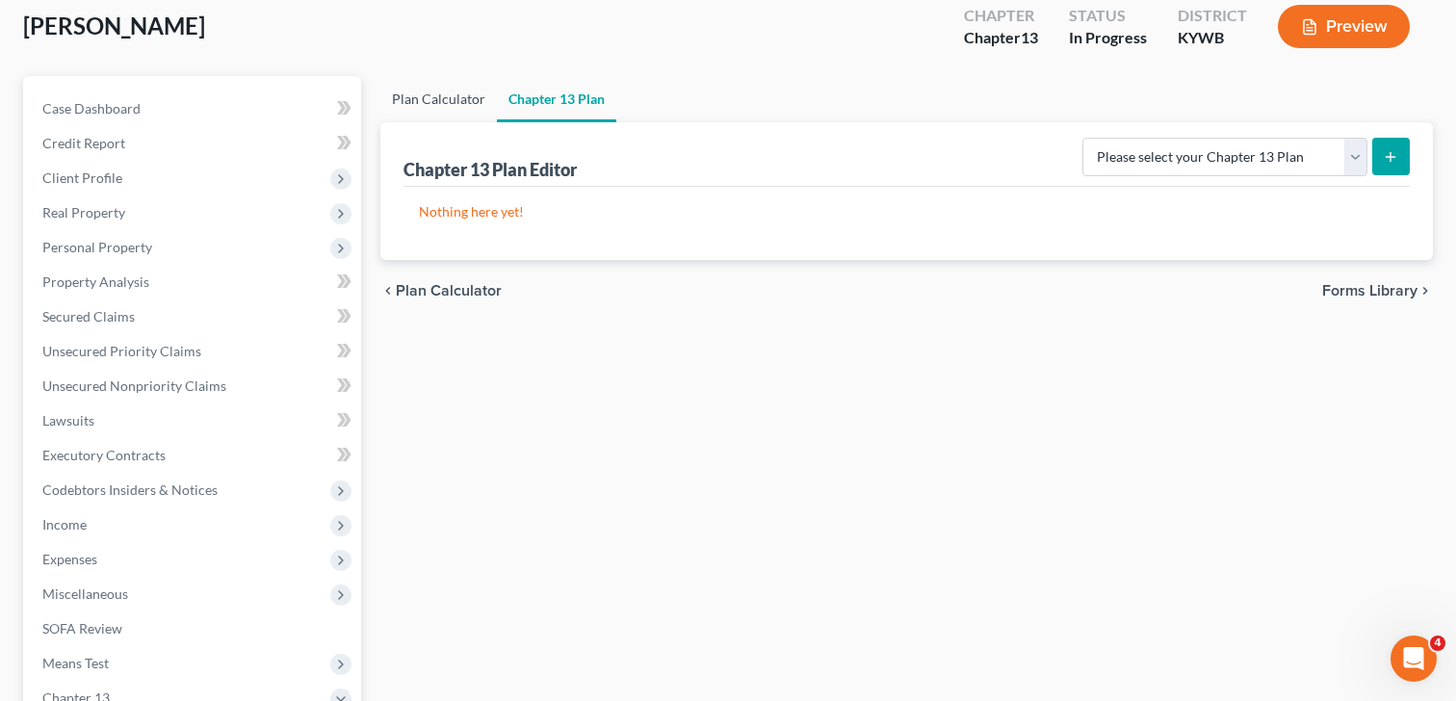
click at [452, 92] on link "Plan Calculator" at bounding box center [438, 99] width 117 height 46
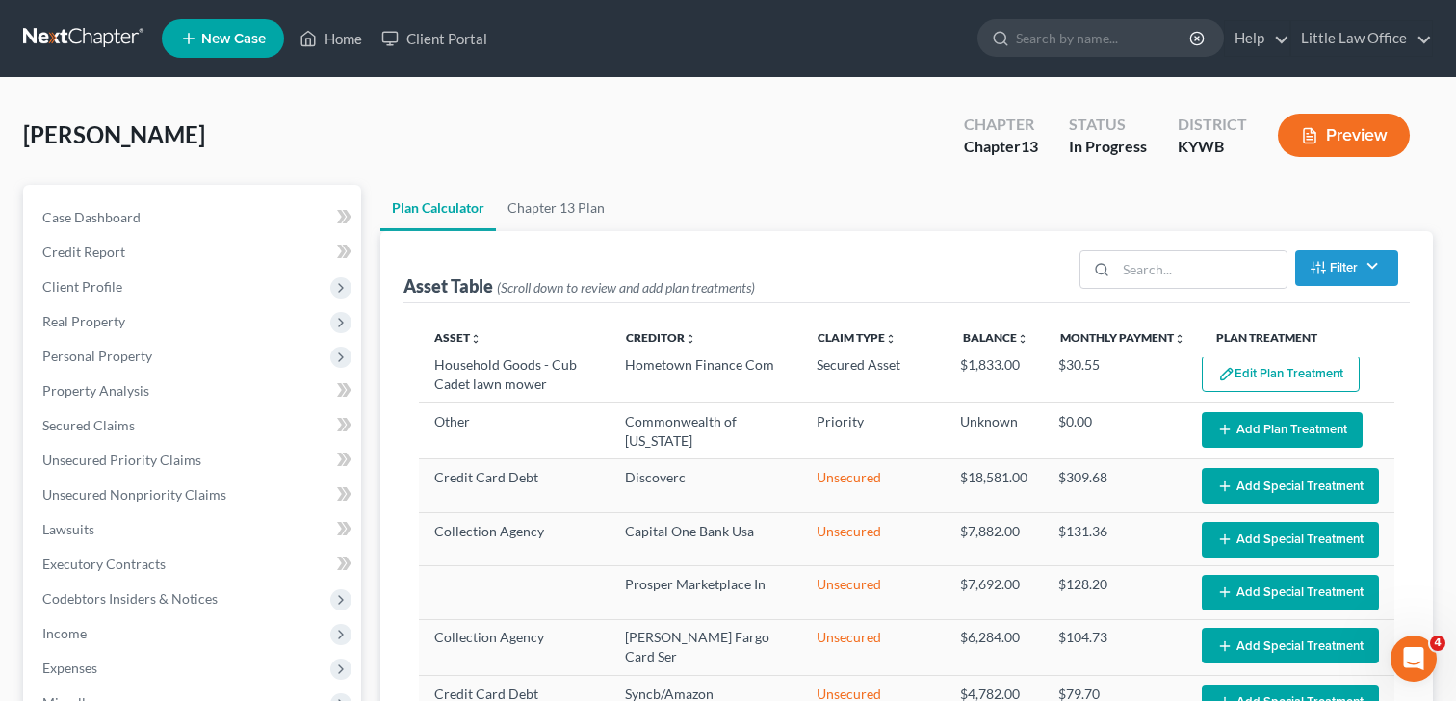
scroll to position [368, 0]
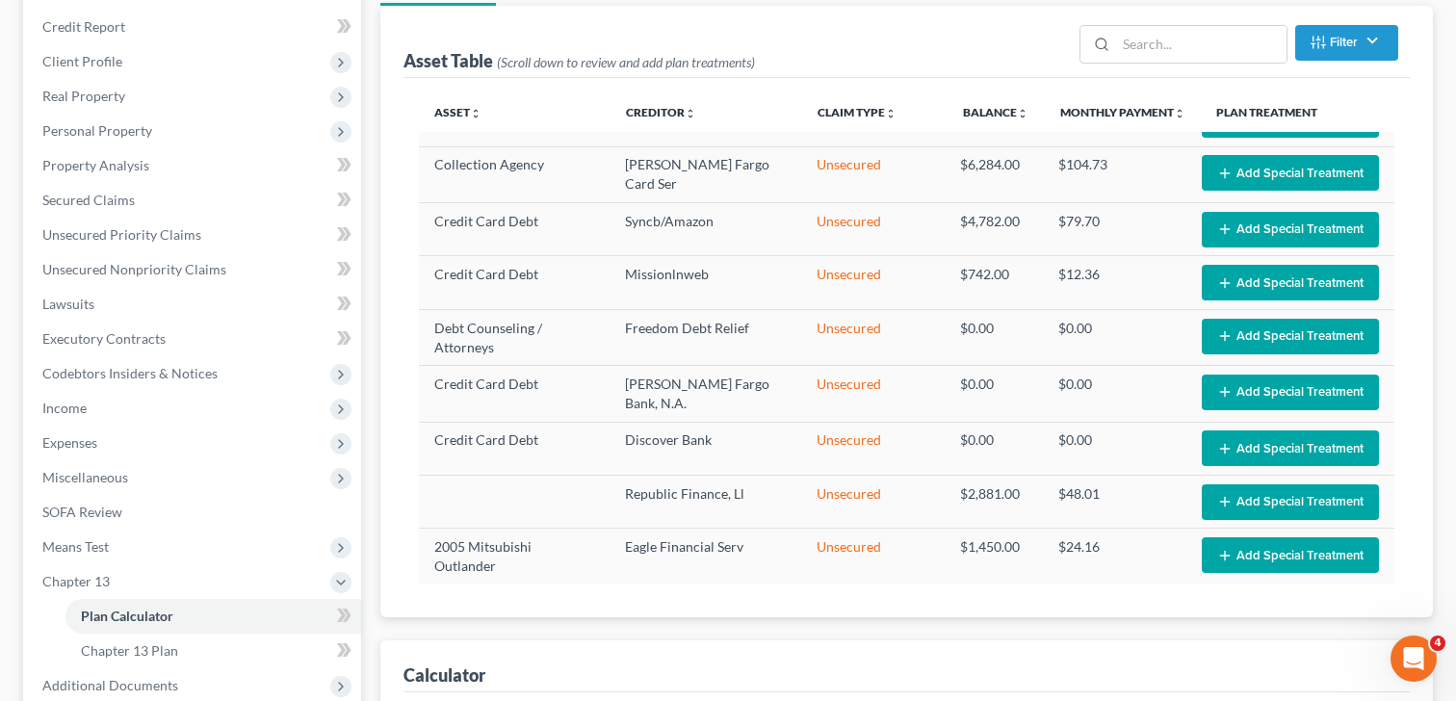
select select "59"
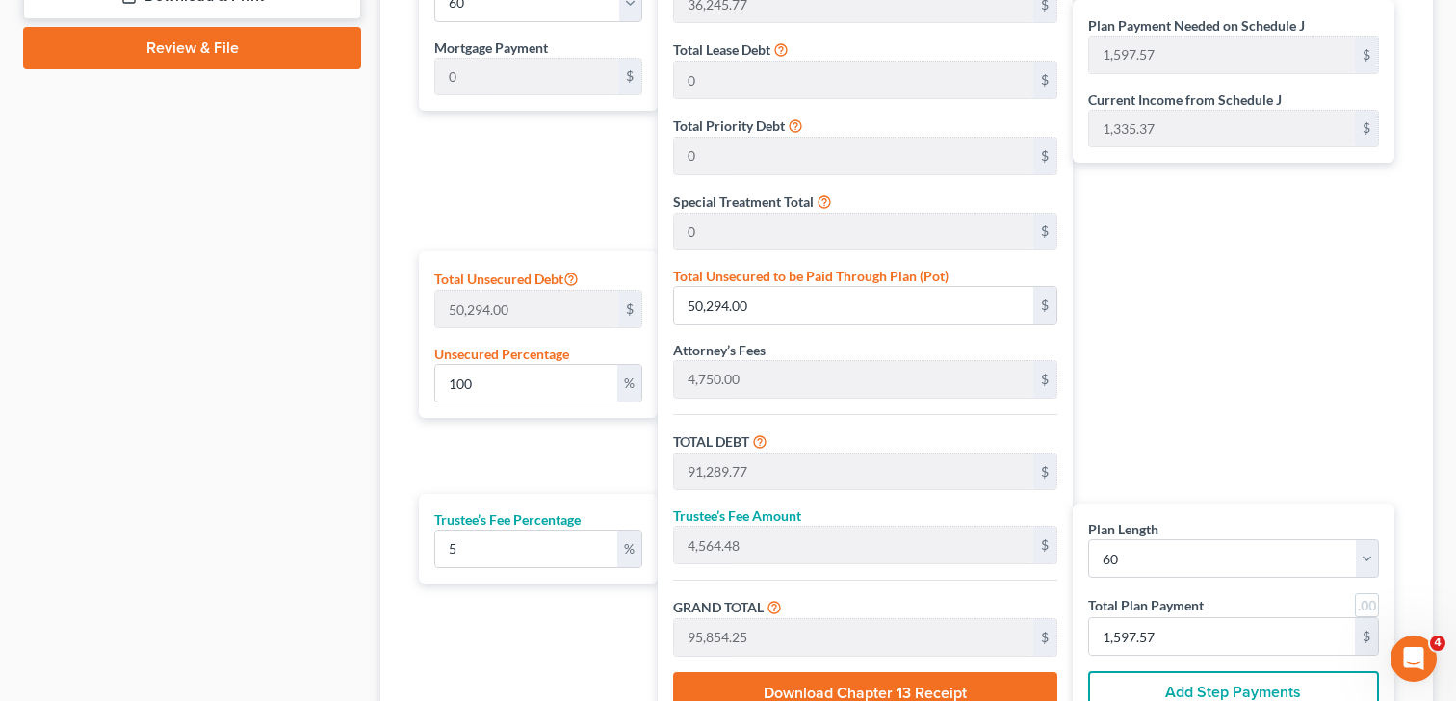
scroll to position [1021, 0]
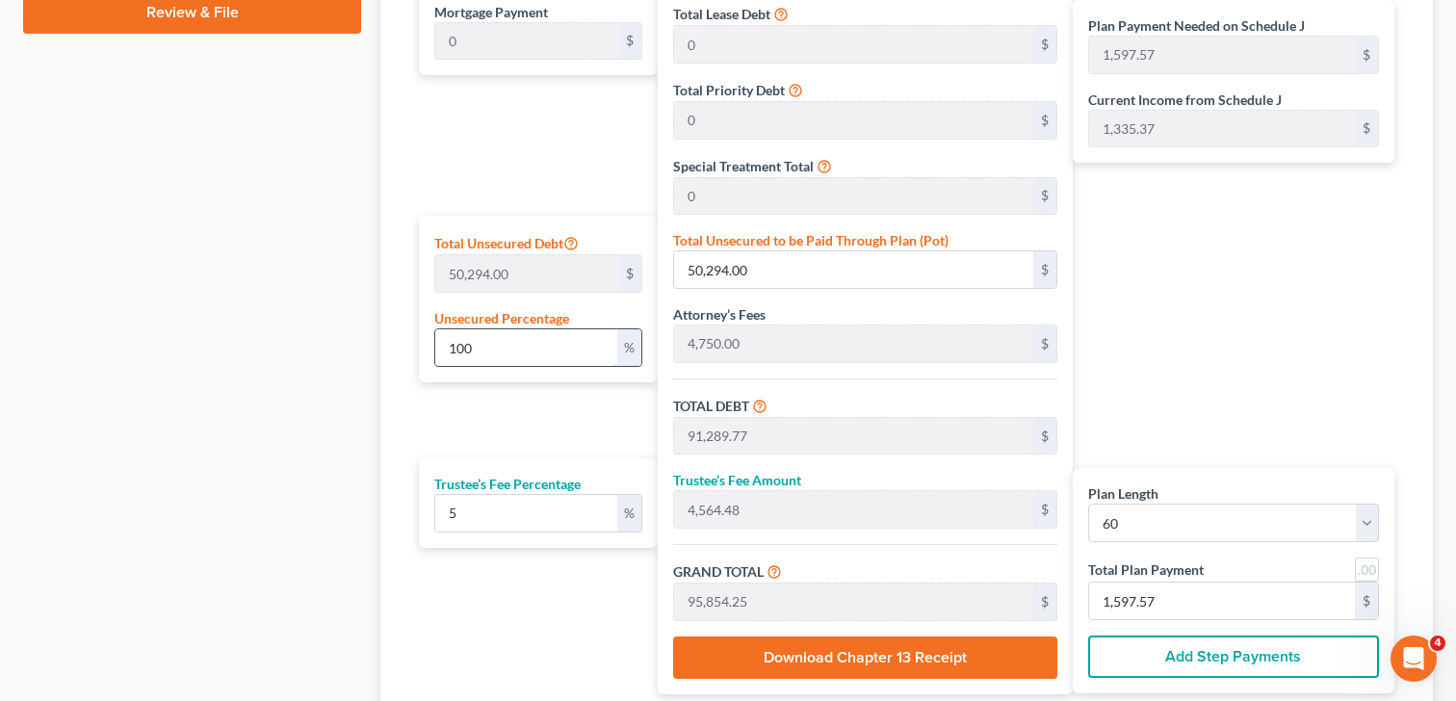
click at [493, 347] on input "100" at bounding box center [526, 347] width 182 height 37
type input "10"
type input "5,029.40"
type input "46,025.17"
type input "2,301.25"
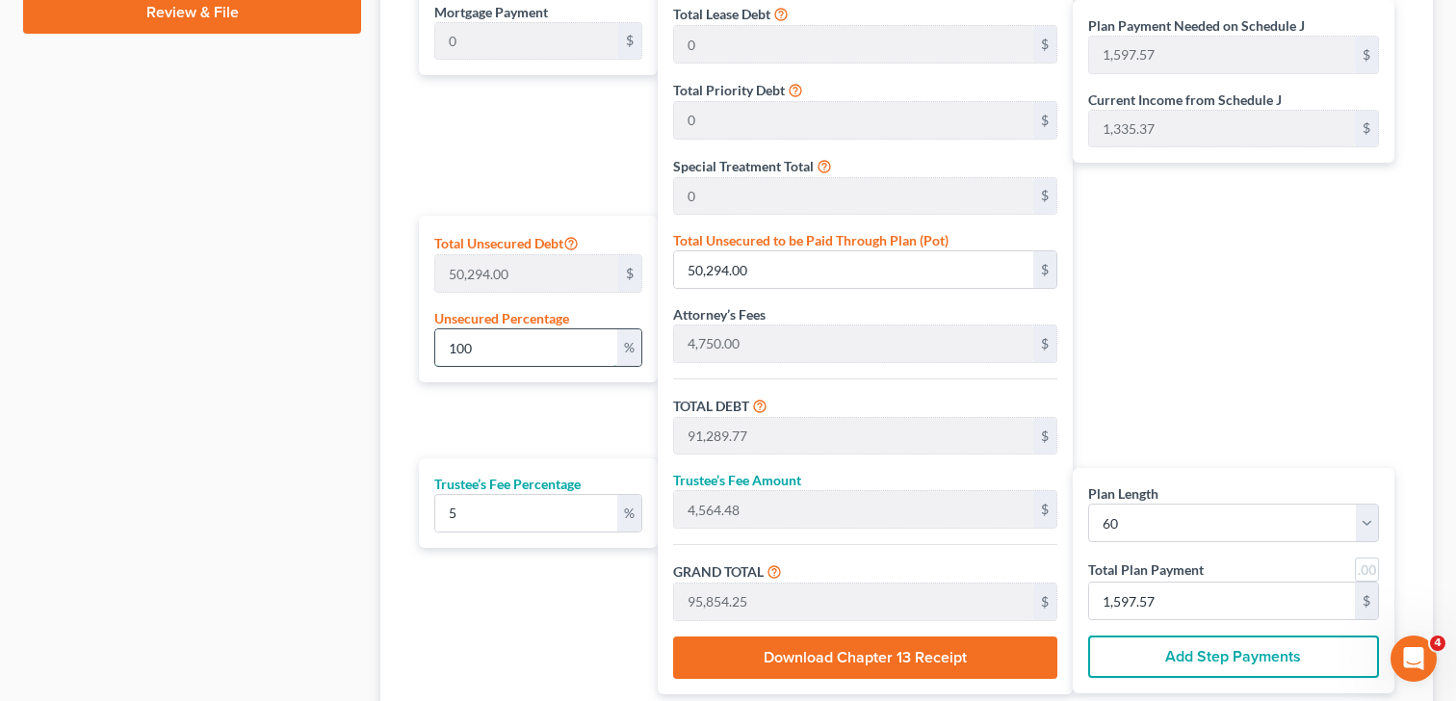
type input "48,326.42"
type input "805.44"
type input "1"
type input "502.94"
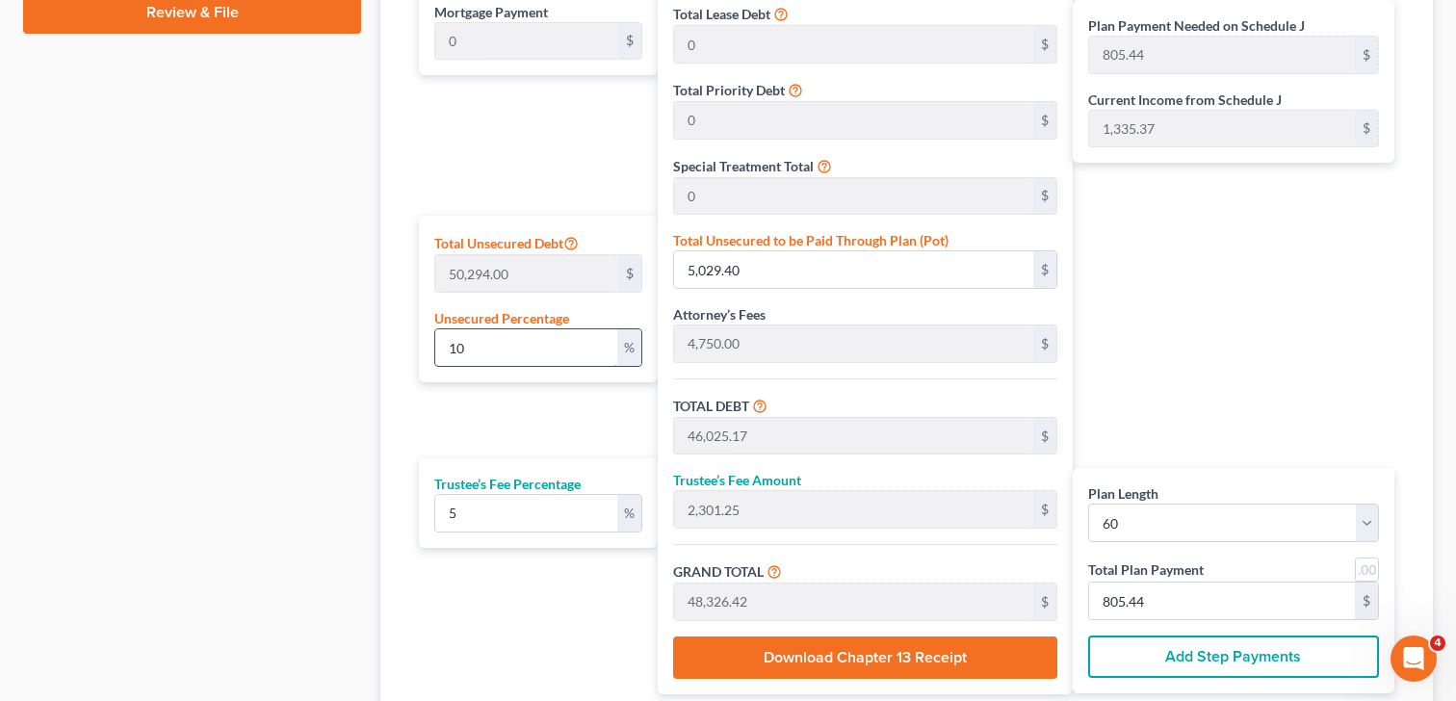
type input "41,498.71"
type input "2,074.93"
type input "43,573.64"
type input "726.22"
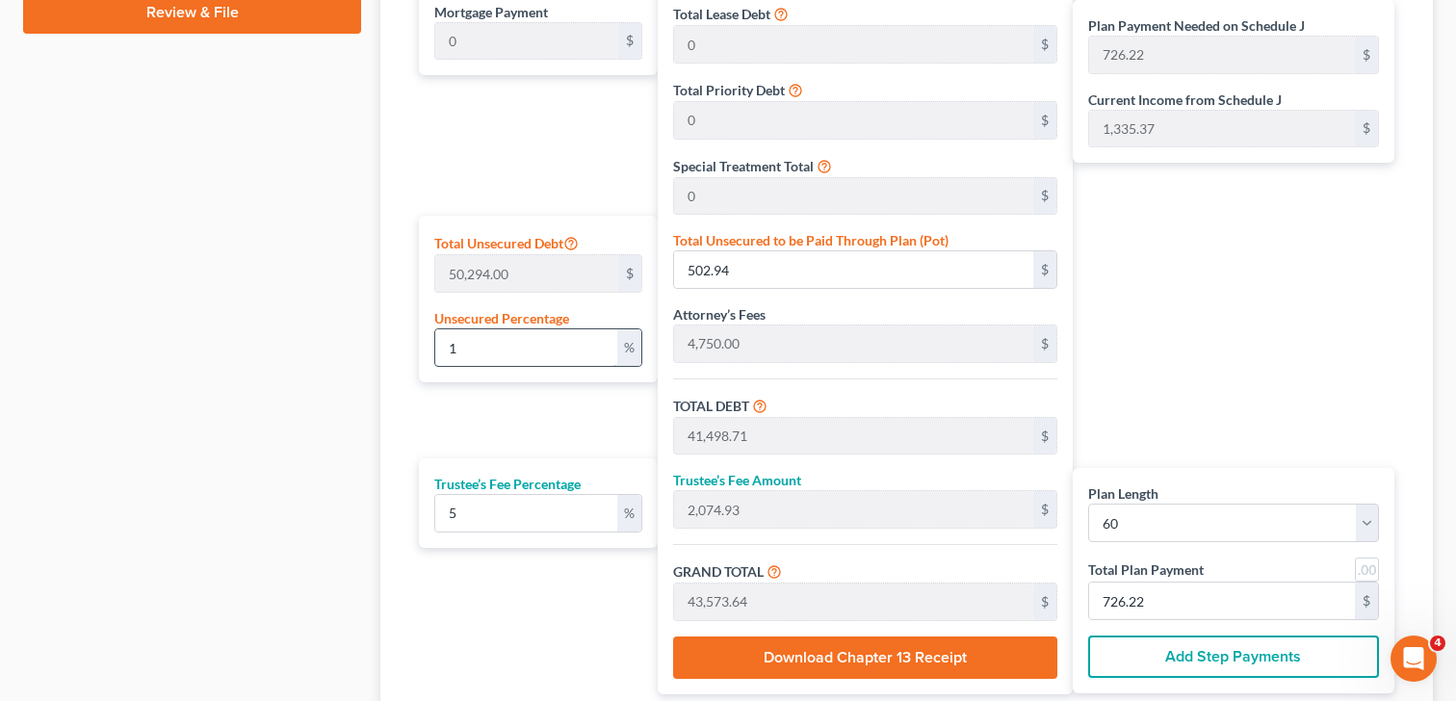
type input "40,995.77"
type input "2,049.78"
type input "43,045.55"
type input "717.42"
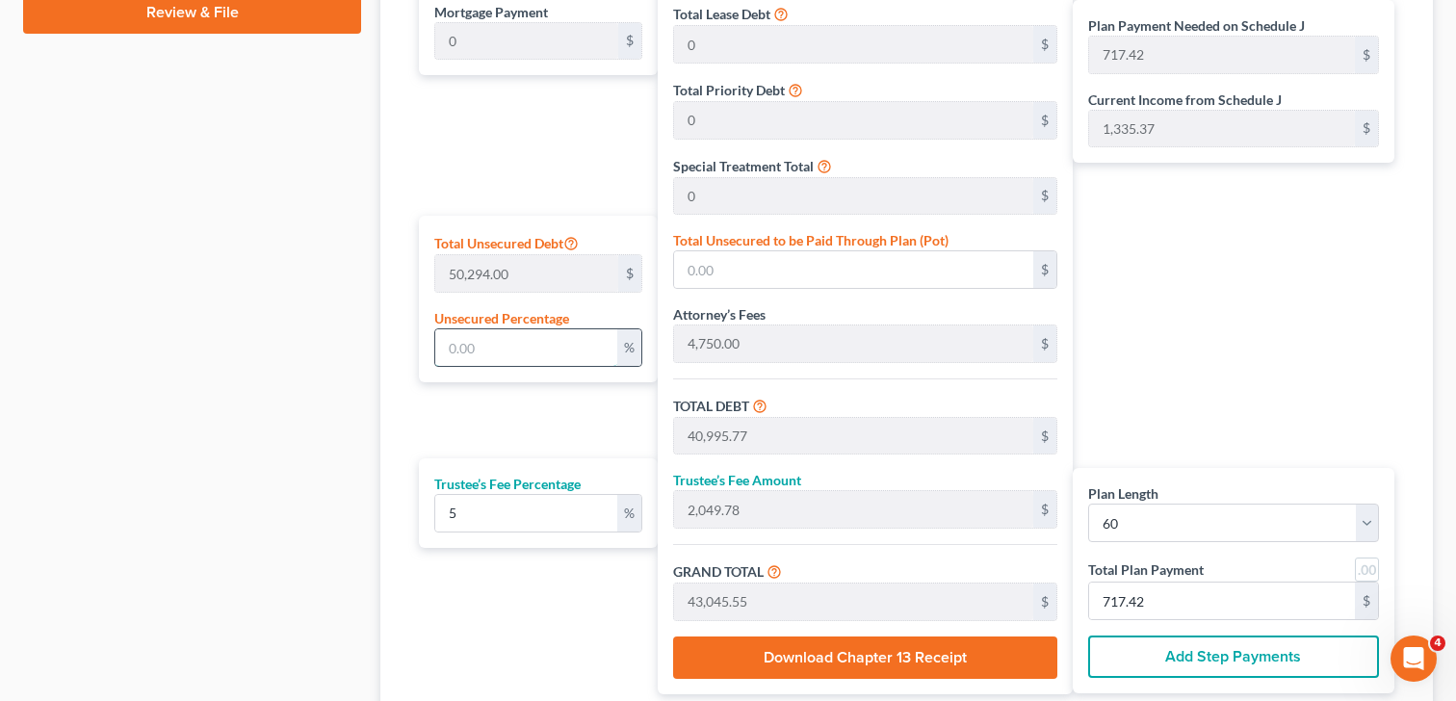
type input "8"
type input "4,023.52"
type input "45,019.29"
type input "2,250.96"
type input "47,270.25"
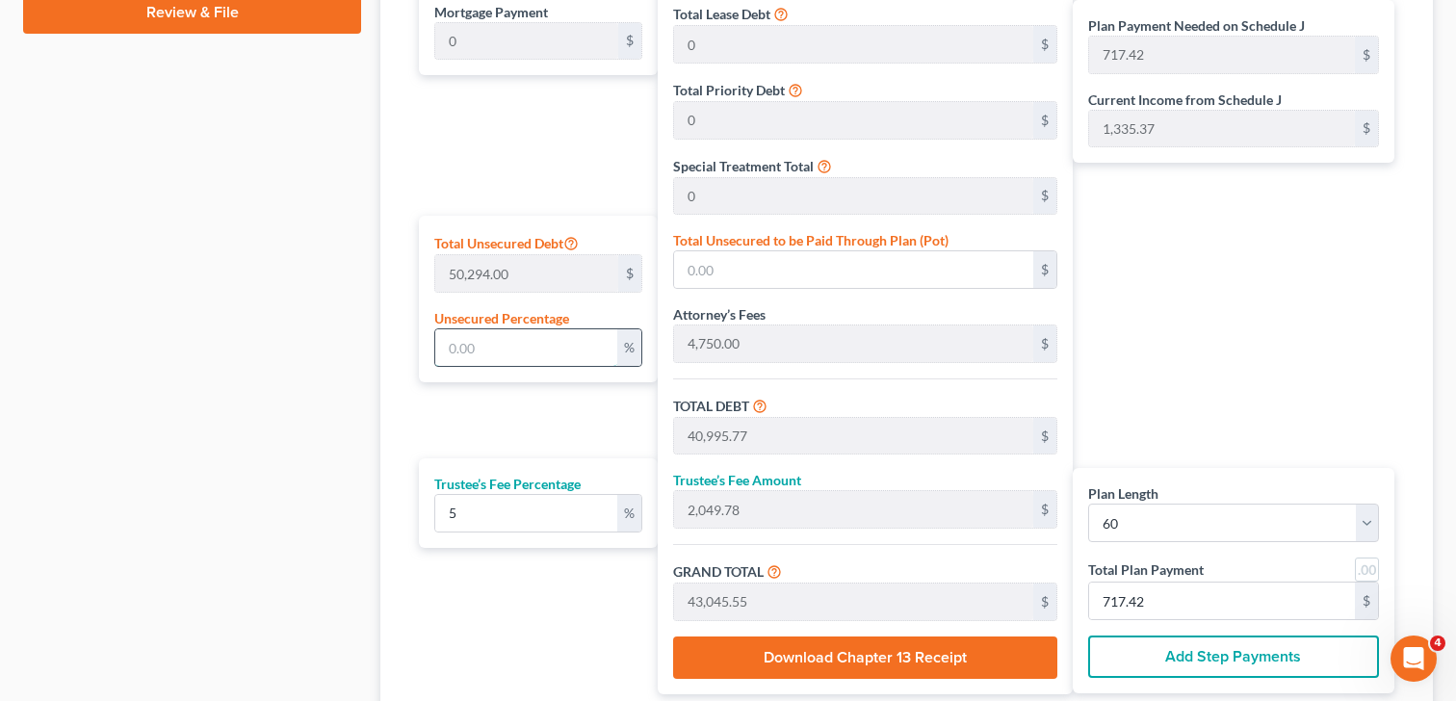
type input "787.83"
type input "85"
type input "42,749.90"
type input "83,745.67"
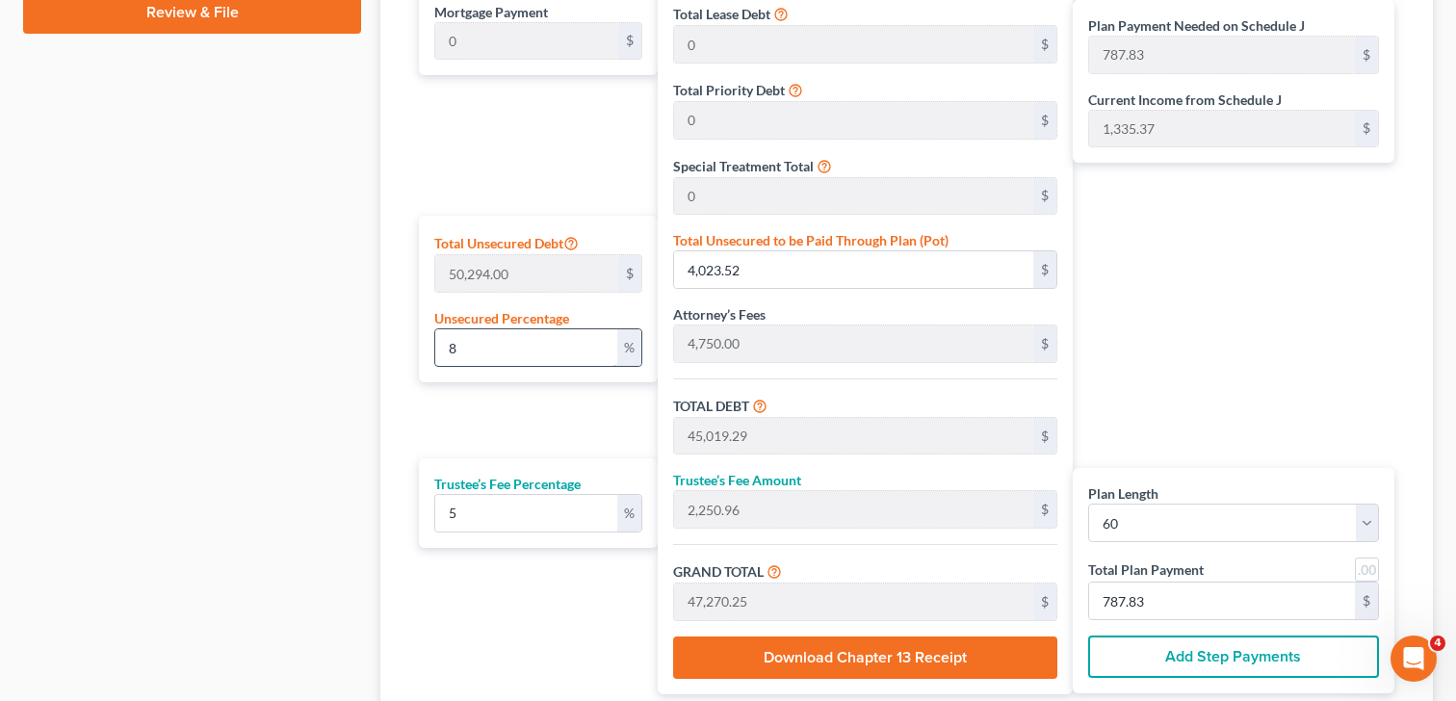
type input "4,187.28"
type input "87,932.95"
type input "1,465.54"
click at [446, 435] on div "Plan Length 1 2 3 4 5 6 7 8 9 10 11 12 13 14 15 16 17 18 19 20 21 22 23 24 25 2…" at bounding box center [533, 303] width 249 height 782
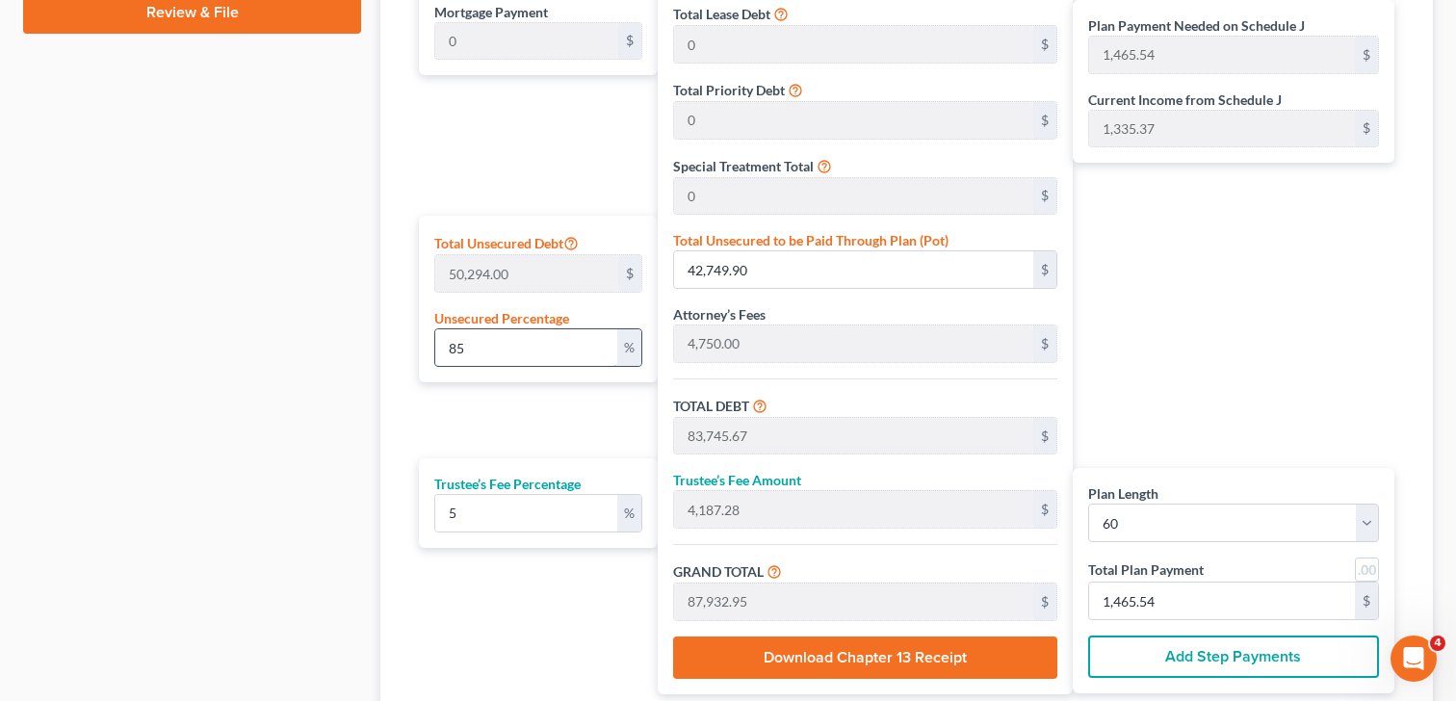
click at [485, 354] on input "85" at bounding box center [526, 347] width 182 height 37
type input "8"
type input "4,023.52"
type input "45,019.29"
type input "2,250.96"
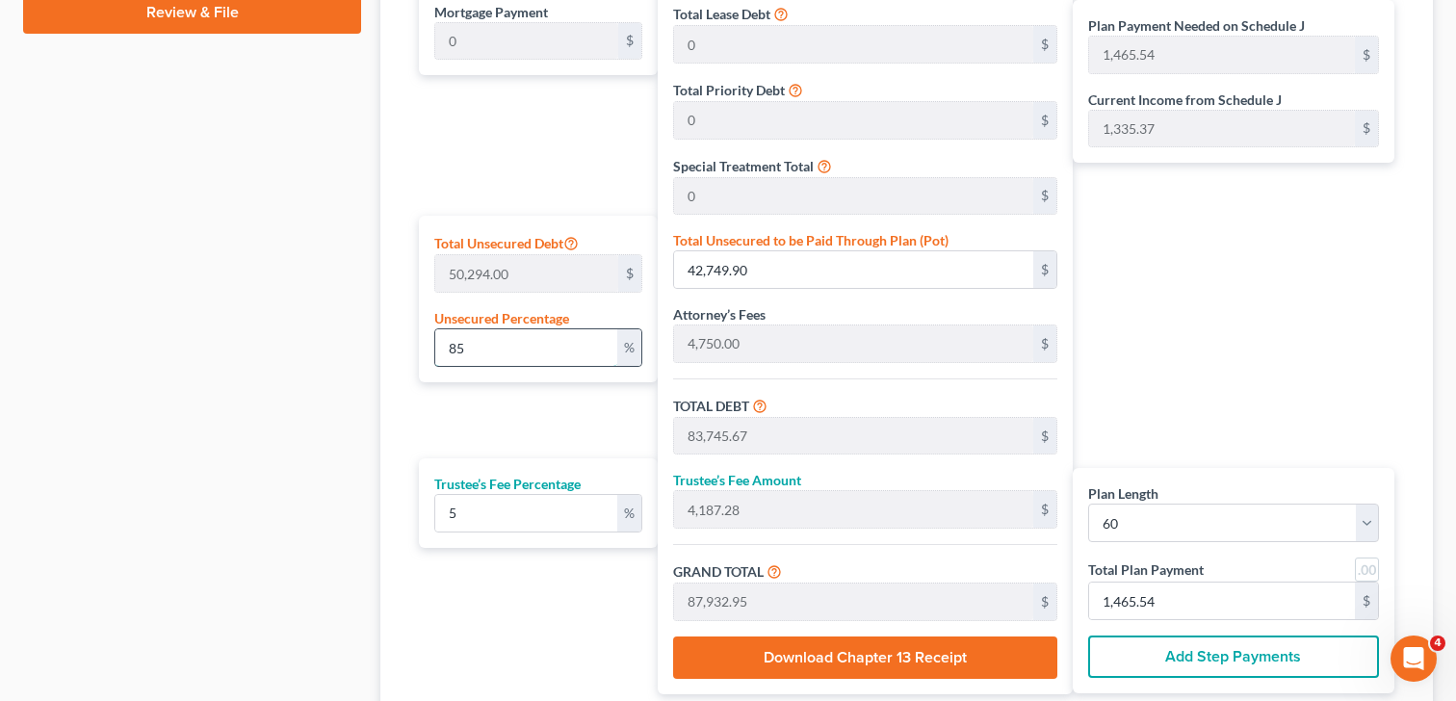
type input "47,270.25"
type input "787.83"
type input "80"
type input "40,235.20"
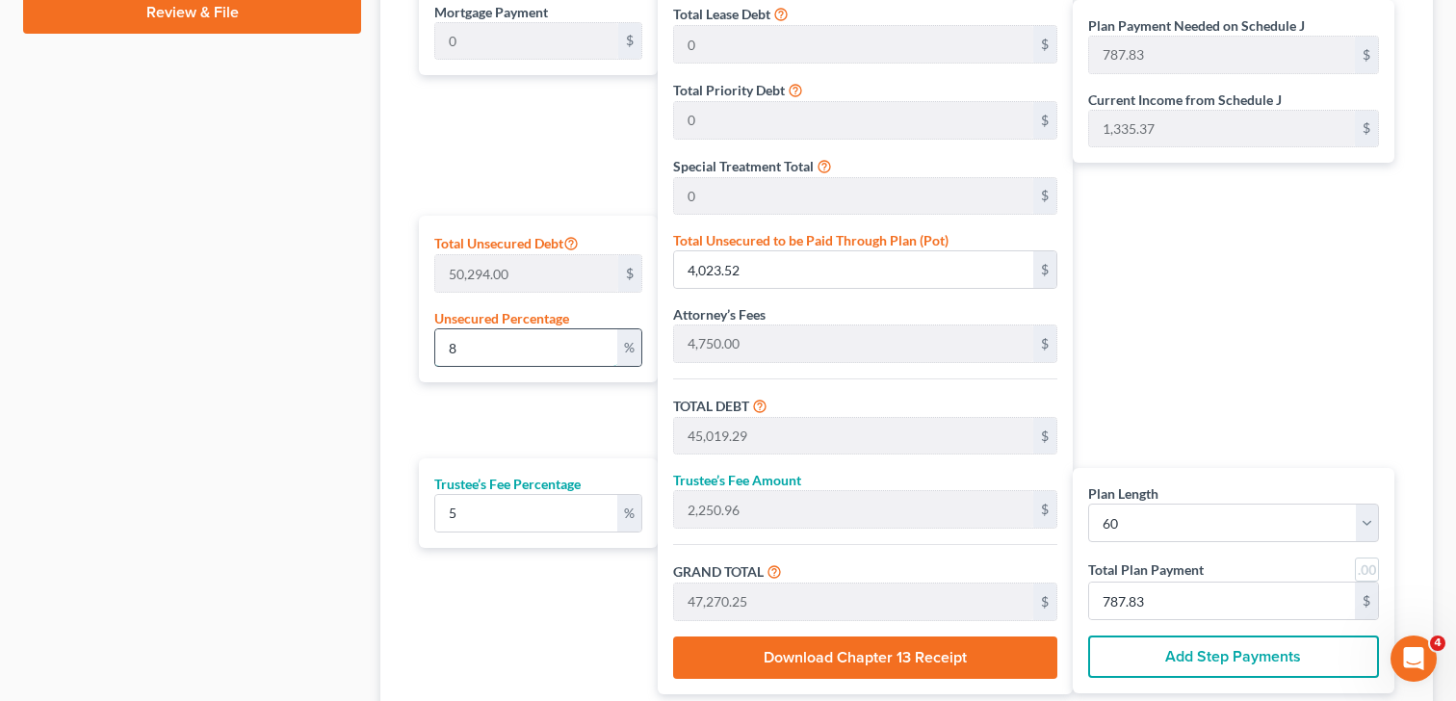
type input "81,230.97"
type input "4,061.54"
type input "85,292.51"
type input "1,421.54"
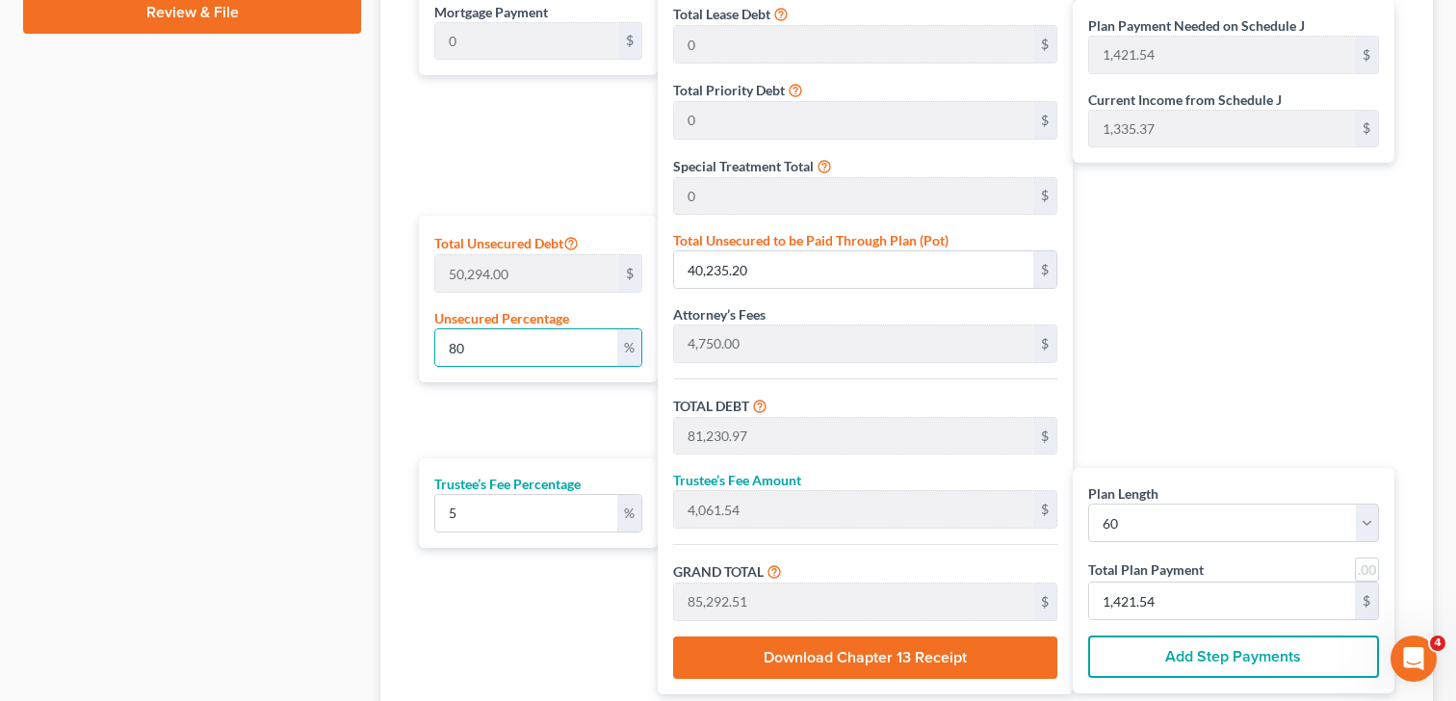
click at [459, 420] on div "Plan Length 1 2 3 4 5 6 7 8 9 10 11 12 13 14 15 16 17 18 19 20 21 22 23 24 25 2…" at bounding box center [533, 303] width 249 height 782
click at [1165, 445] on div "Plan Payment Needed on Schedule J 1,421.54 $ Current Income from Schedule J 1,3…" at bounding box center [1238, 303] width 331 height 782
click at [572, 359] on input "80" at bounding box center [526, 347] width 182 height 37
click at [579, 413] on div "Plan Length 1 2 3 4 5 6 7 8 9 10 11 12 13 14 15 16 17 18 19 20 21 22 23 24 25 2…" at bounding box center [533, 303] width 249 height 782
drag, startPoint x: 507, startPoint y: 341, endPoint x: 511, endPoint y: 330, distance: 11.3
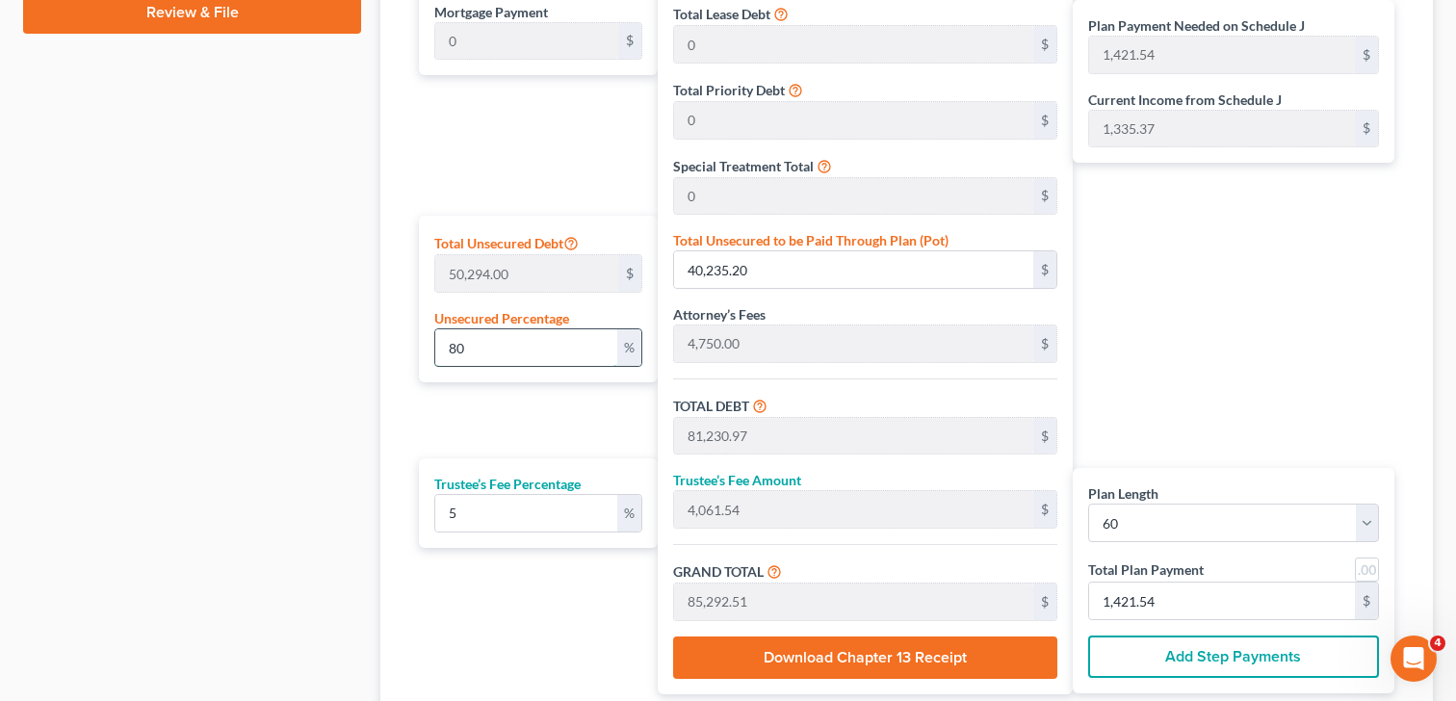
click at [507, 341] on input "80" at bounding box center [526, 347] width 182 height 37
type input "8"
type input "4,023.52"
type input "45,019.29"
type input "2,250.96"
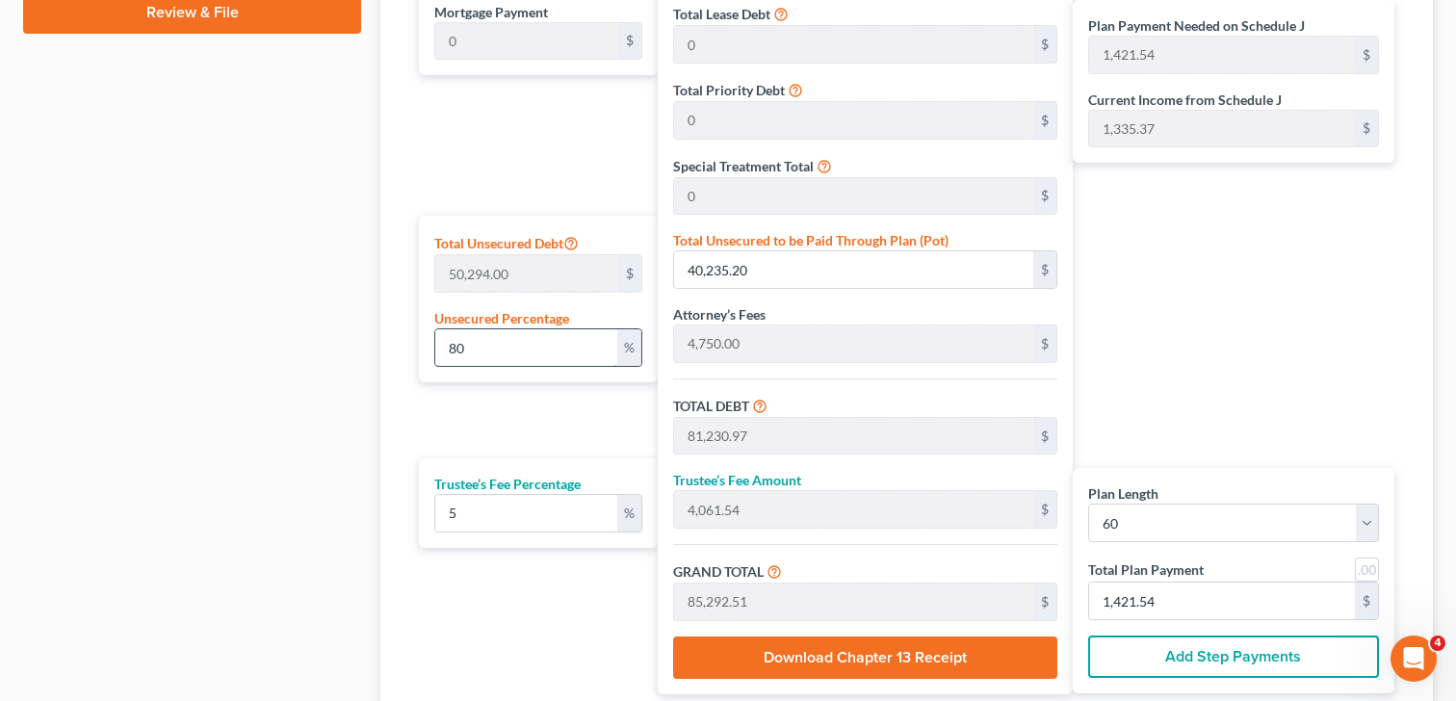
type input "47,270.25"
type input "787.83"
type input "40,995.77"
type input "2,049.78"
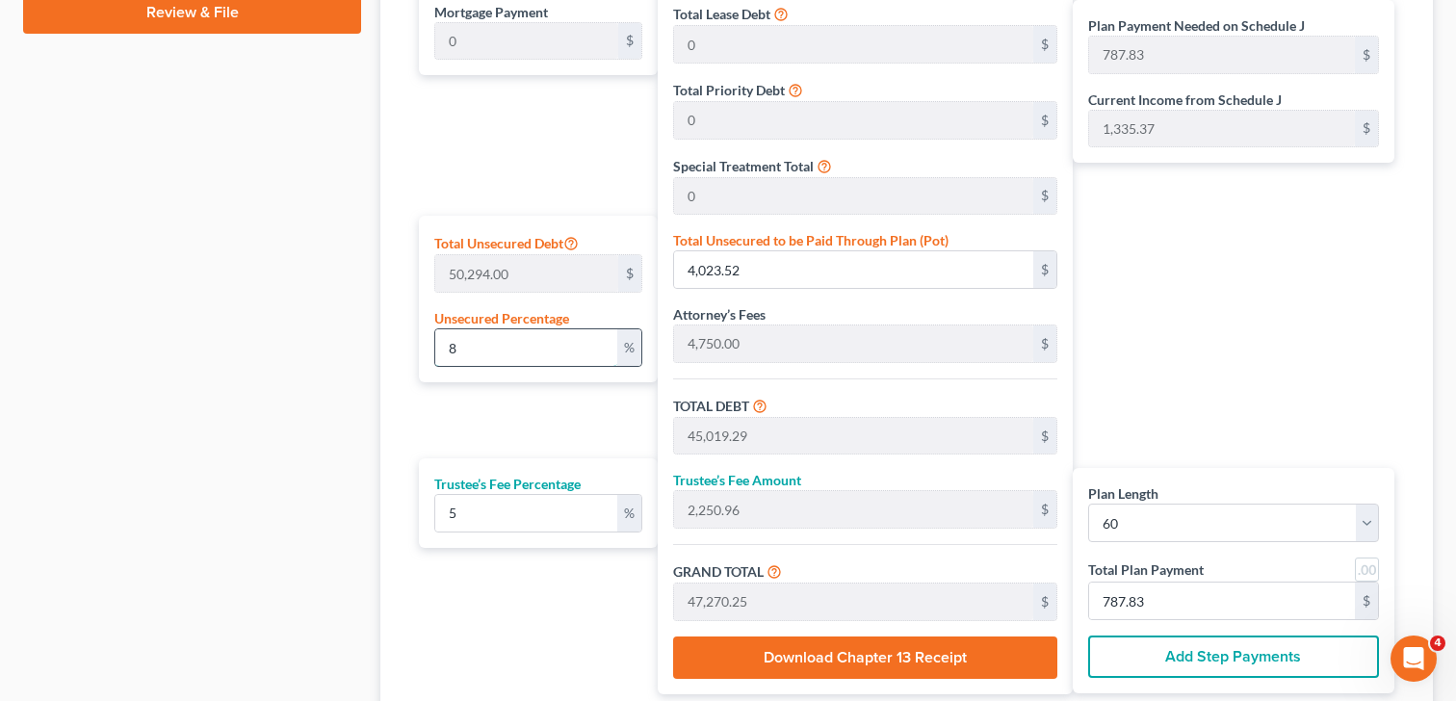
type input "43,045.55"
type input "717.42"
type input "7"
type input "3,520.58"
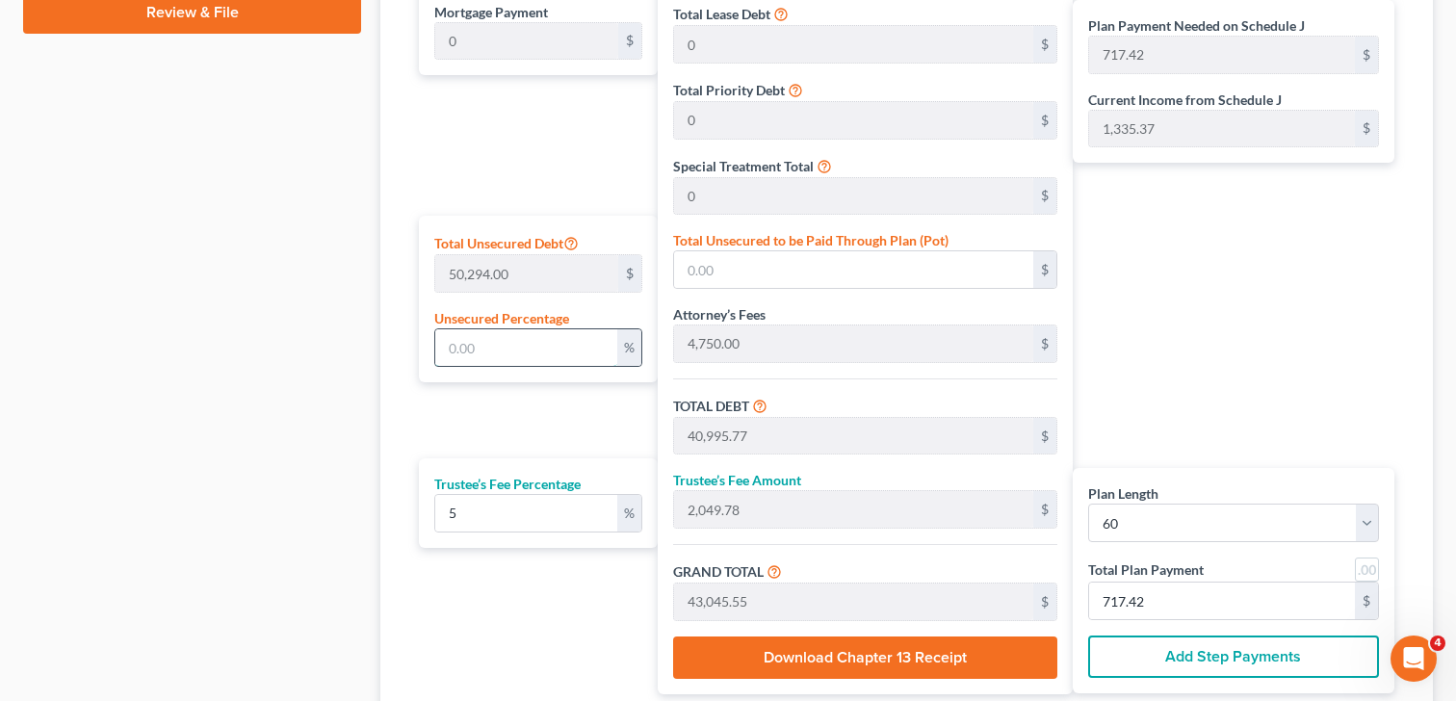
type input "44,516.35"
type input "2,225.81"
type input "46,742.16"
type input "779.03"
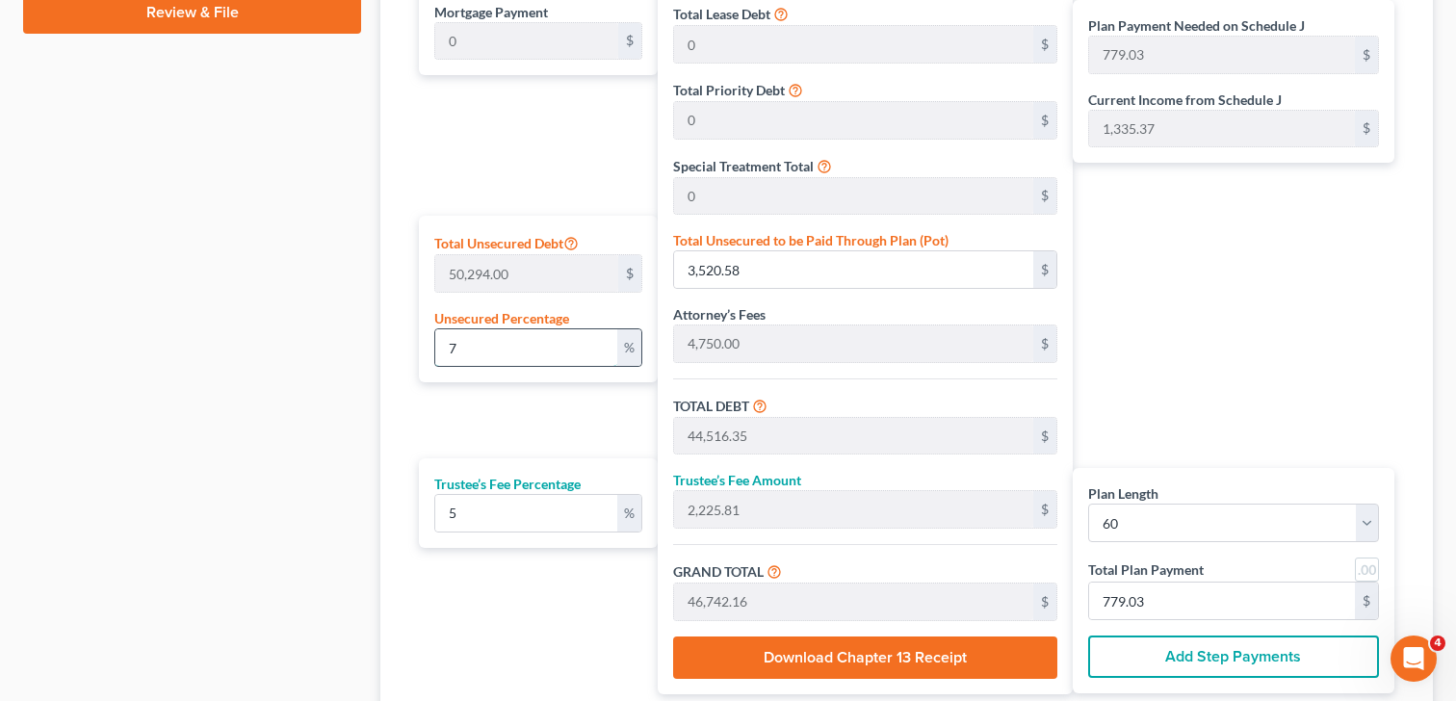
type input "75"
type input "37,720.50"
type input "78,716.27"
type input "3,935.81"
type input "82,652.08"
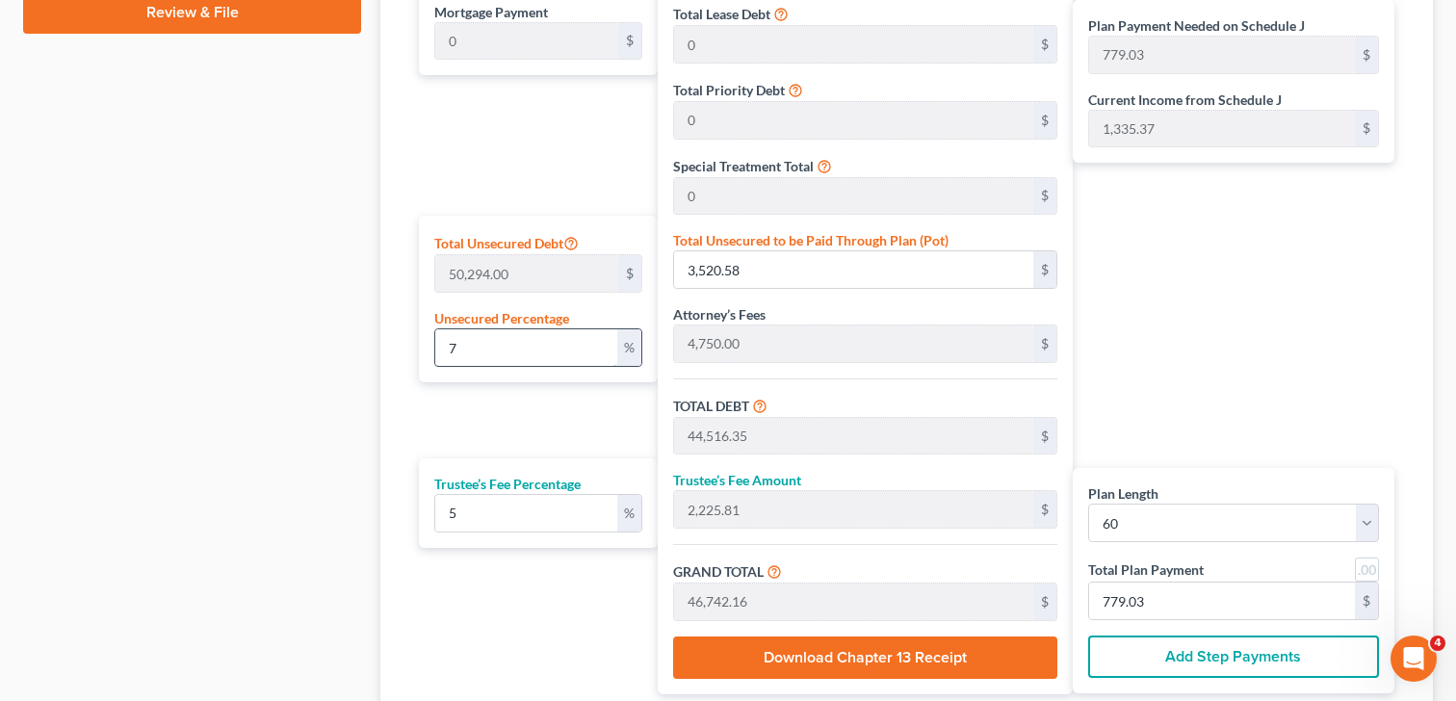
type input "1,377.53"
type input "75"
click at [523, 437] on div "Plan Length 1 2 3 4 5 6 7 8 9 10 11 12 13 14 15 16 17 18 19 20 21 22 23 24 25 2…" at bounding box center [533, 303] width 249 height 782
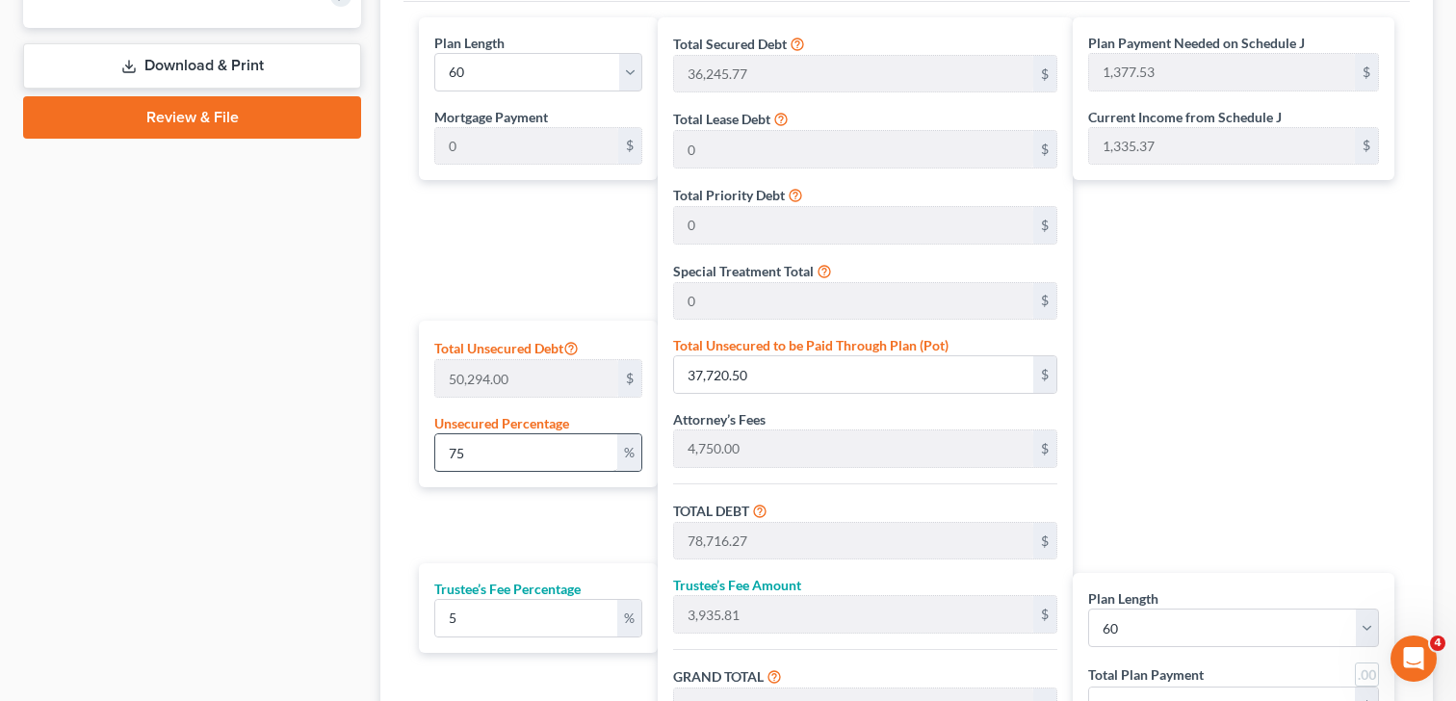
scroll to position [913, 0]
